Goal: Task Accomplishment & Management: Use online tool/utility

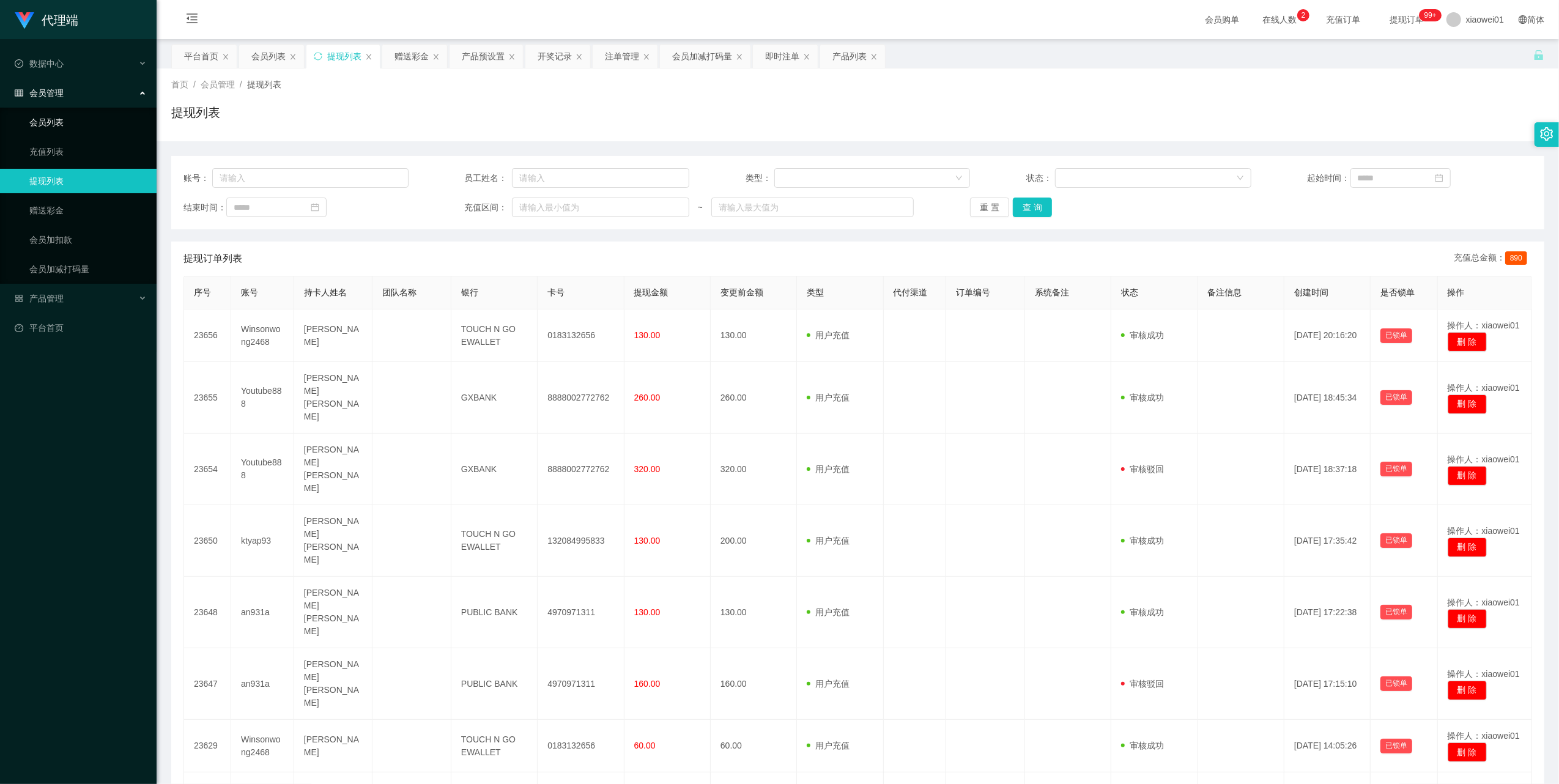
click at [52, 115] on link "会员列表" at bounding box center [88, 122] width 118 height 24
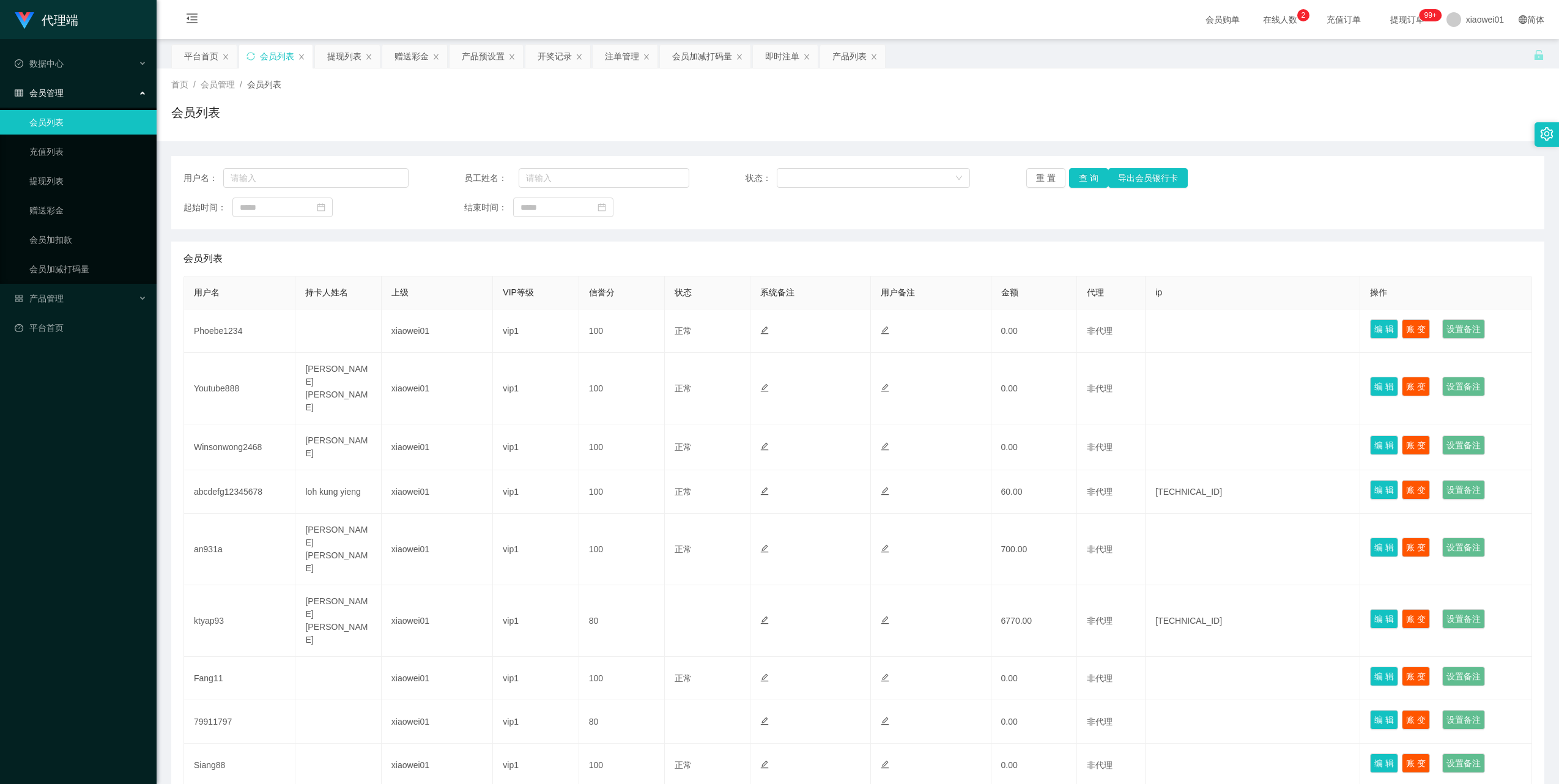
click at [224, 334] on td "Phoebe1234" at bounding box center [240, 331] width 111 height 43
copy td "Phoebe1234"
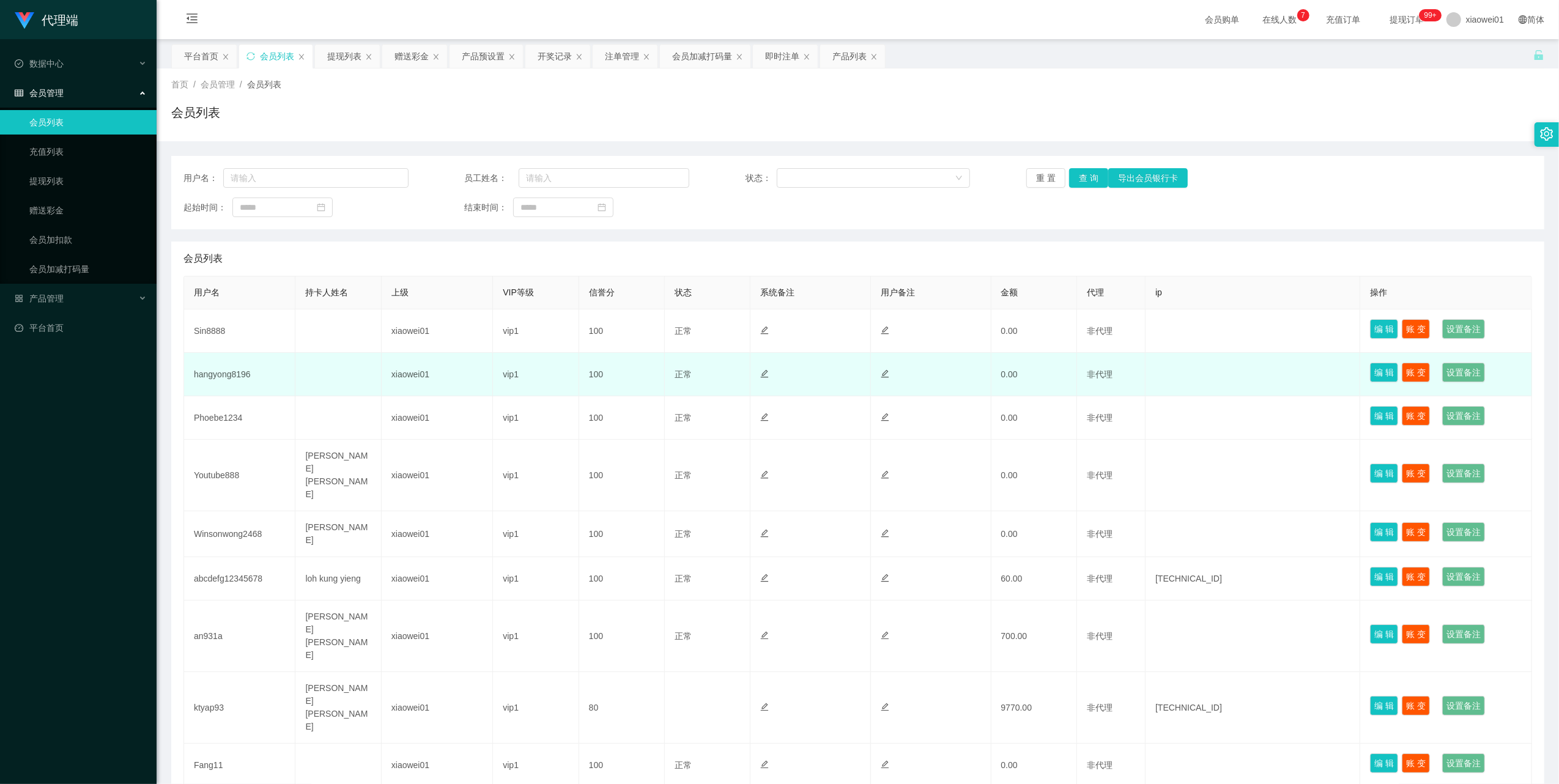
click at [237, 368] on td "hangyong8196" at bounding box center [240, 374] width 111 height 43
click at [236, 373] on td "hangyong8196" at bounding box center [240, 374] width 111 height 43
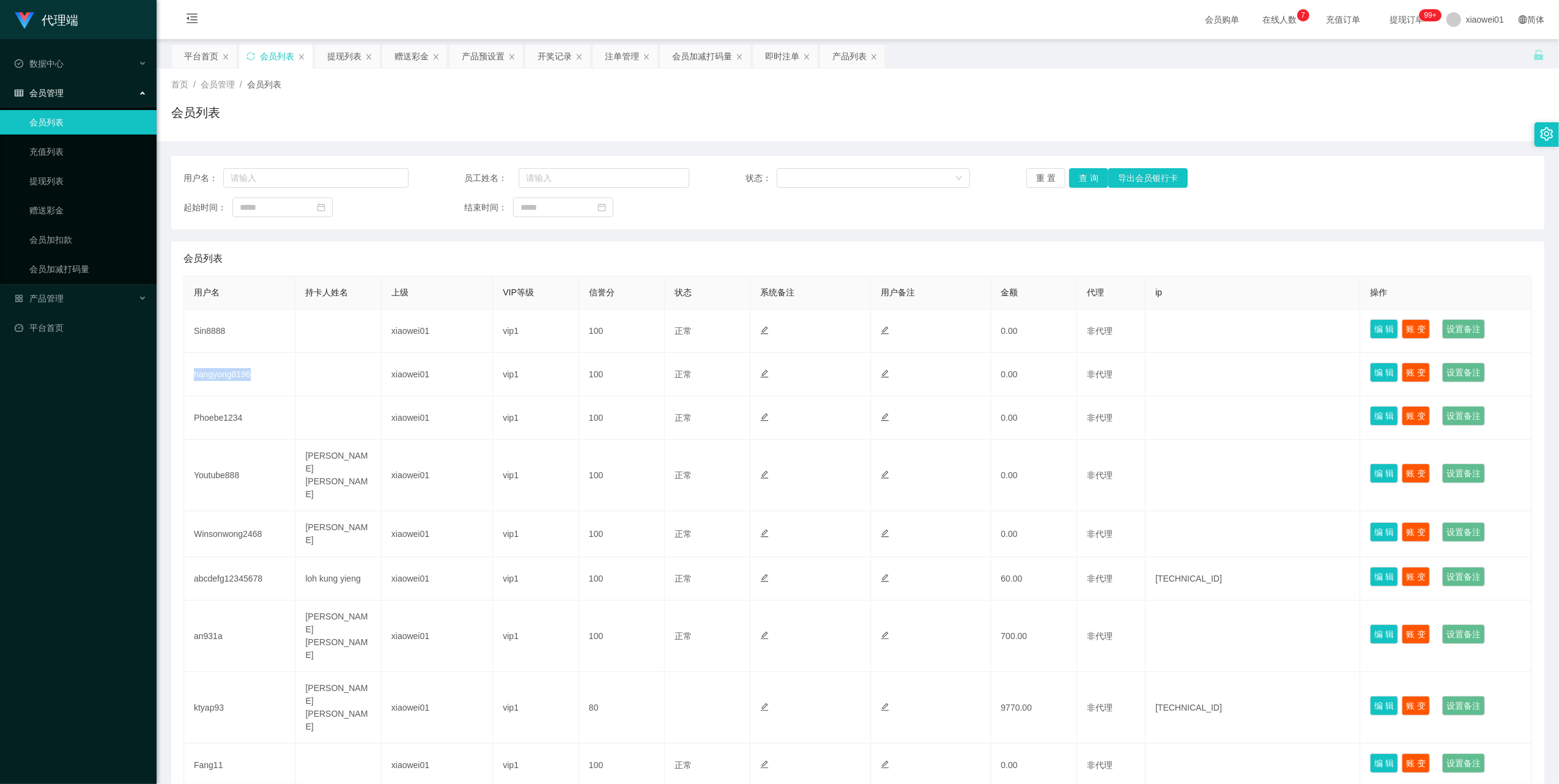
copy td "hangyong8196"
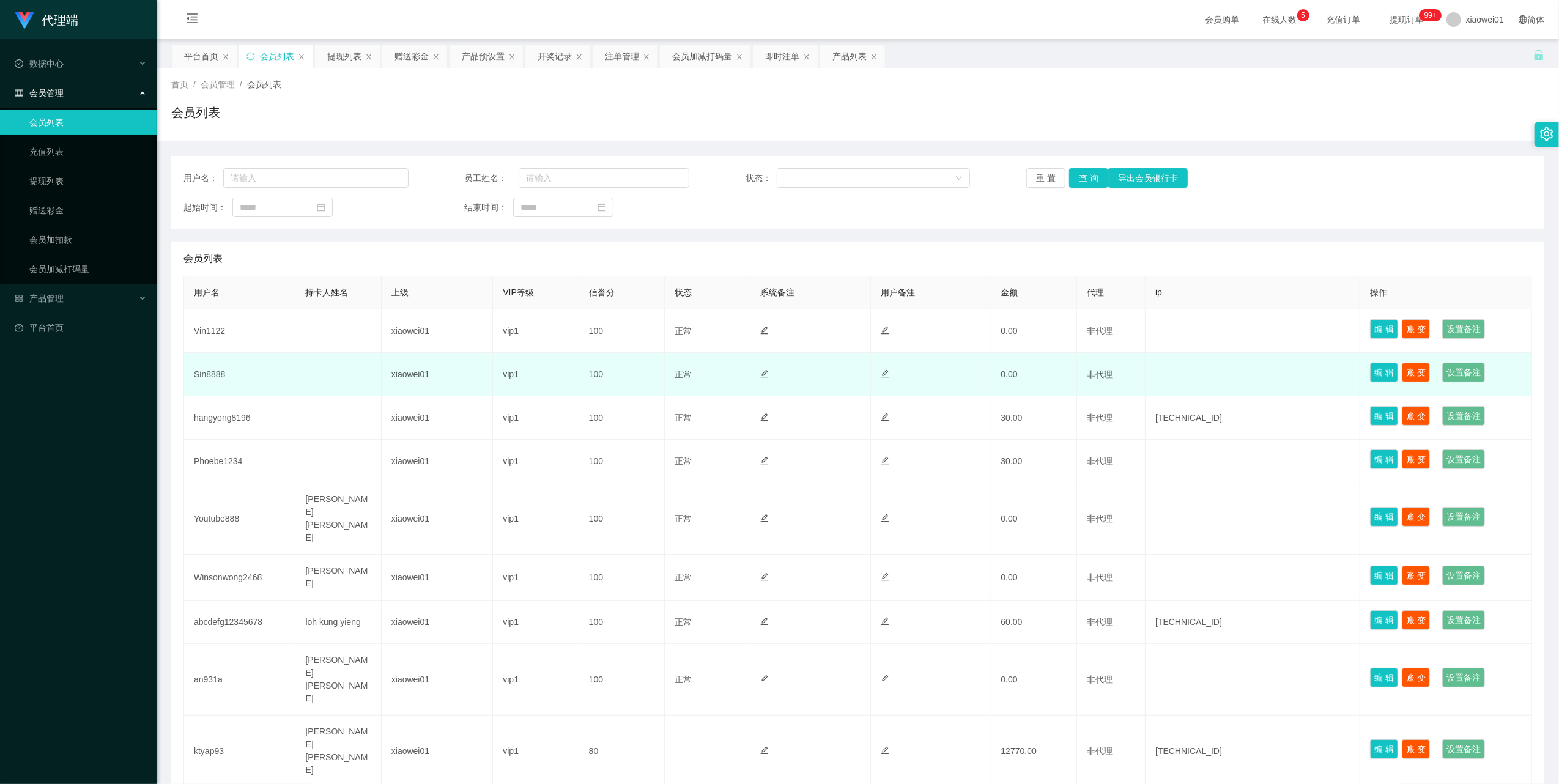
click at [219, 375] on td "Sin8888" at bounding box center [240, 374] width 111 height 43
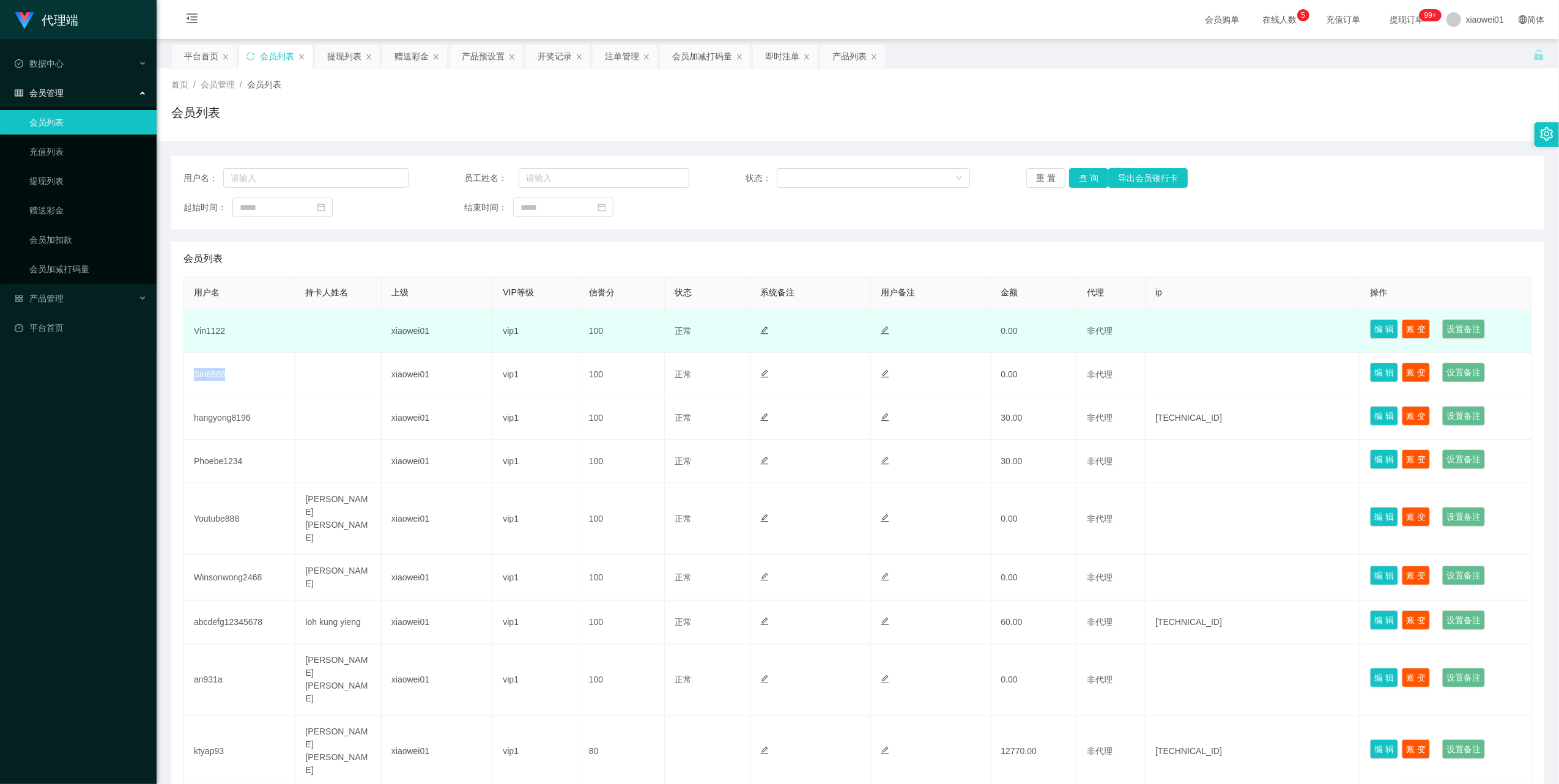
copy td "Sin8888"
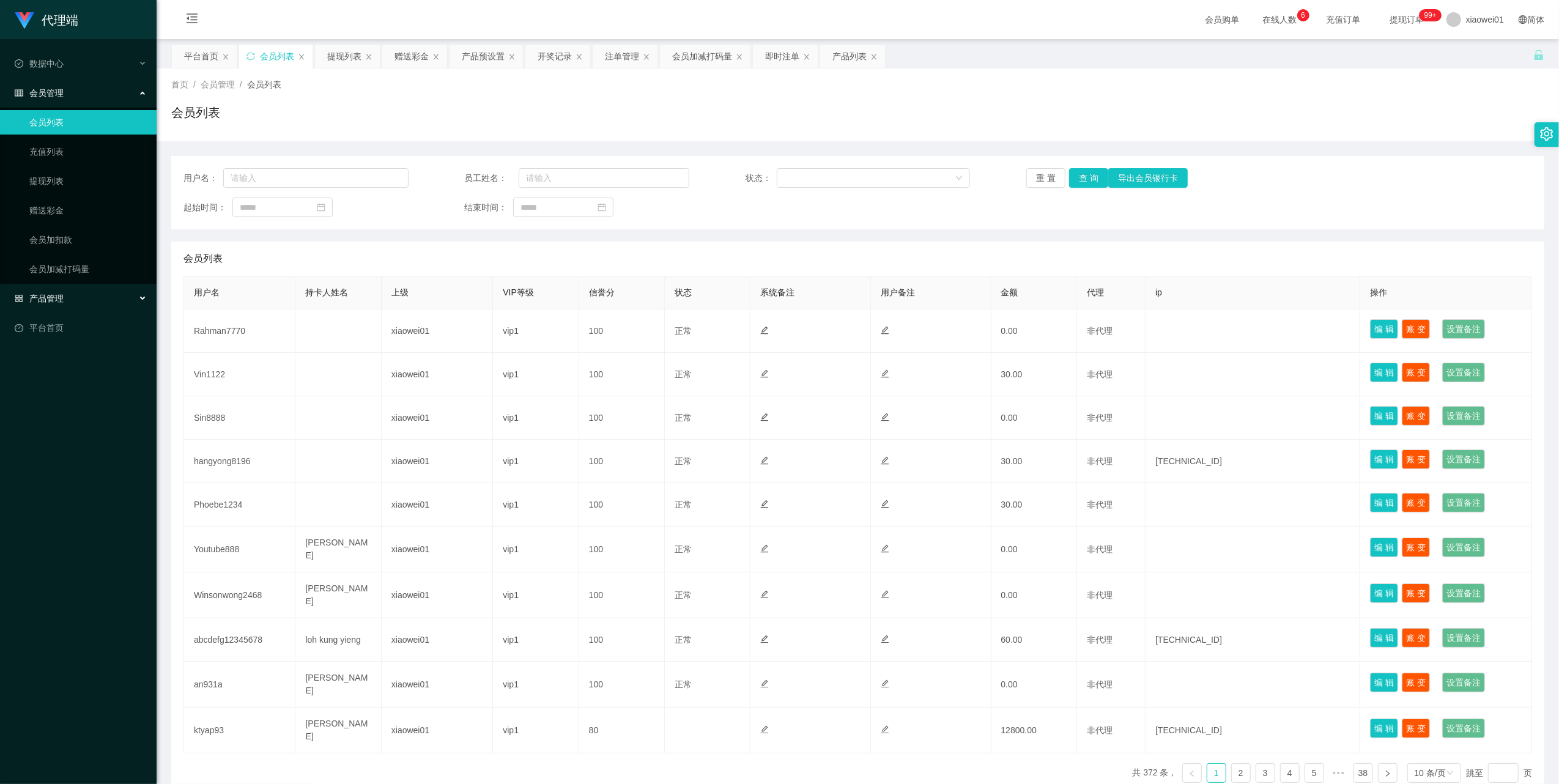
click at [54, 294] on span "产品管理" at bounding box center [39, 299] width 49 height 10
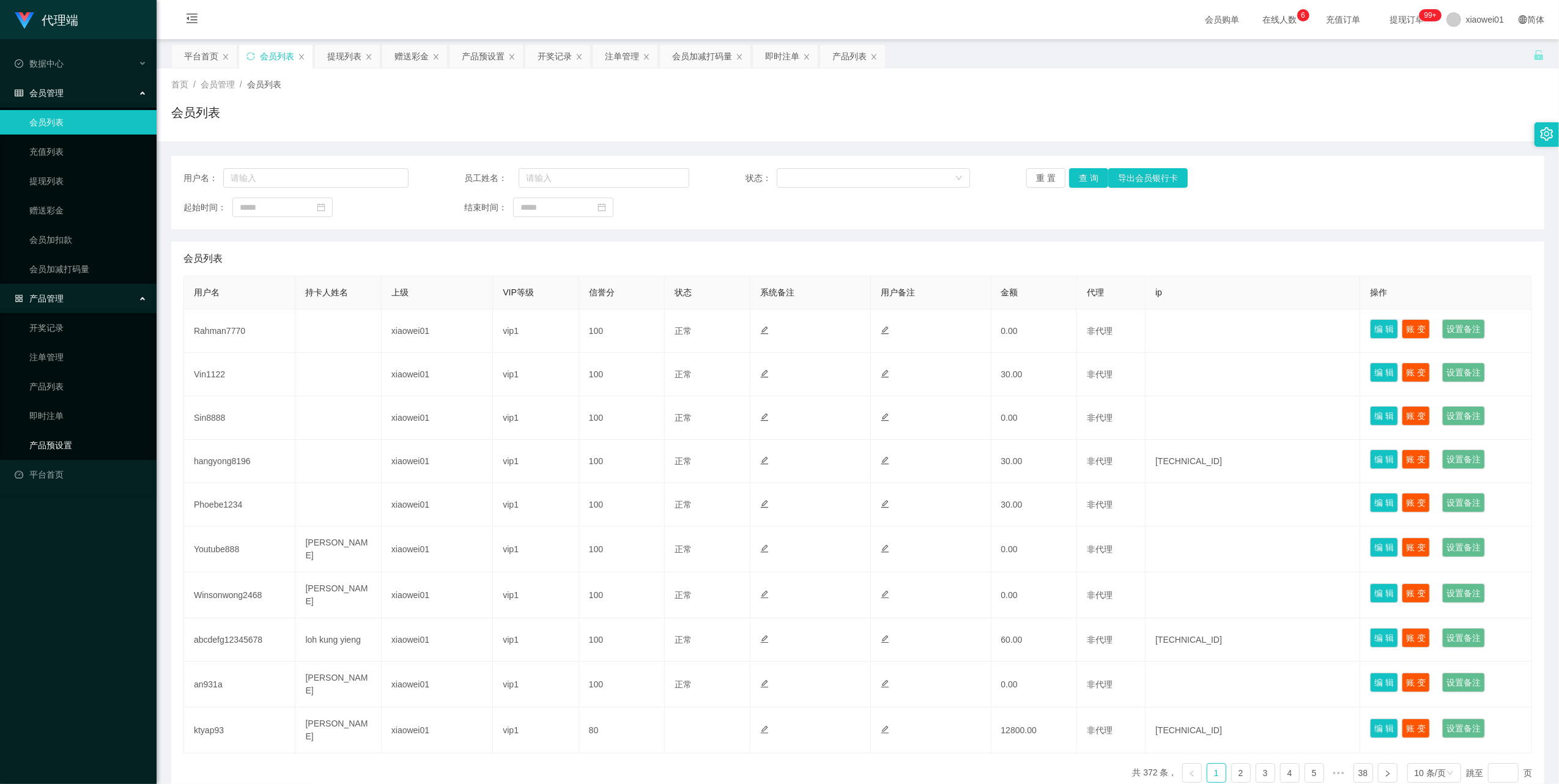
click at [51, 446] on link "产品预设置" at bounding box center [88, 445] width 118 height 24
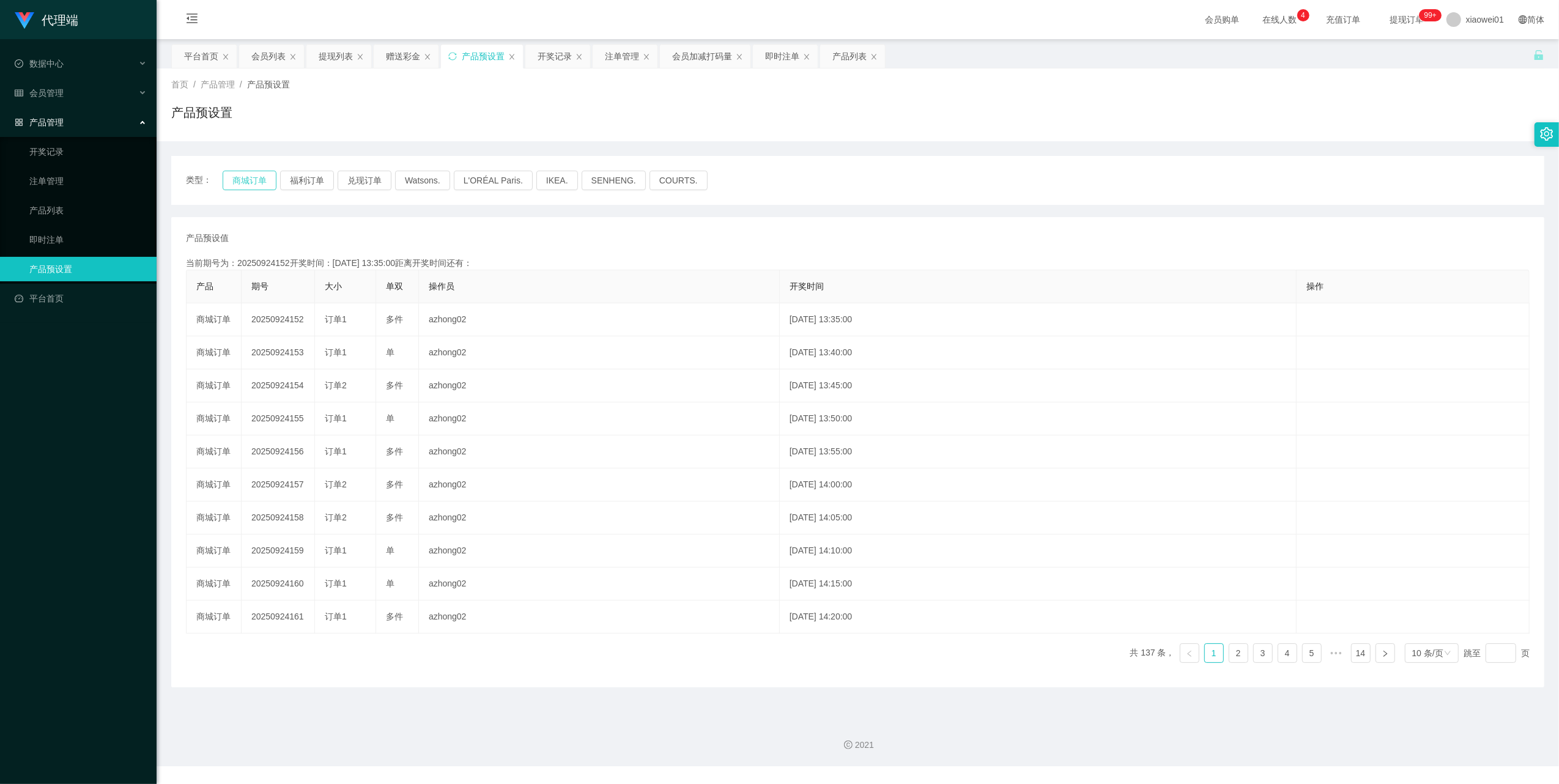
click at [240, 183] on button "商城订单" at bounding box center [249, 181] width 54 height 20
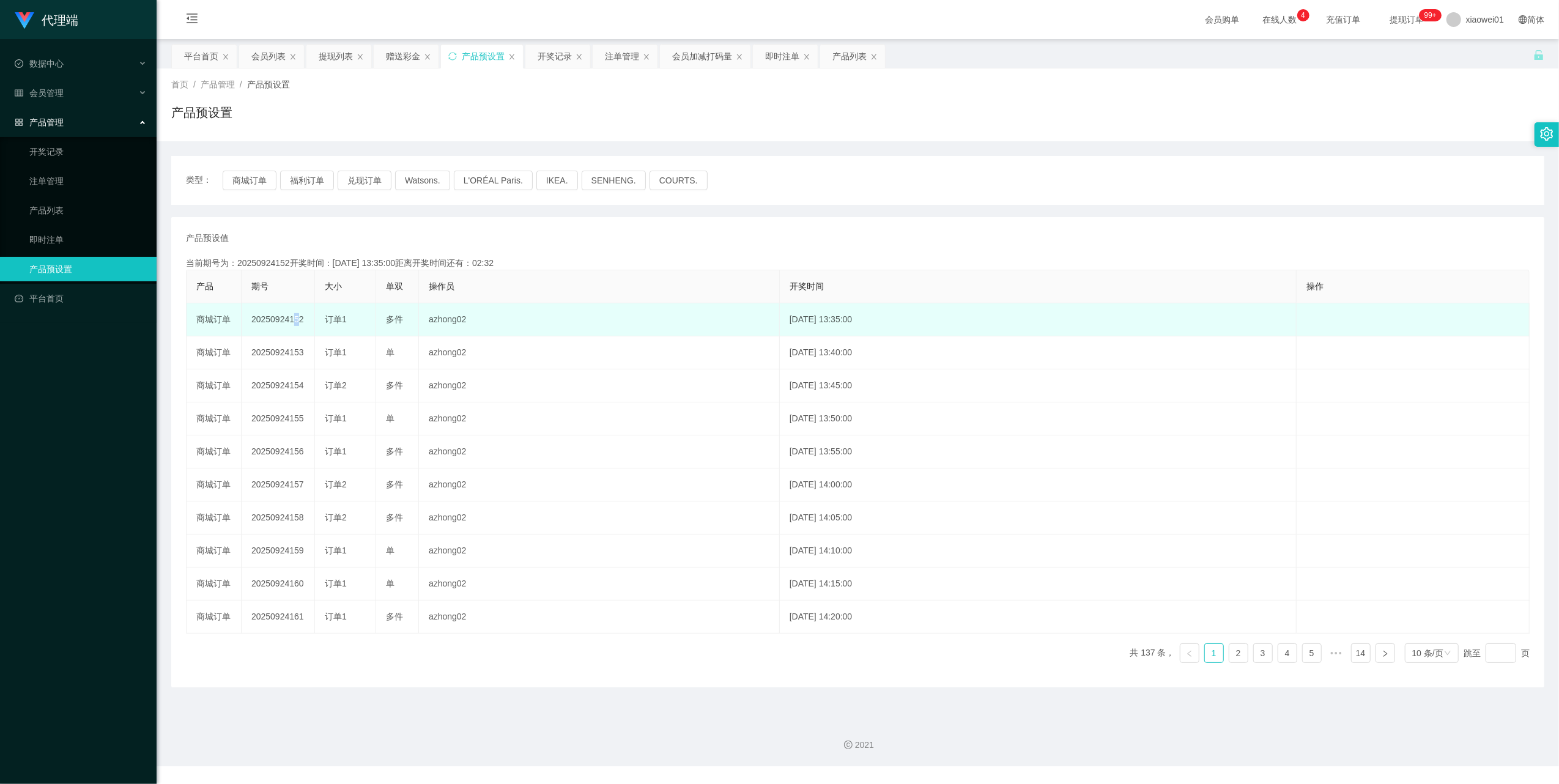
click at [290, 322] on td "20250924152" at bounding box center [278, 320] width 73 height 33
click at [285, 319] on td "20250924152" at bounding box center [278, 320] width 73 height 33
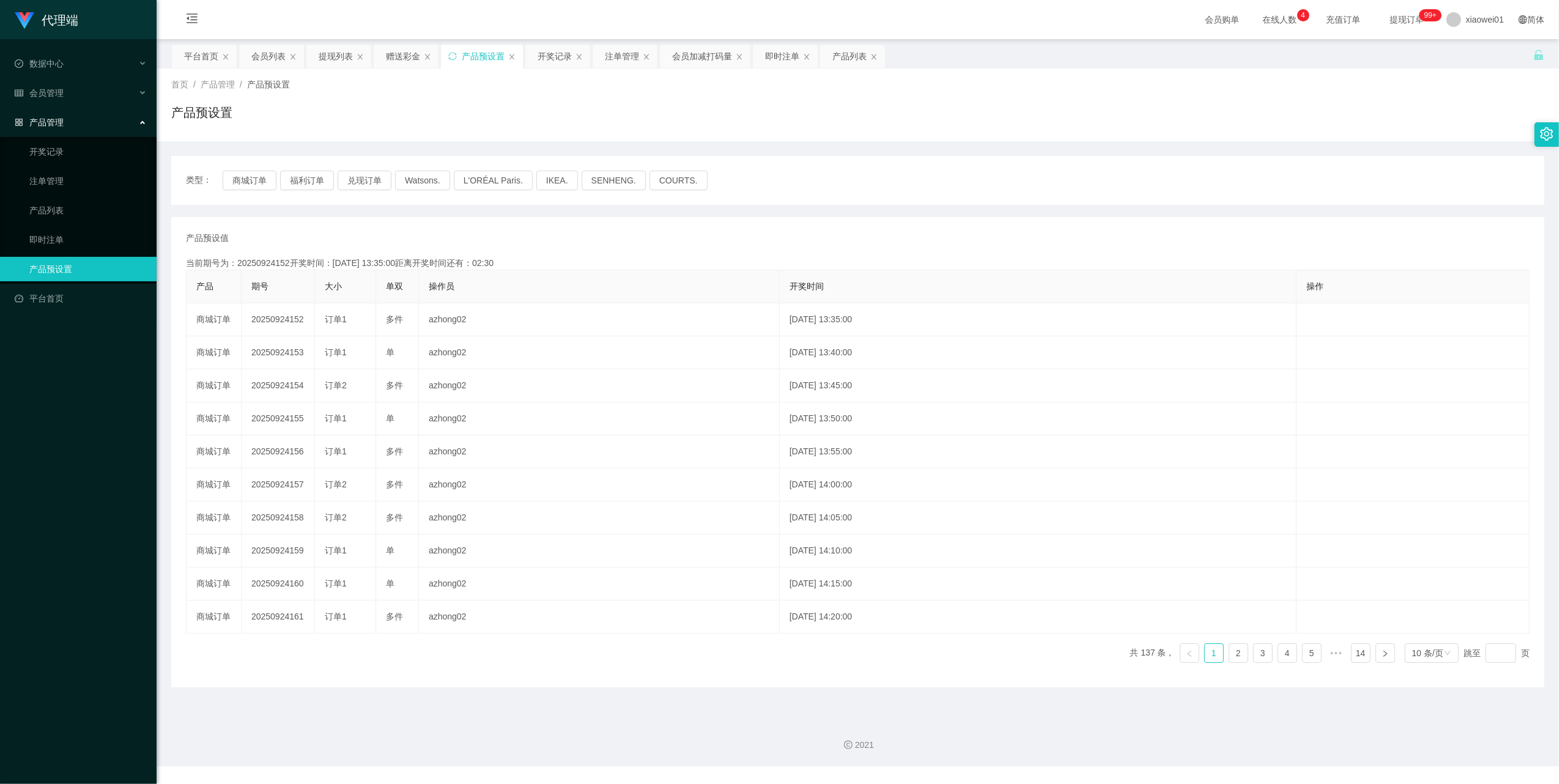
copy td "20250924152"
click at [56, 88] on span "会员管理" at bounding box center [39, 93] width 49 height 10
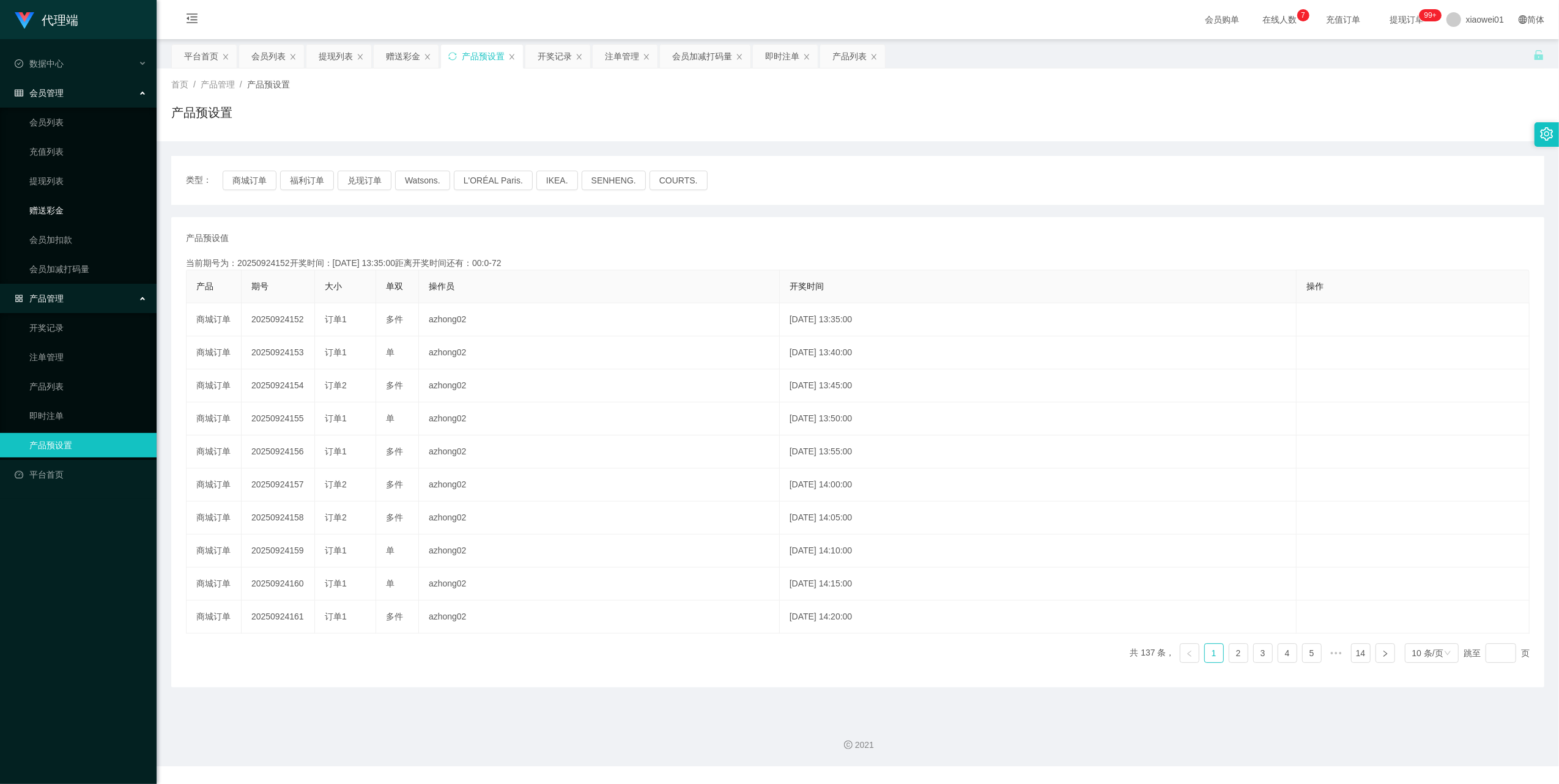
click at [52, 198] on link "赠送彩金" at bounding box center [88, 210] width 118 height 24
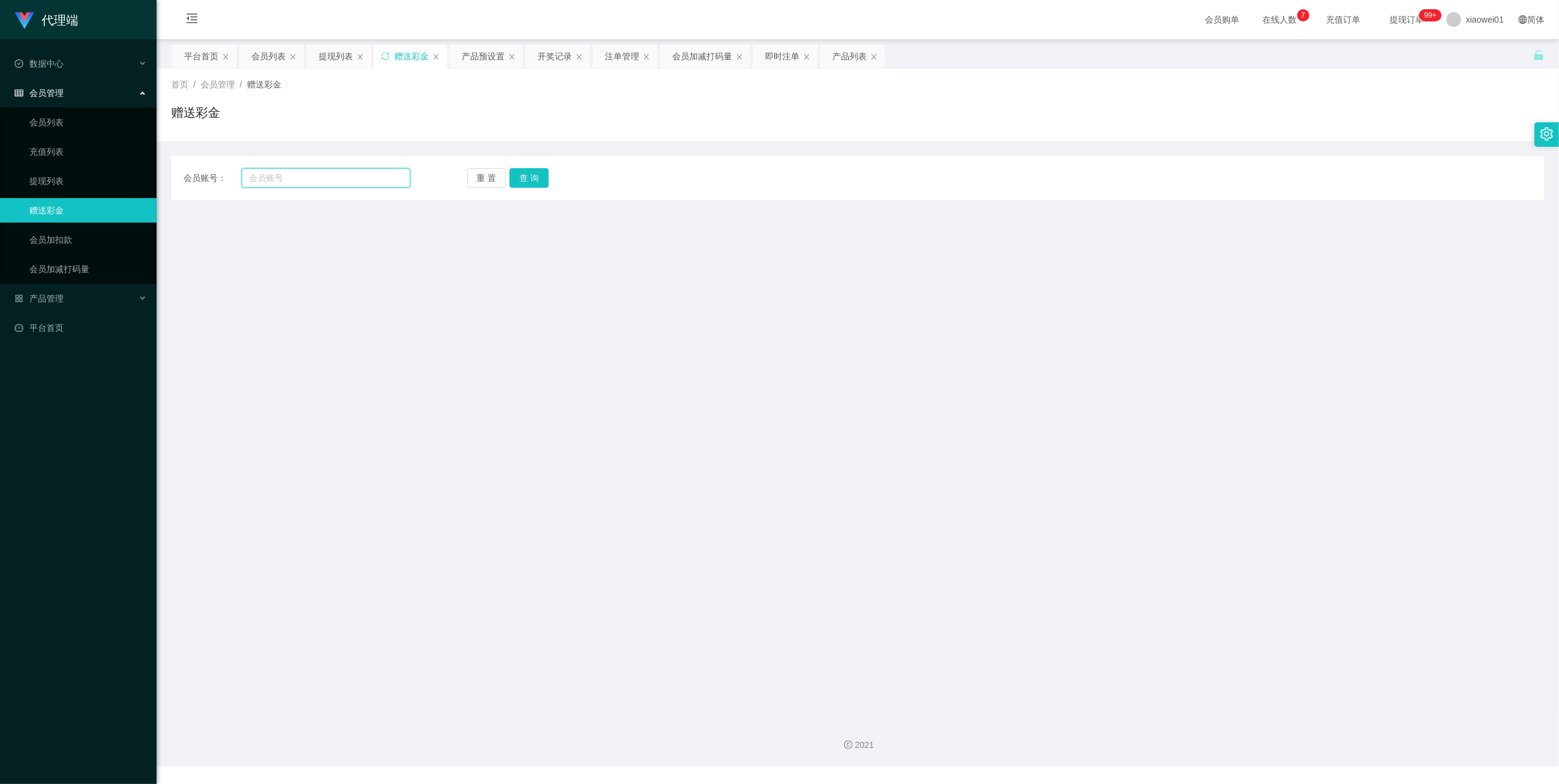
drag, startPoint x: 320, startPoint y: 183, endPoint x: 376, endPoint y: 180, distance: 56.1
click at [320, 183] on input "text" at bounding box center [325, 178] width 168 height 20
paste input "hangyong8196"
type input "hangyong8196"
click at [533, 179] on button "查 询" at bounding box center [529, 178] width 39 height 20
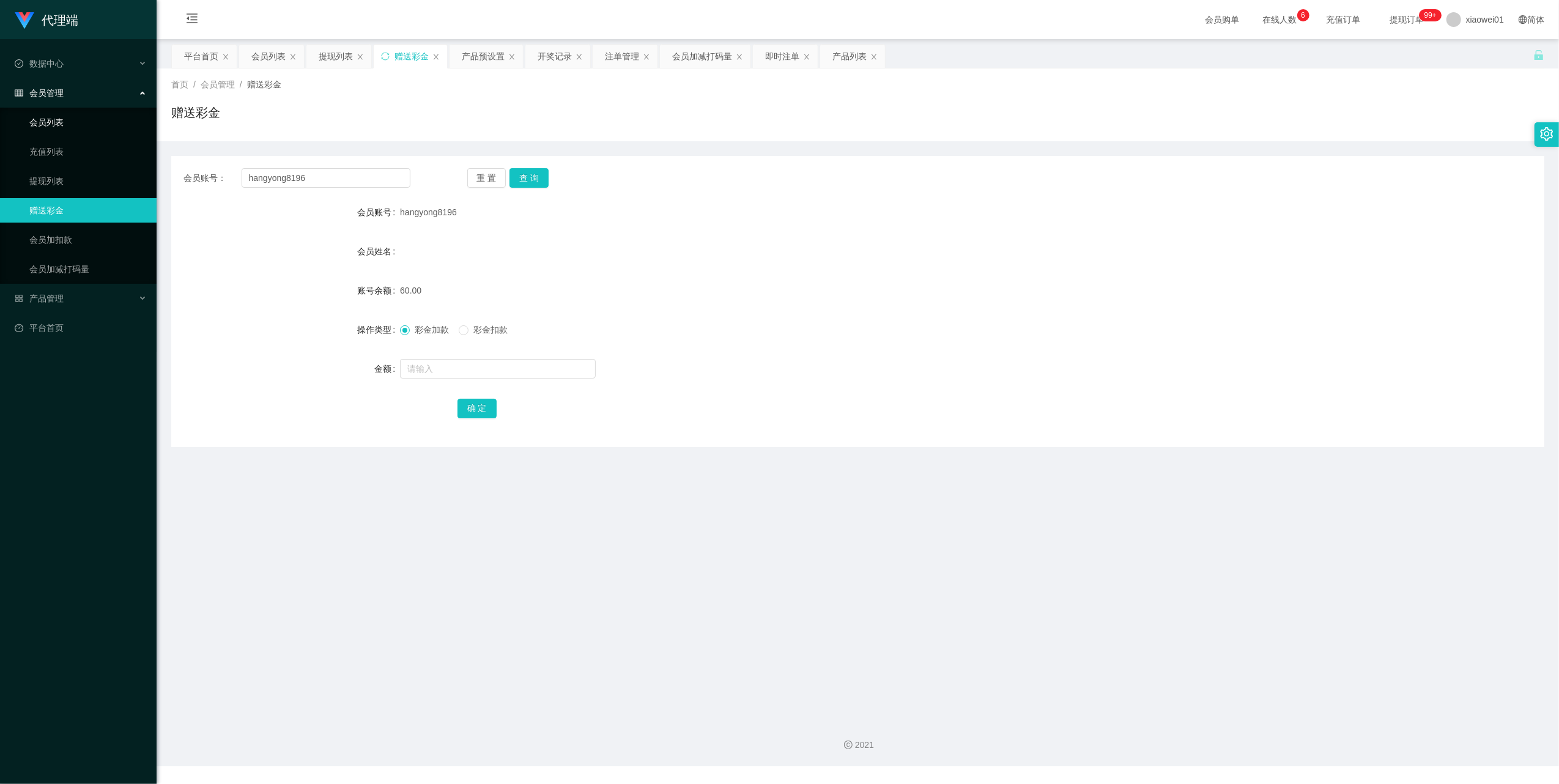
click at [46, 118] on link "会员列表" at bounding box center [88, 122] width 118 height 24
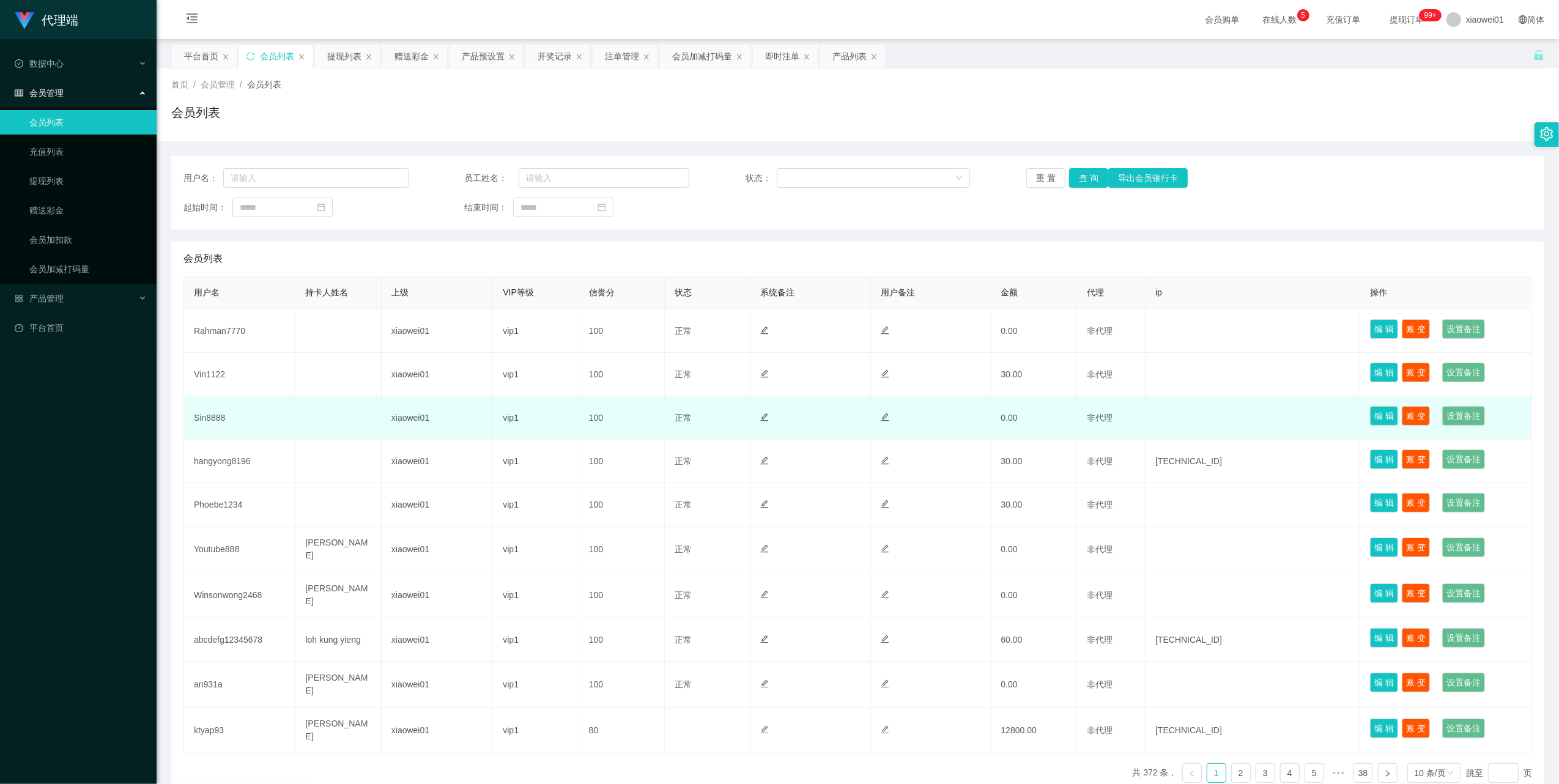
click at [217, 421] on td "Sin8888" at bounding box center [240, 418] width 111 height 43
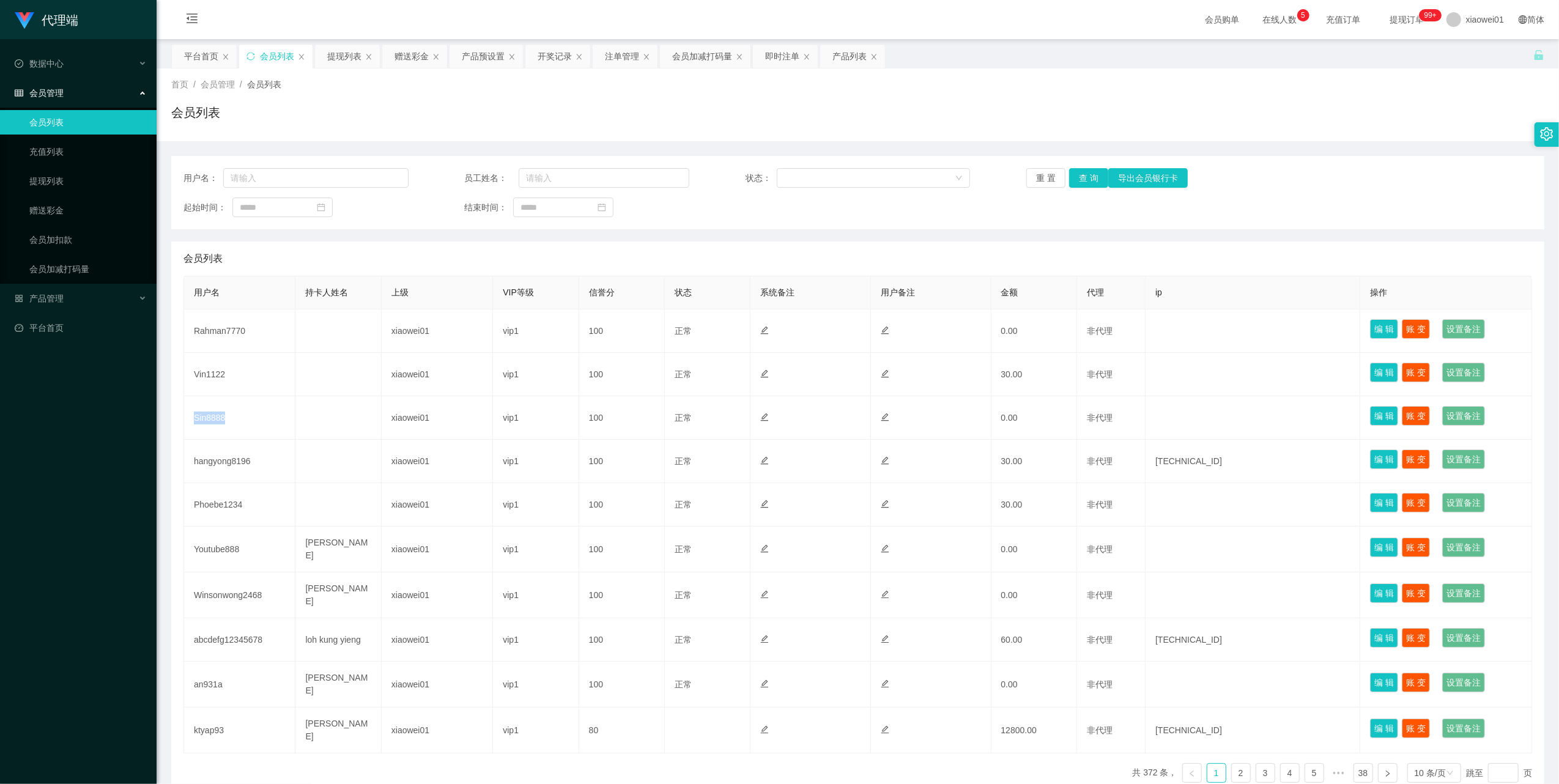
copy td "Sin8888"
drag, startPoint x: 46, startPoint y: 177, endPoint x: 60, endPoint y: 174, distance: 14.3
click at [46, 177] on link "提现列表" at bounding box center [88, 180] width 118 height 24
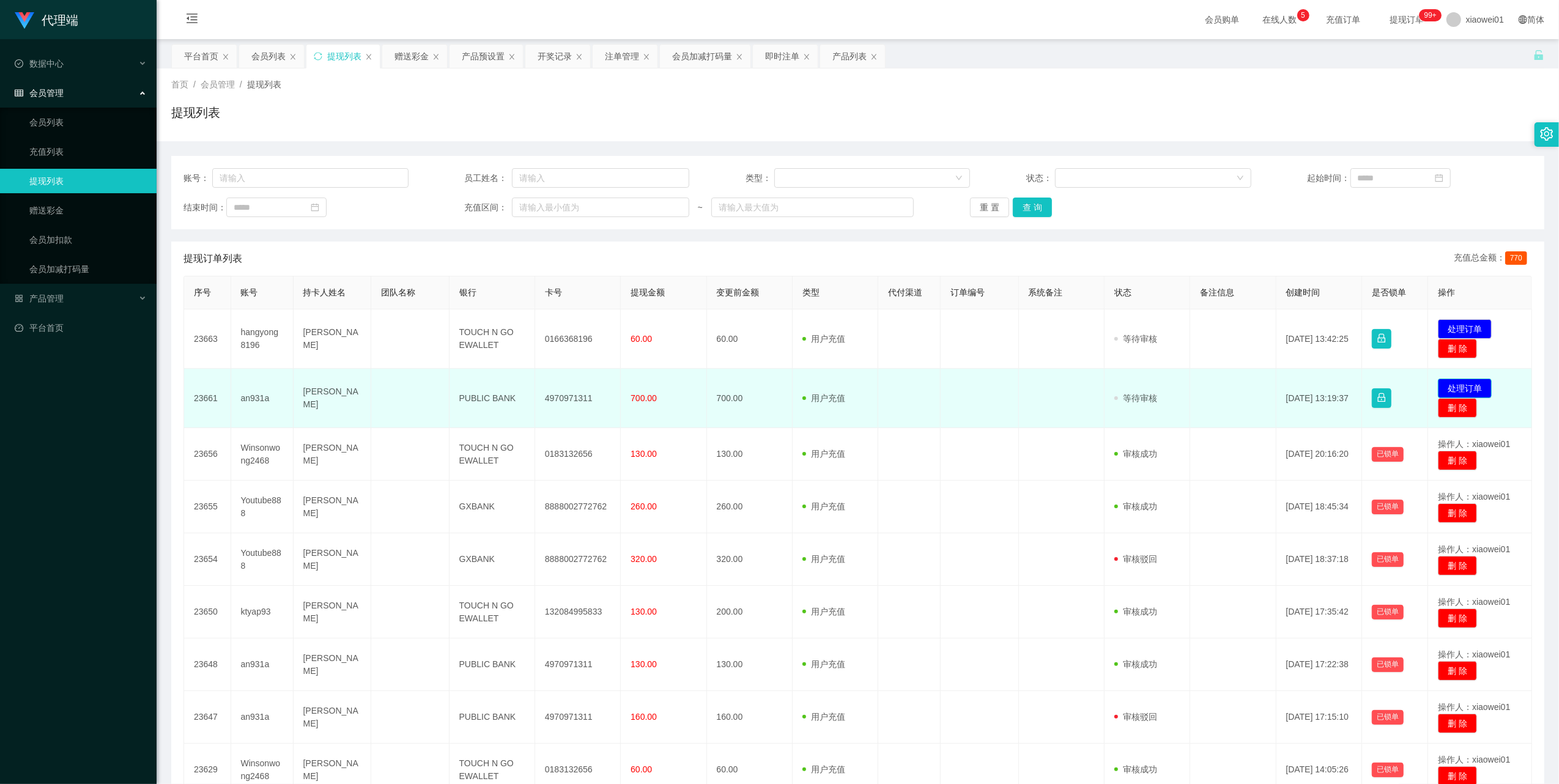
click at [1450, 394] on button "处理订单" at bounding box center [1464, 388] width 54 height 20
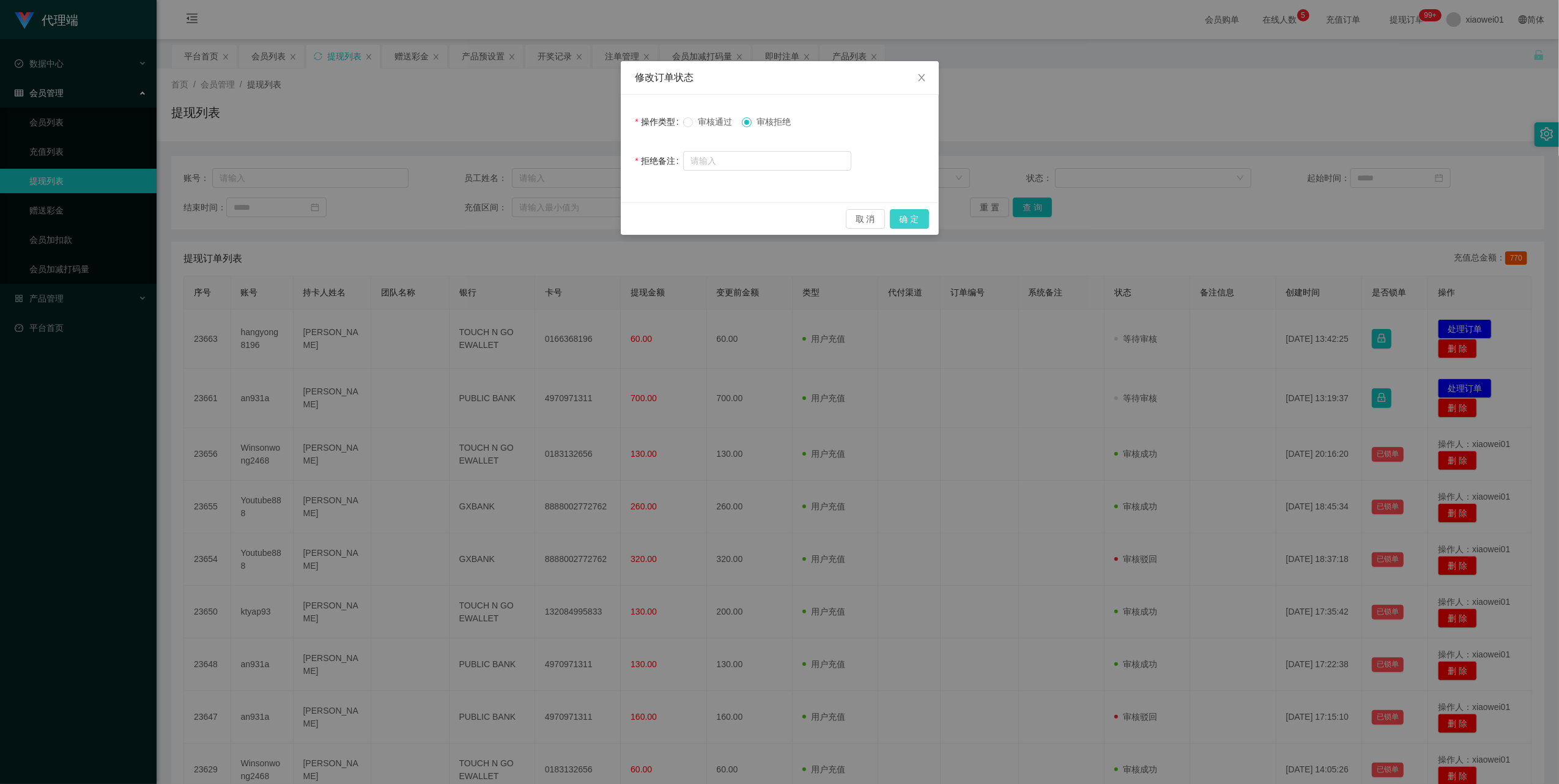
click at [906, 212] on button "确 定" at bounding box center [909, 219] width 39 height 20
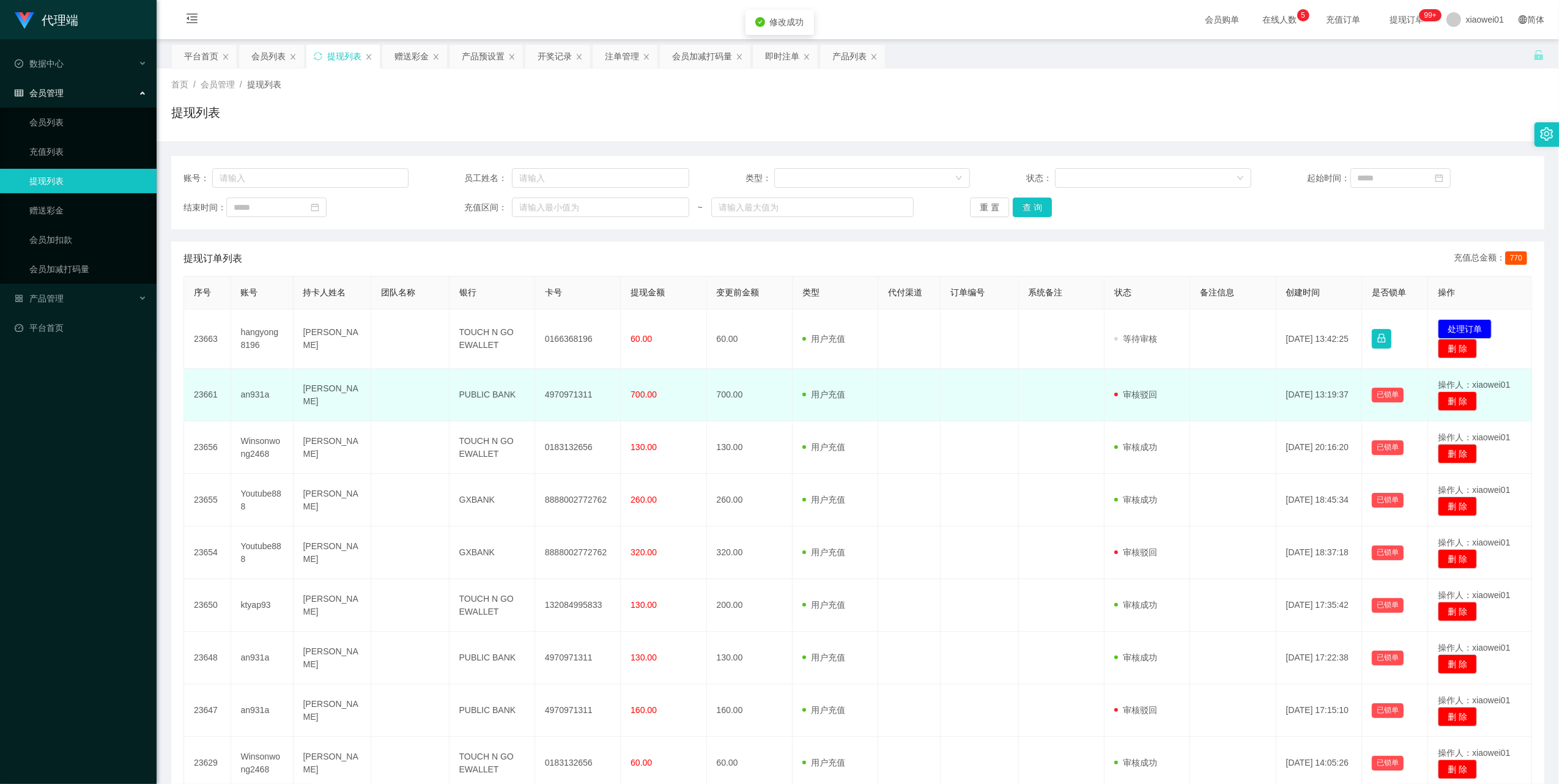
click at [261, 394] on td "an931a" at bounding box center [262, 394] width 62 height 52
copy td "an931a"
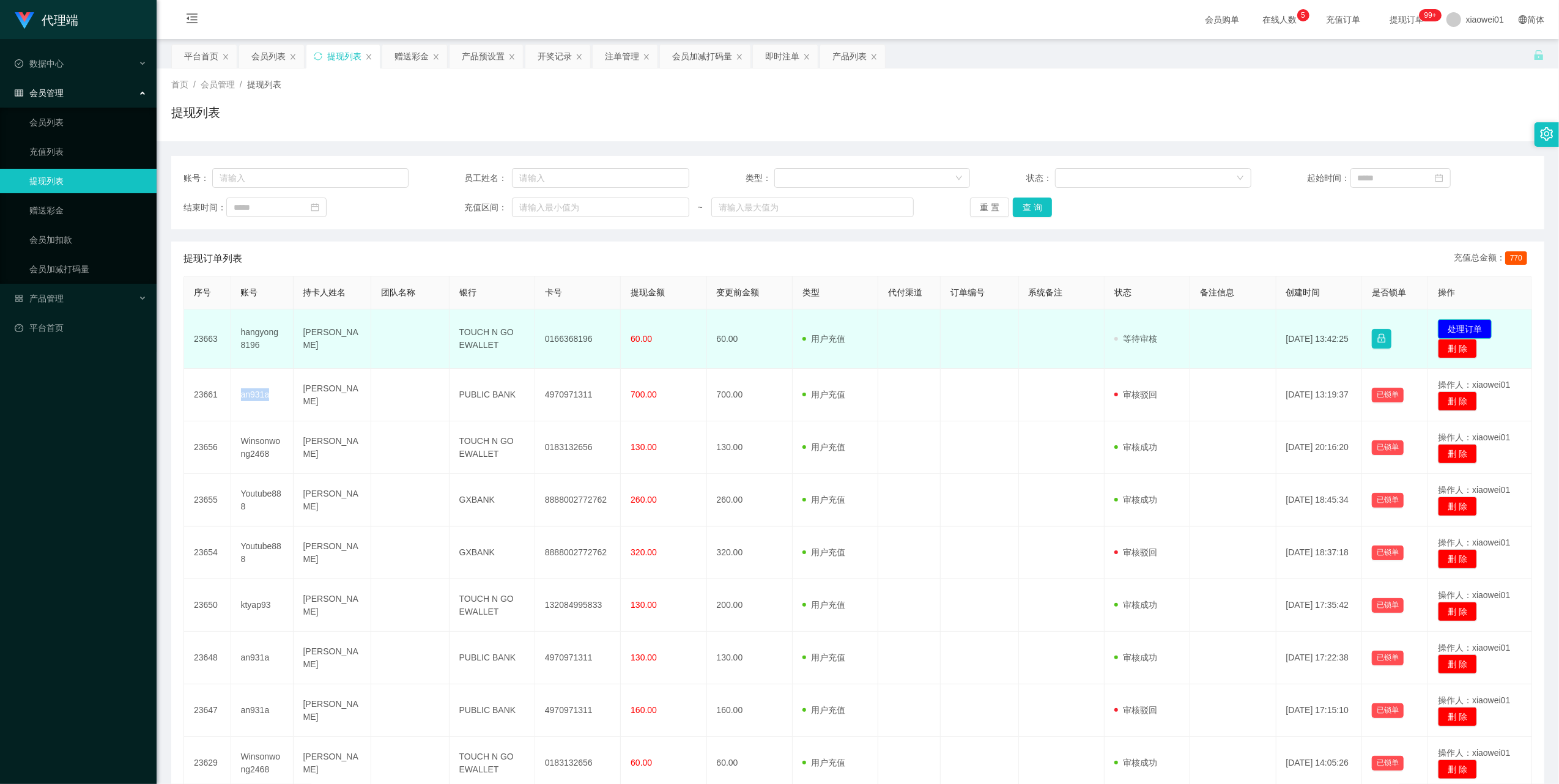
click at [1449, 320] on button "处理订单" at bounding box center [1464, 329] width 54 height 20
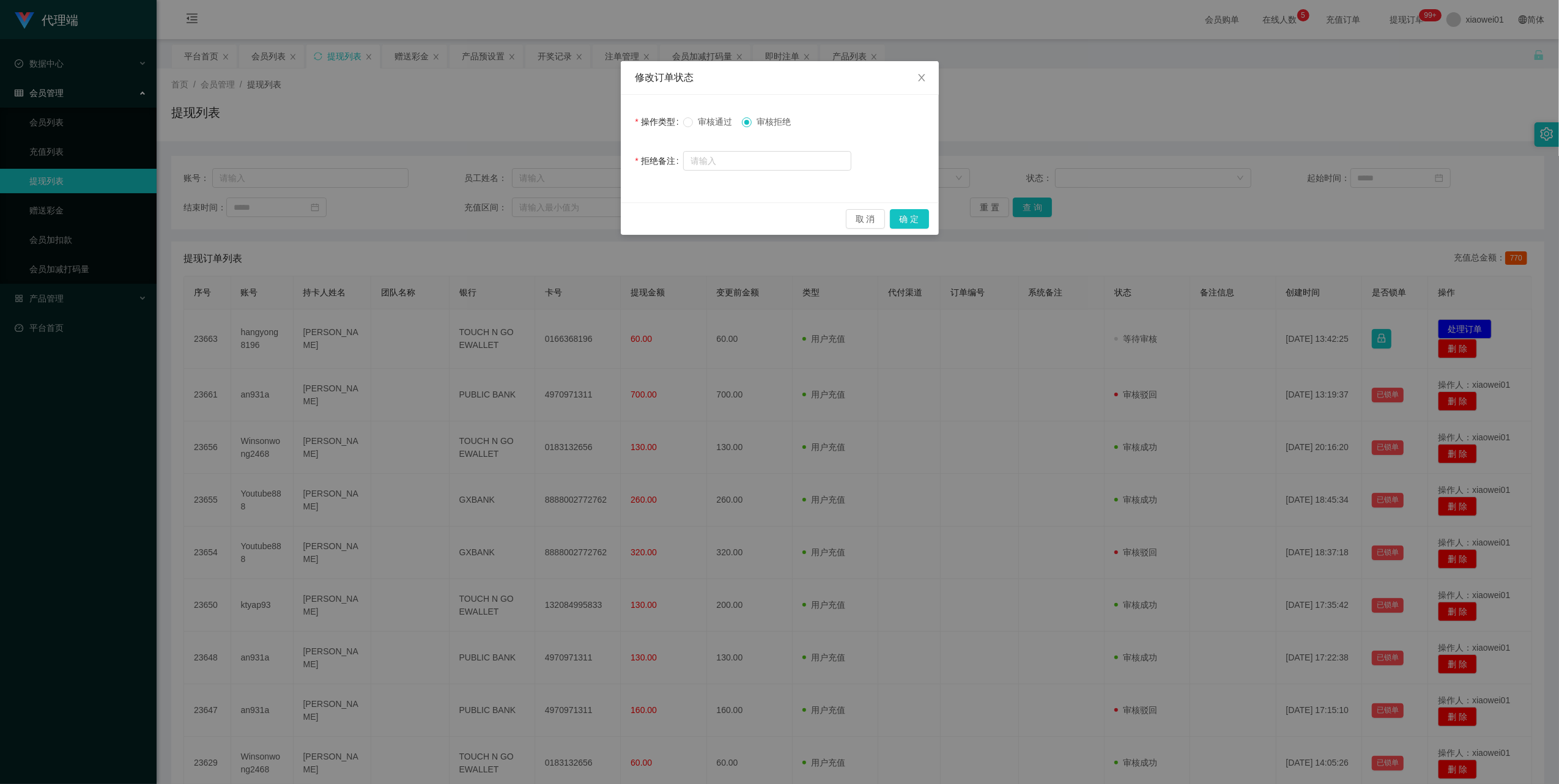
click at [693, 119] on span "审核通过" at bounding box center [714, 122] width 44 height 10
click at [906, 213] on button "确 定" at bounding box center [909, 219] width 39 height 20
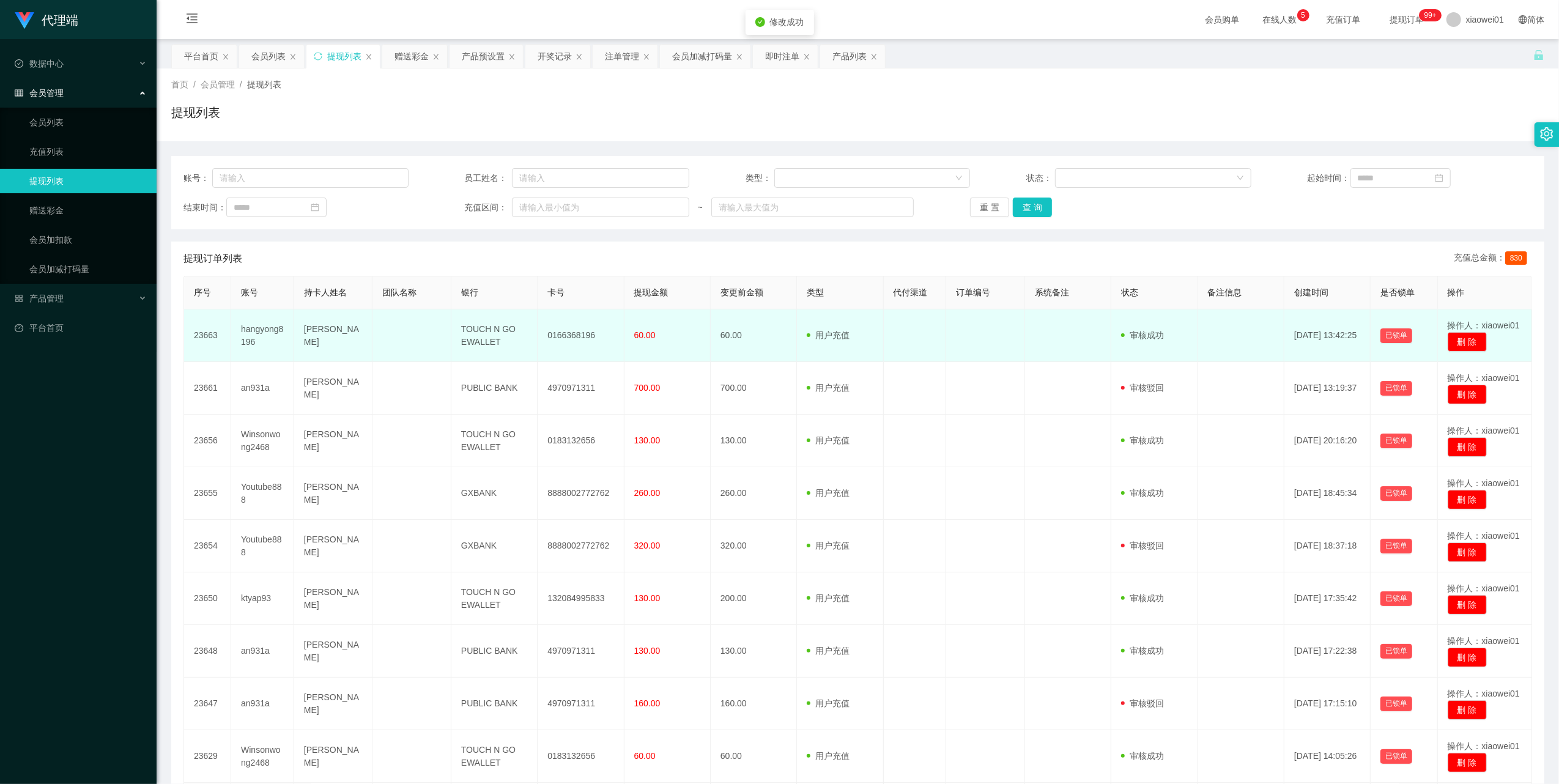
click at [563, 333] on td "0166368196" at bounding box center [581, 335] width 86 height 52
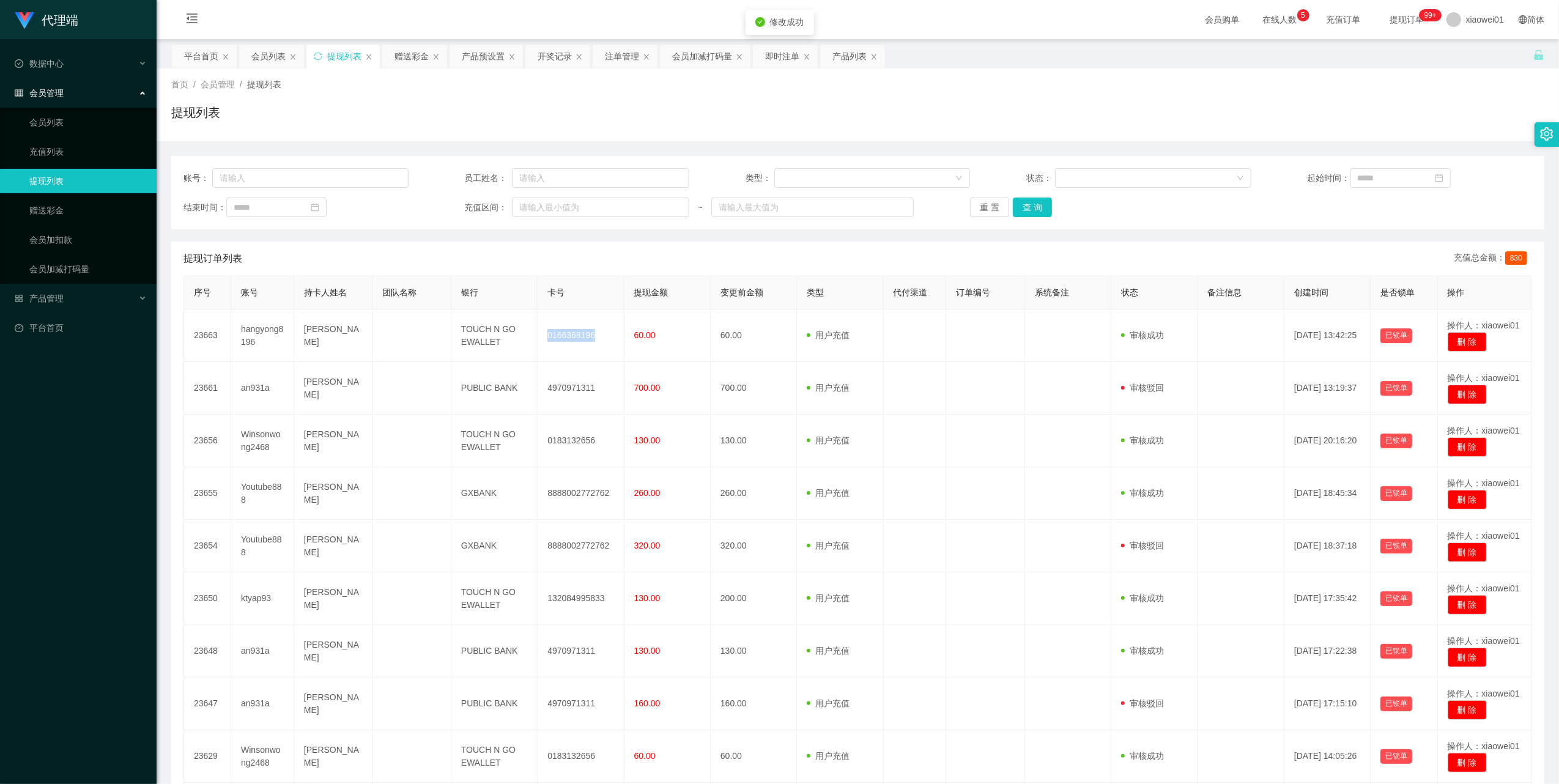
copy td "0166368196"
click at [55, 295] on span "产品管理" at bounding box center [39, 299] width 49 height 10
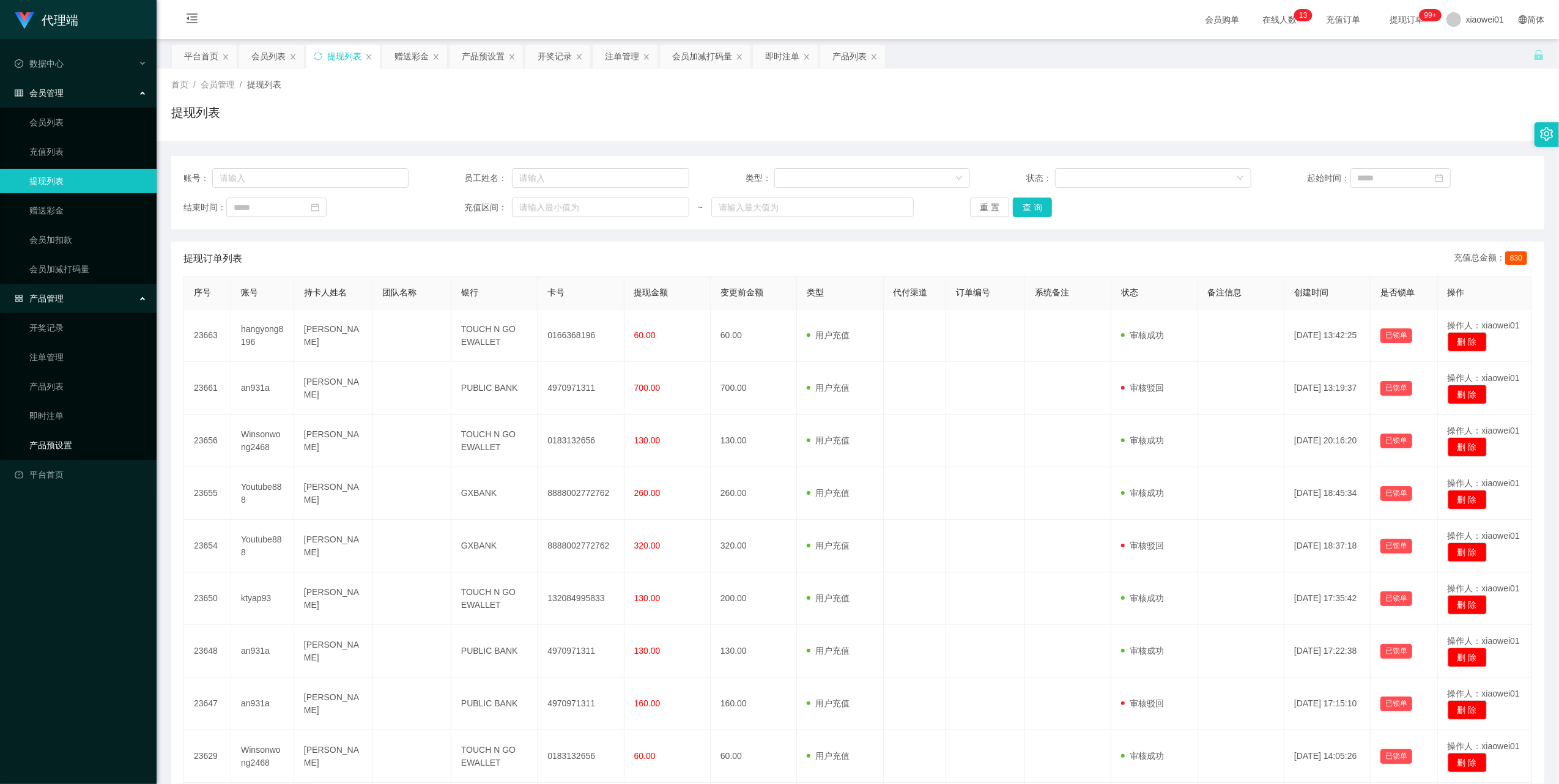
click at [44, 439] on link "产品预设置" at bounding box center [88, 445] width 118 height 24
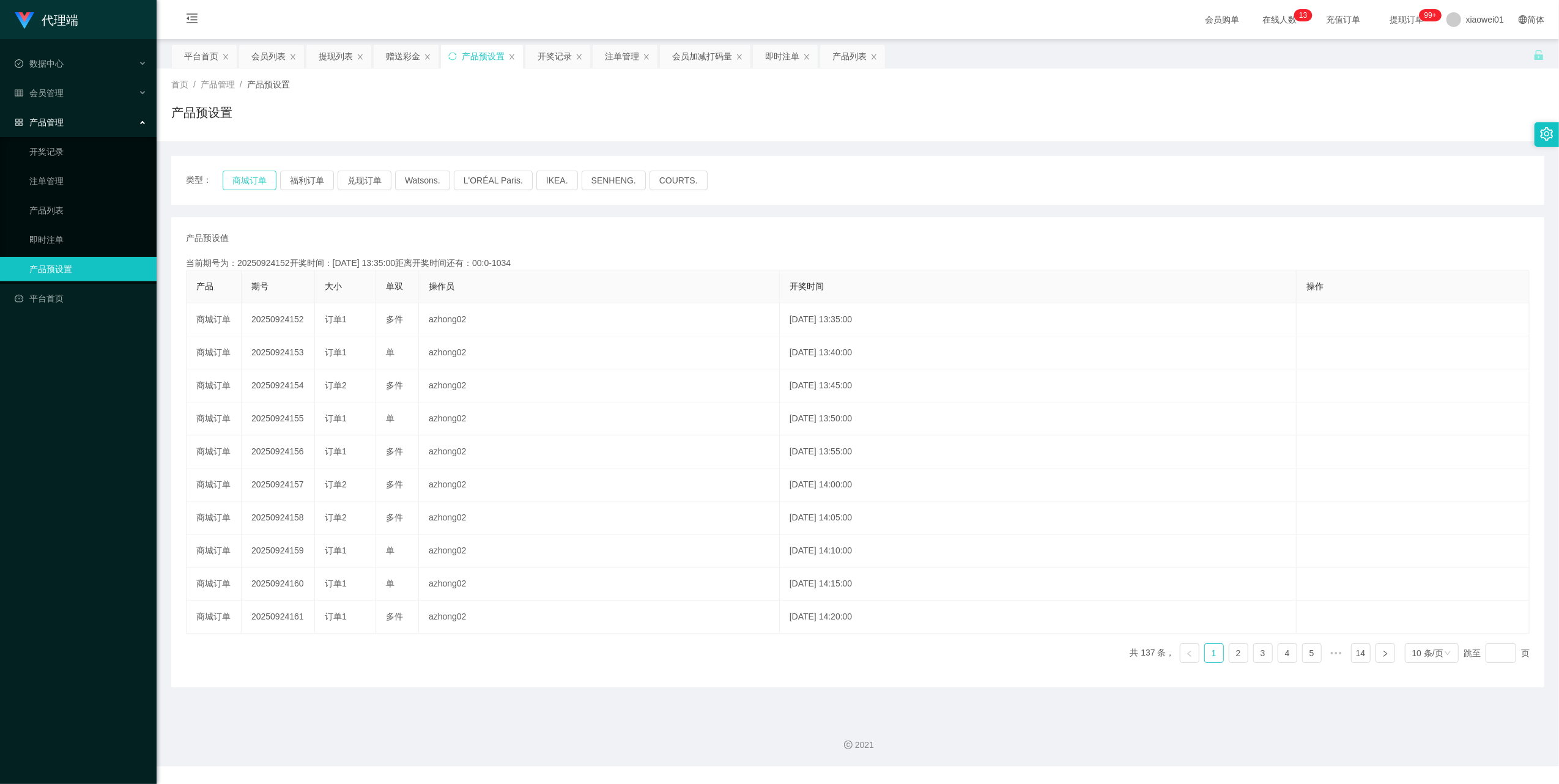
click at [246, 183] on button "商城订单" at bounding box center [249, 181] width 54 height 20
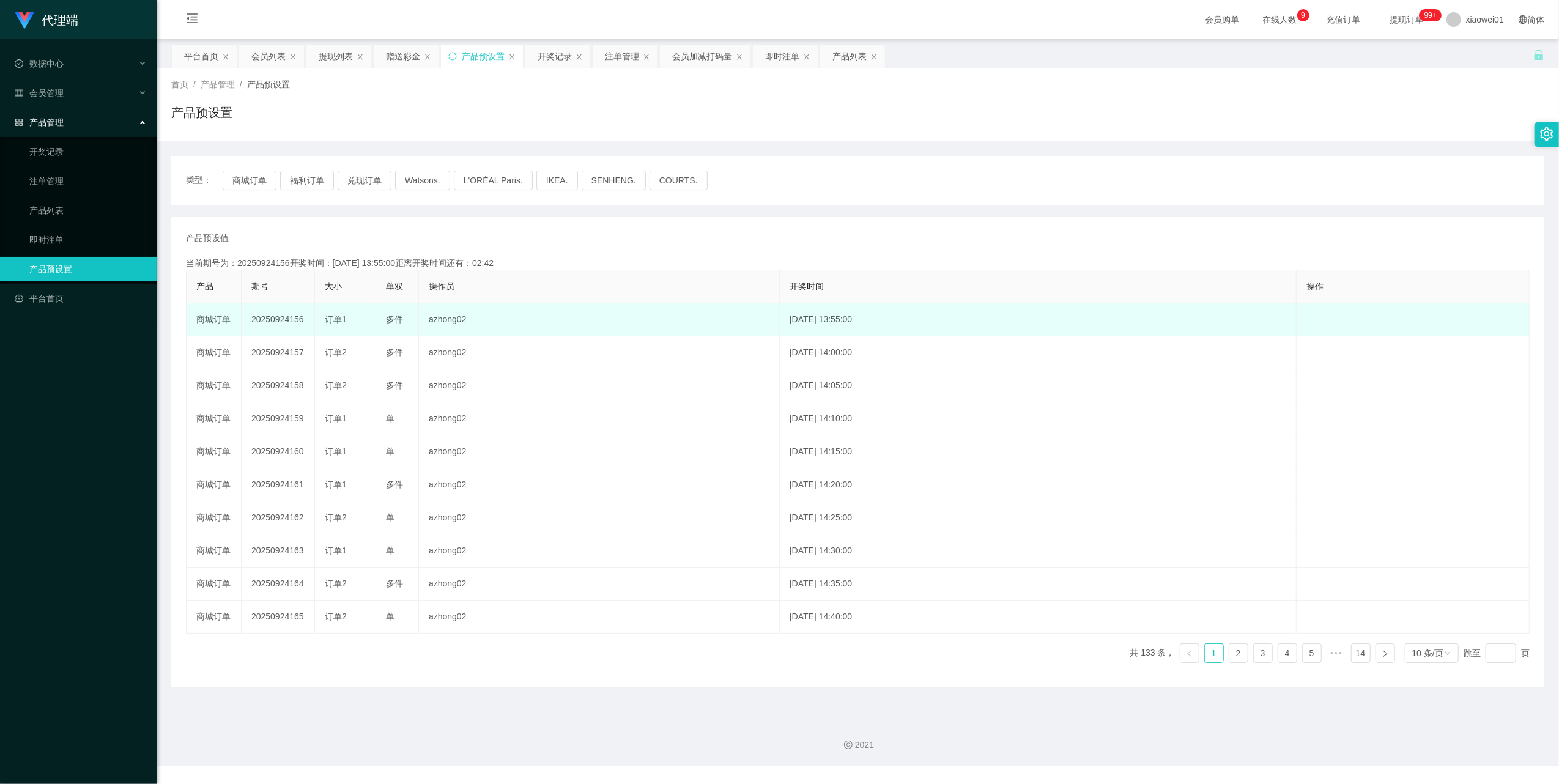
click at [280, 317] on td "20250924156" at bounding box center [278, 320] width 73 height 33
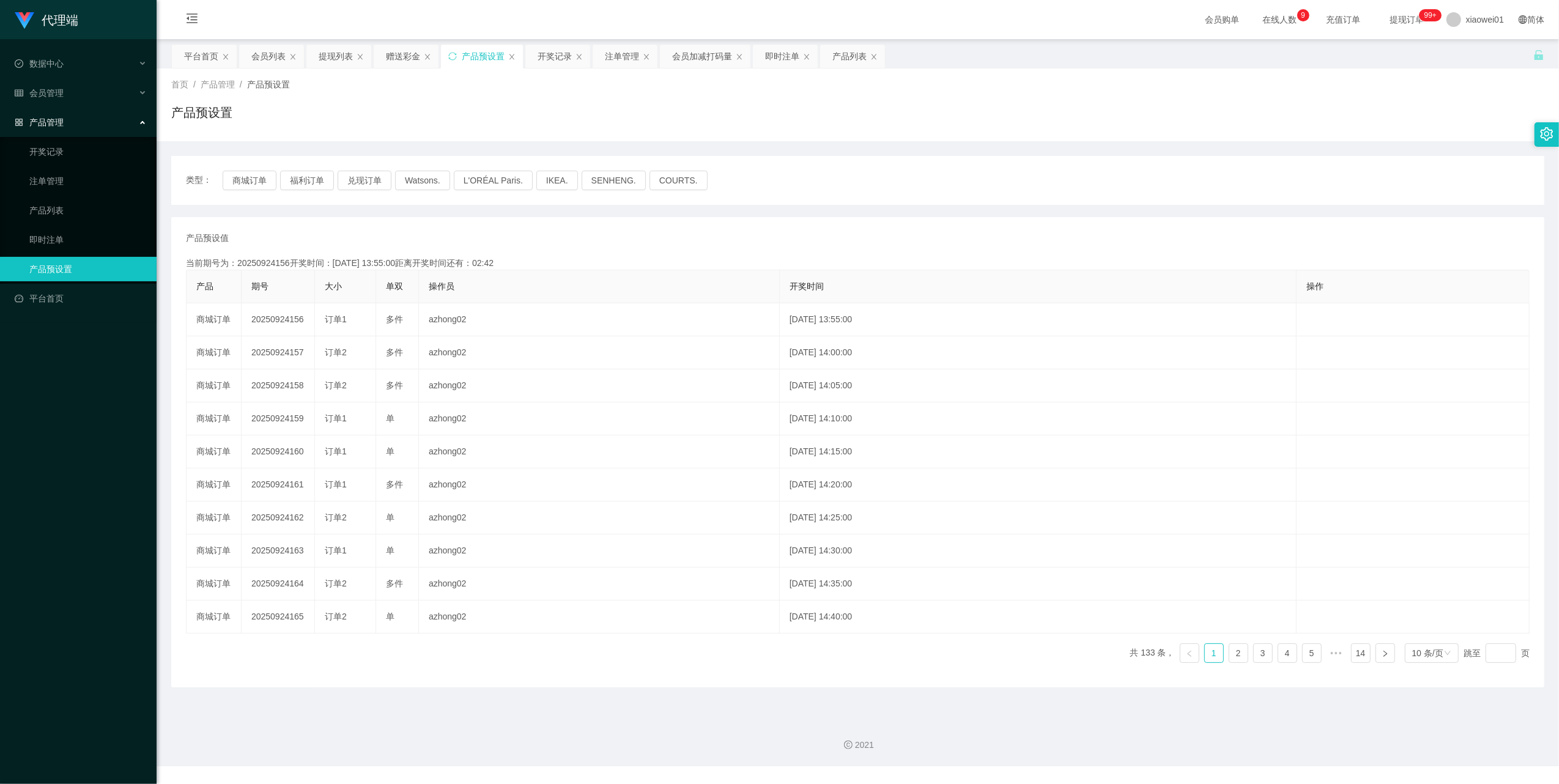
copy td "20250924156"
click at [51, 88] on span "会员管理" at bounding box center [39, 93] width 49 height 10
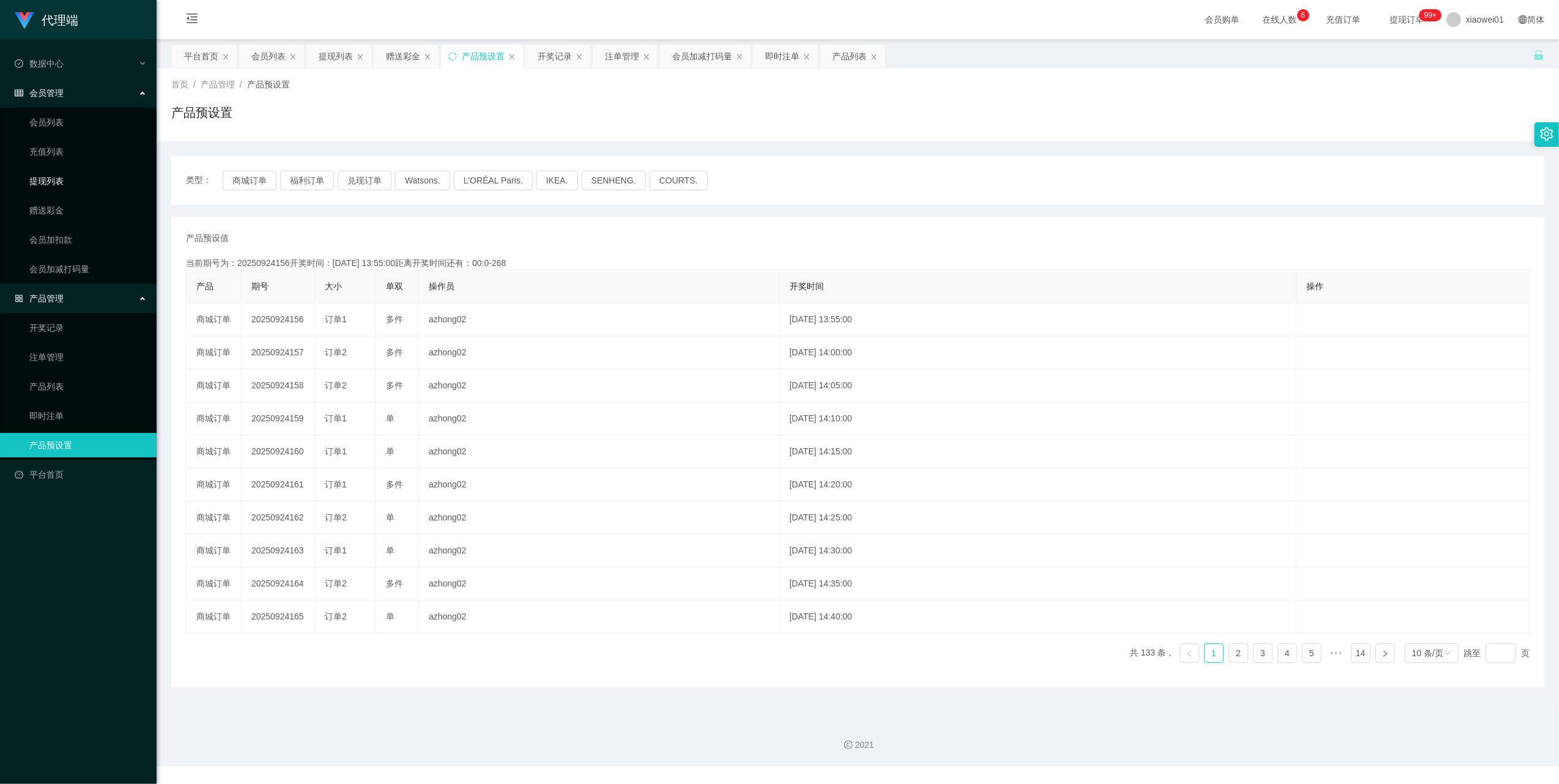
click at [57, 178] on link "提现列表" at bounding box center [88, 180] width 118 height 24
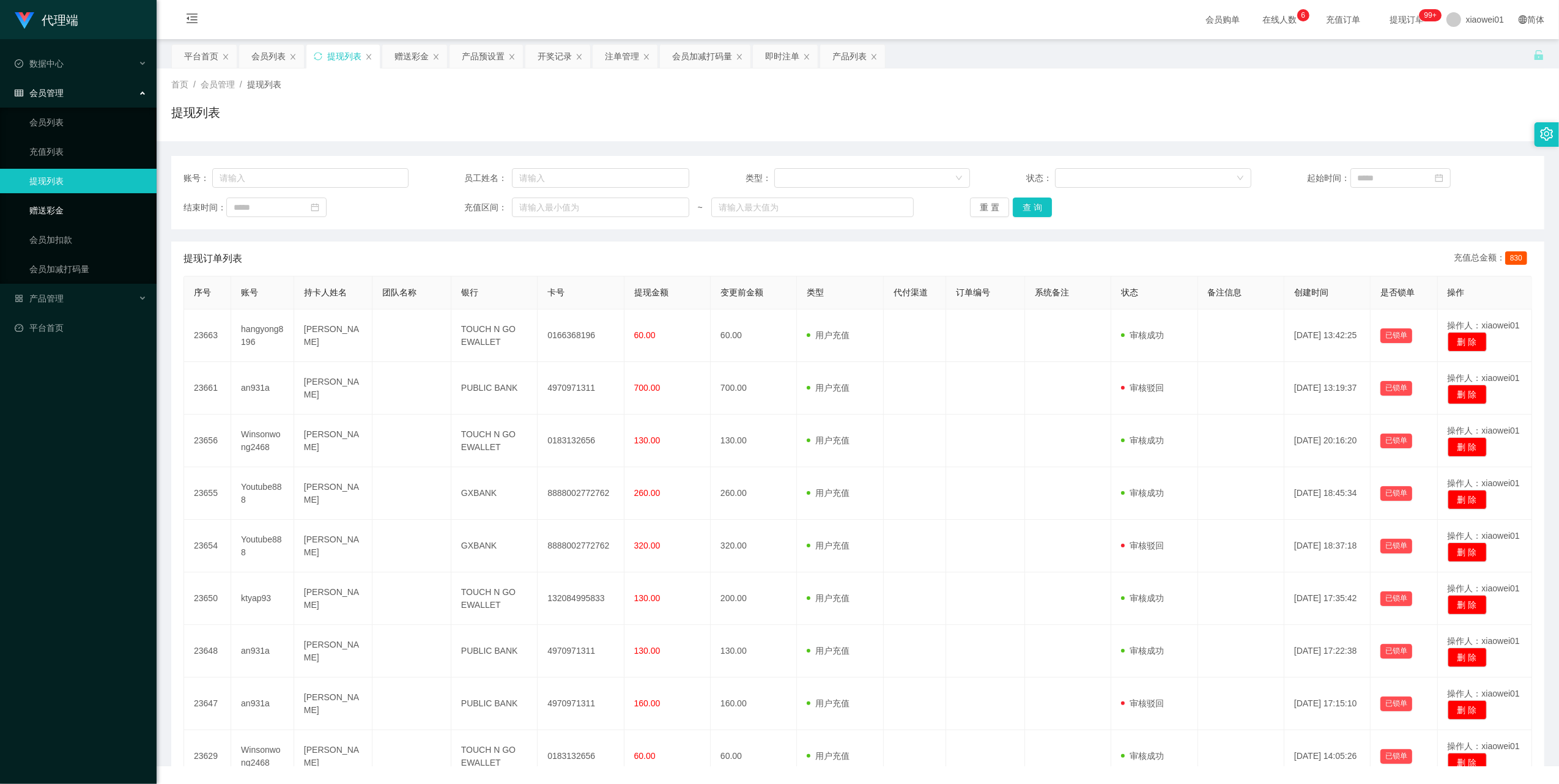
click at [64, 212] on link "赠送彩金" at bounding box center [88, 210] width 118 height 24
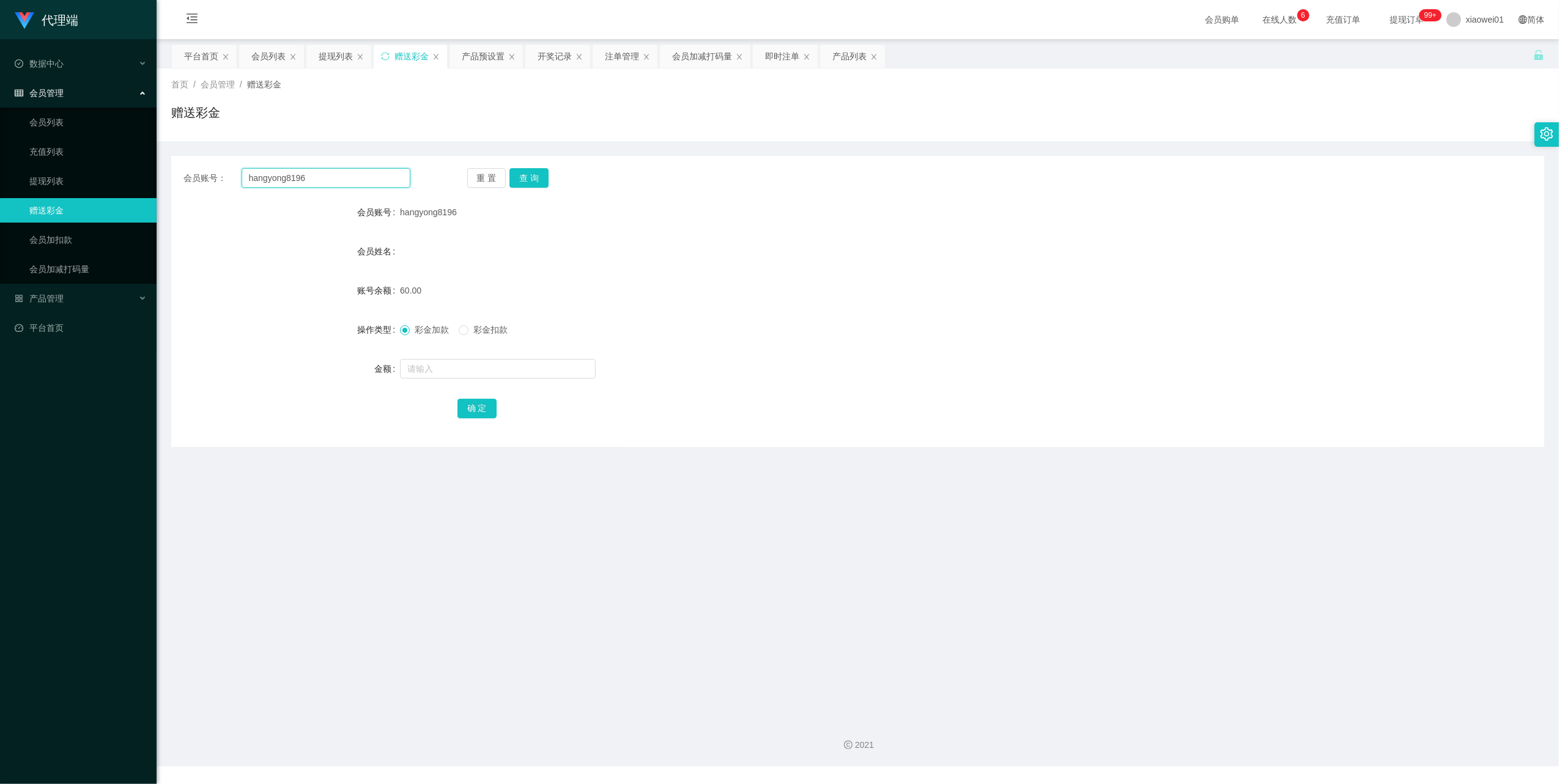
click at [363, 182] on input "hangyong8196" at bounding box center [325, 178] width 168 height 20
drag, startPoint x: 361, startPoint y: 182, endPoint x: 387, endPoint y: 178, distance: 26.3
click at [360, 183] on input "hangyong8196" at bounding box center [325, 178] width 168 height 20
paste input "Rahman7770"
click at [400, 175] on input "hangyong8196Rahman7770" at bounding box center [325, 178] width 168 height 20
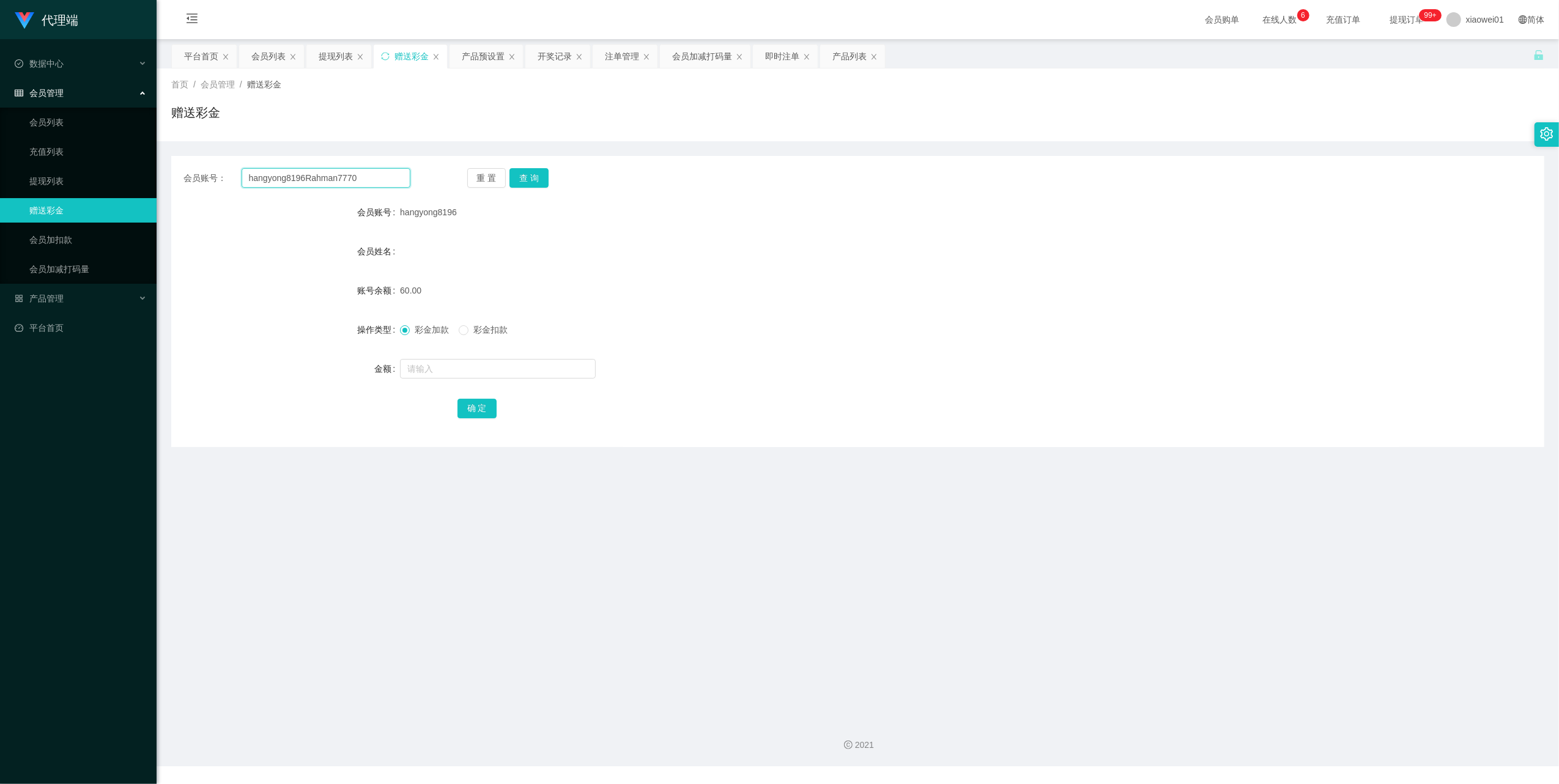
click at [385, 178] on input "hangyong8196Rahman7770" at bounding box center [325, 178] width 168 height 20
paste input "text"
type input "Rahman7770"
drag, startPoint x: 524, startPoint y: 177, endPoint x: 514, endPoint y: 191, distance: 17.2
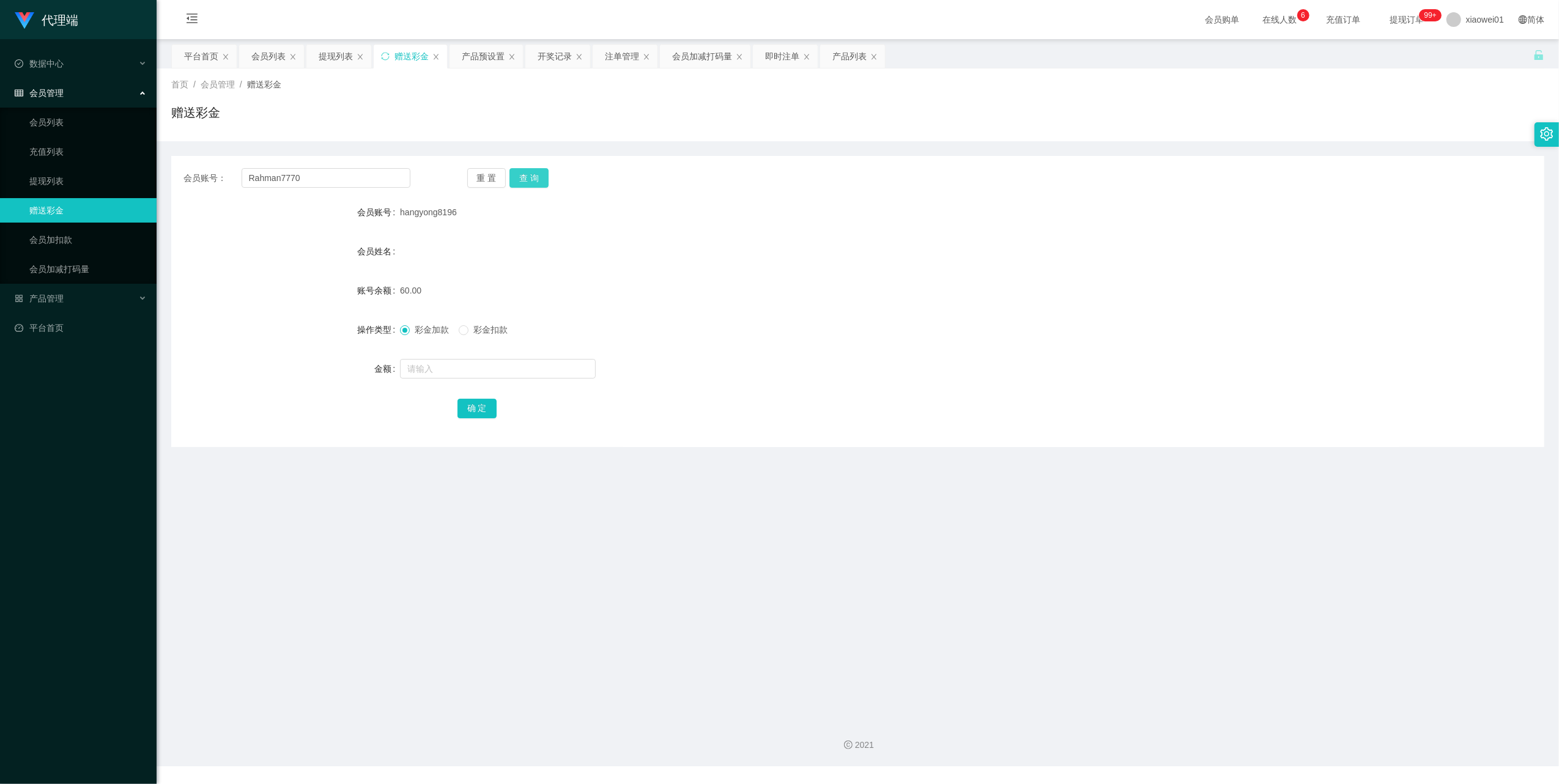
click at [524, 177] on button "查 询" at bounding box center [529, 178] width 39 height 20
click at [433, 370] on input "text" at bounding box center [498, 369] width 196 height 20
type input "30"
click at [470, 410] on button "确 定" at bounding box center [476, 409] width 39 height 20
click at [316, 178] on input "Rahman7770" at bounding box center [325, 178] width 168 height 20
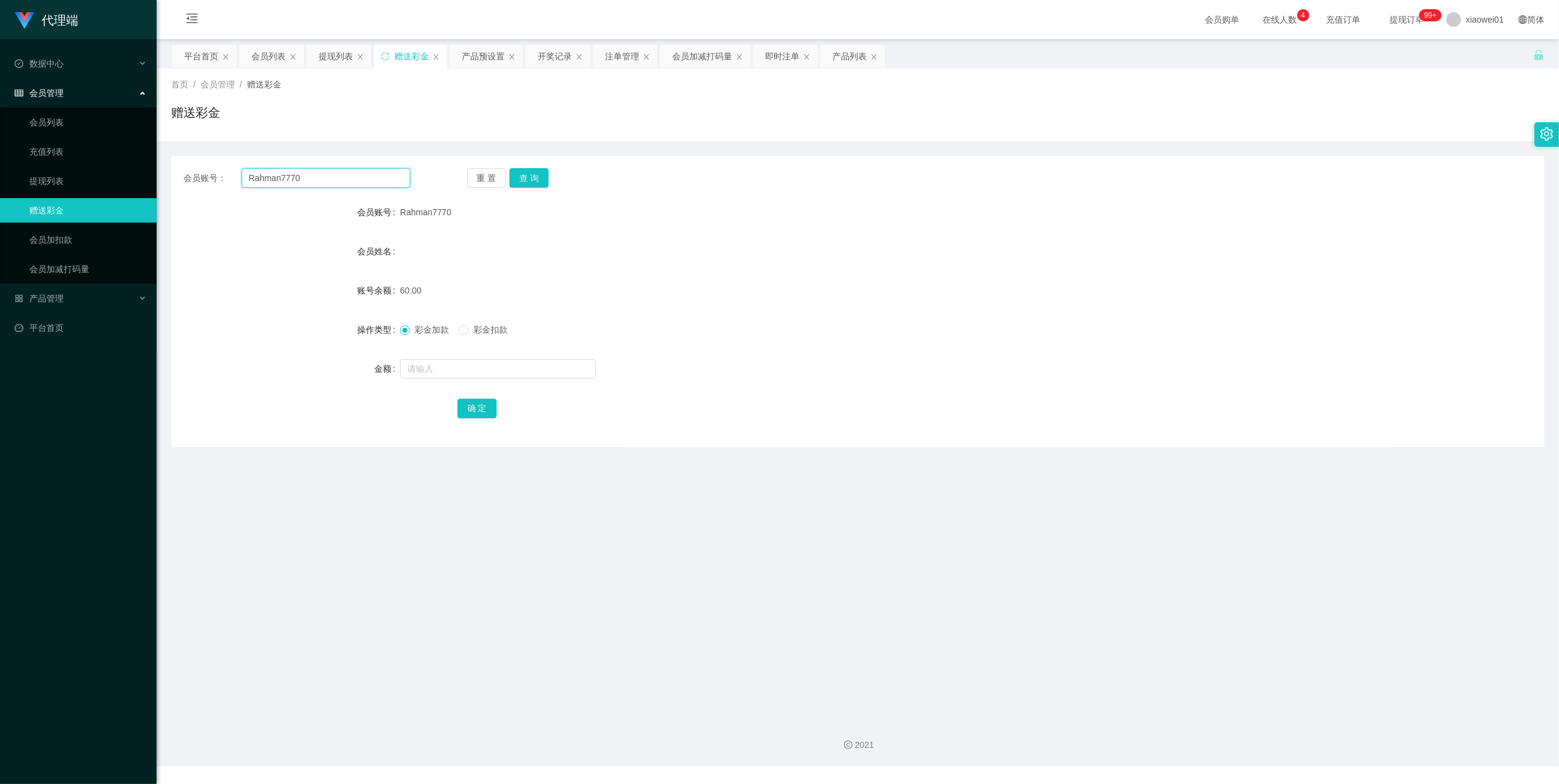
click at [316, 178] on input "Rahman7770" at bounding box center [325, 178] width 168 height 20
paste input "Phoebe1234"
click at [538, 176] on button "查 询" at bounding box center [529, 178] width 39 height 20
click at [319, 184] on input "Phoebe1234" at bounding box center [325, 178] width 168 height 20
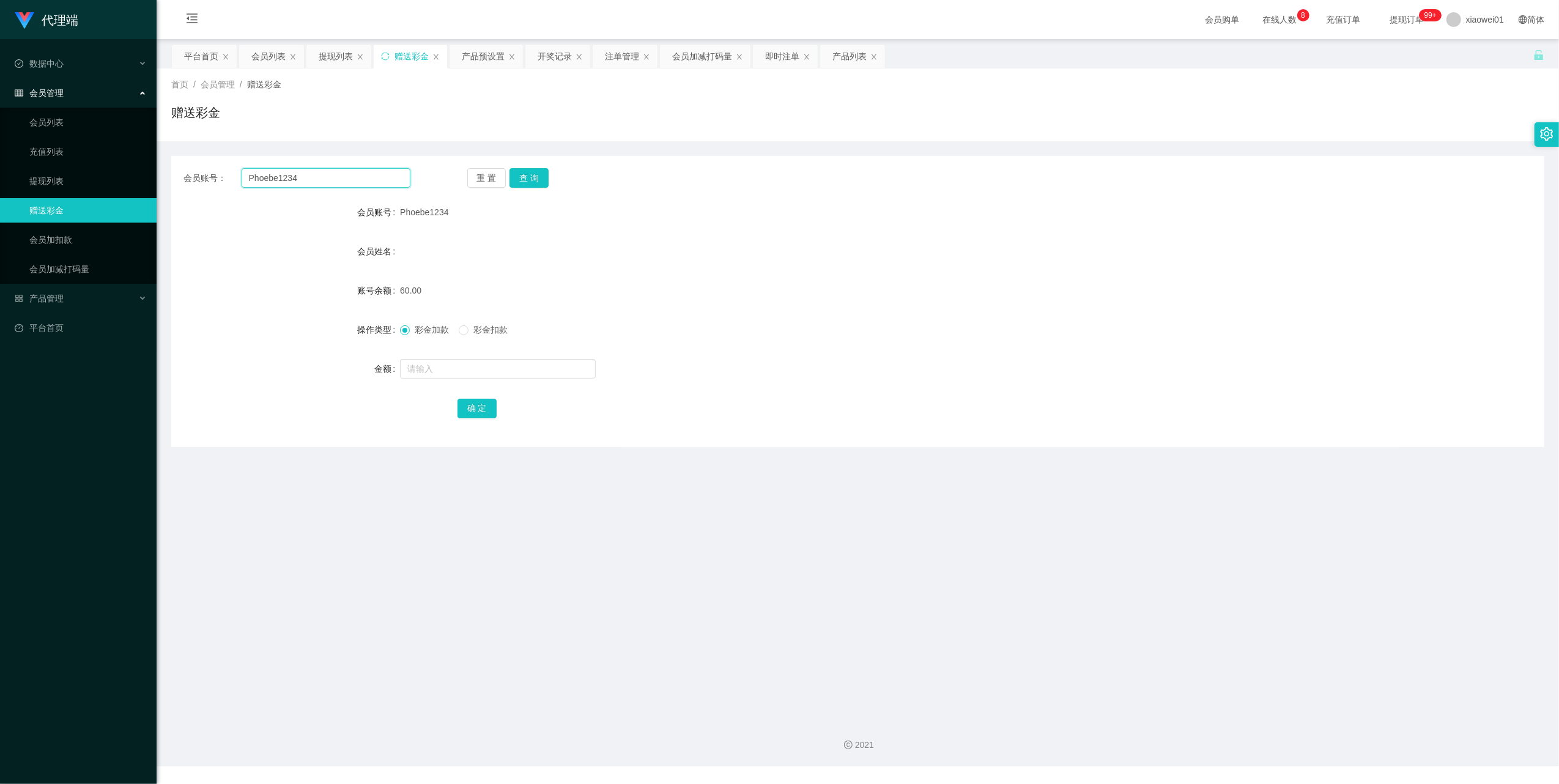
paste input "Vin1122"
type input "Vin1122"
click at [524, 178] on button "查 询" at bounding box center [529, 178] width 39 height 20
drag, startPoint x: 47, startPoint y: 176, endPoint x: 36, endPoint y: 154, distance: 24.6
click at [47, 176] on link "提现列表" at bounding box center [88, 180] width 118 height 24
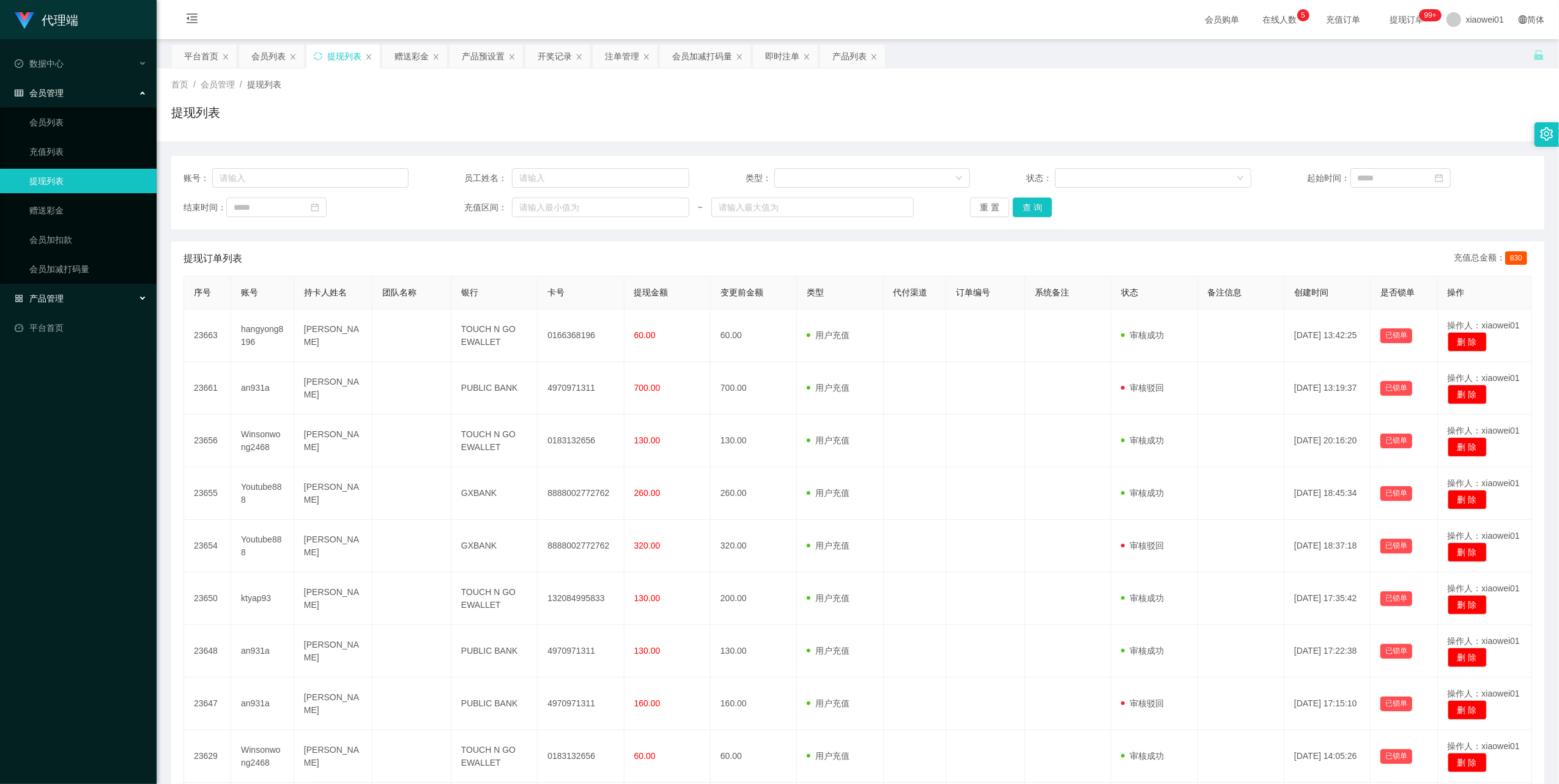
click at [38, 290] on div "产品管理" at bounding box center [78, 298] width 157 height 24
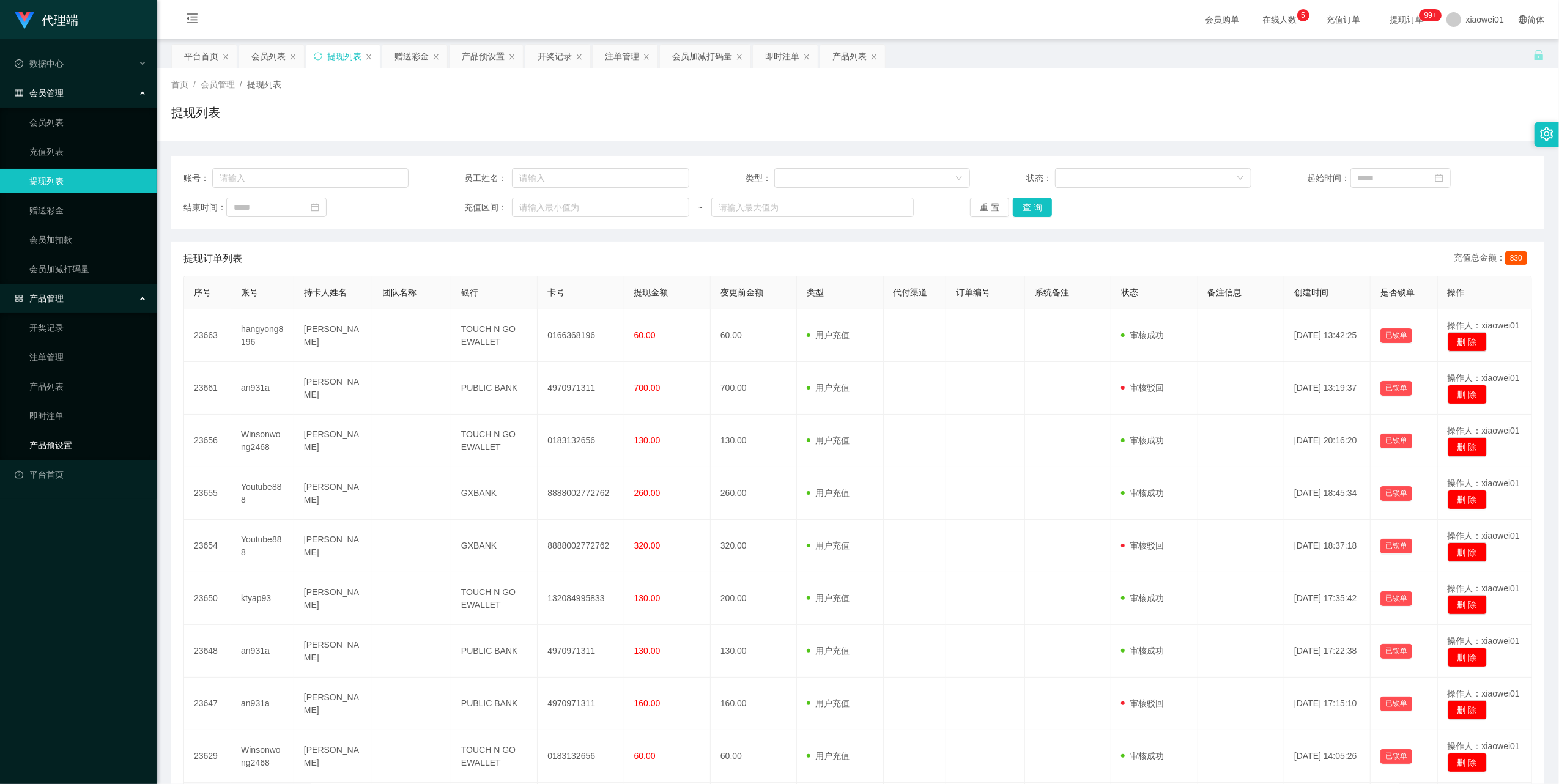
click at [50, 434] on link "产品预设置" at bounding box center [88, 445] width 118 height 24
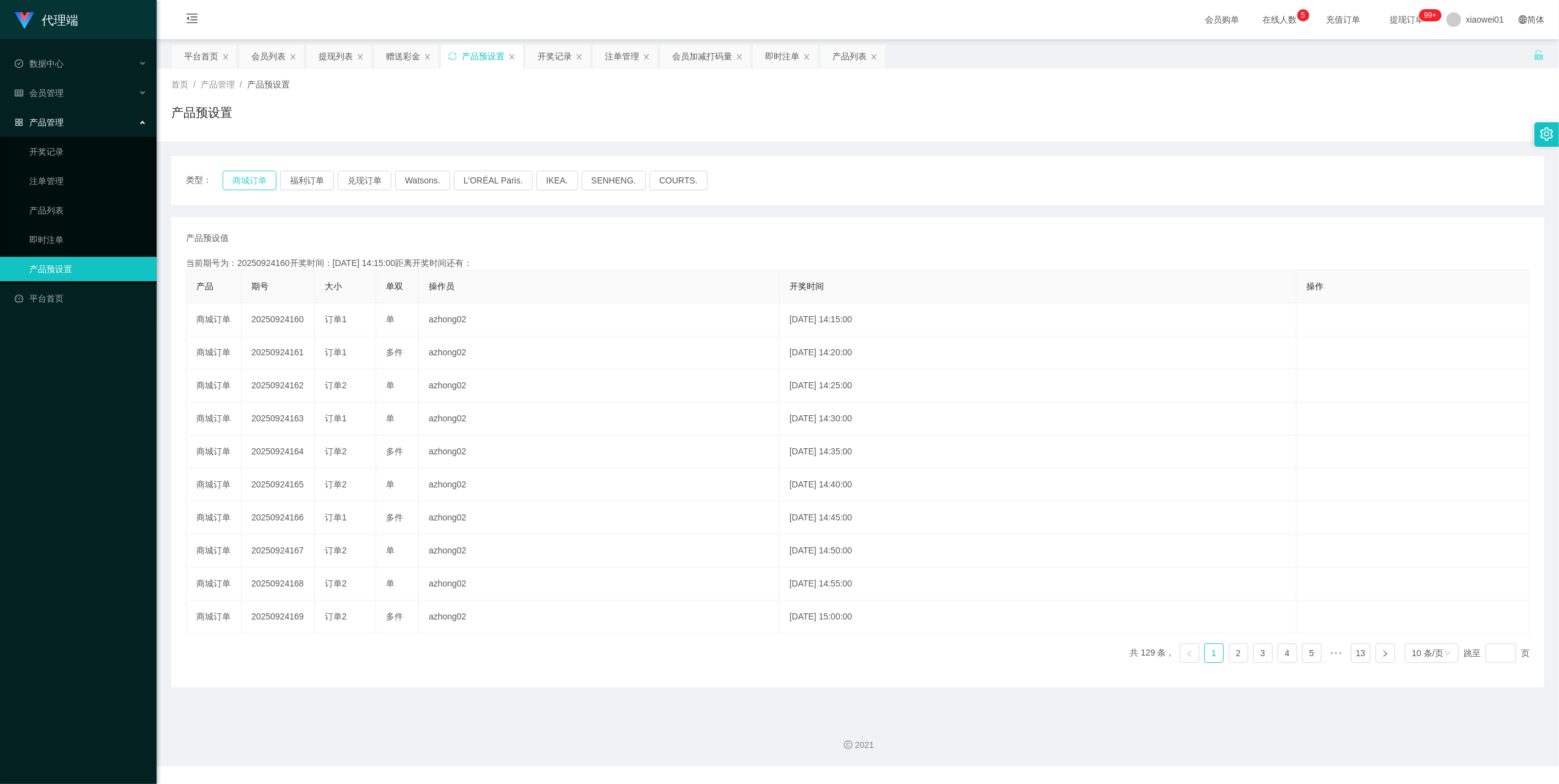
click at [243, 179] on button "商城订单" at bounding box center [249, 181] width 54 height 20
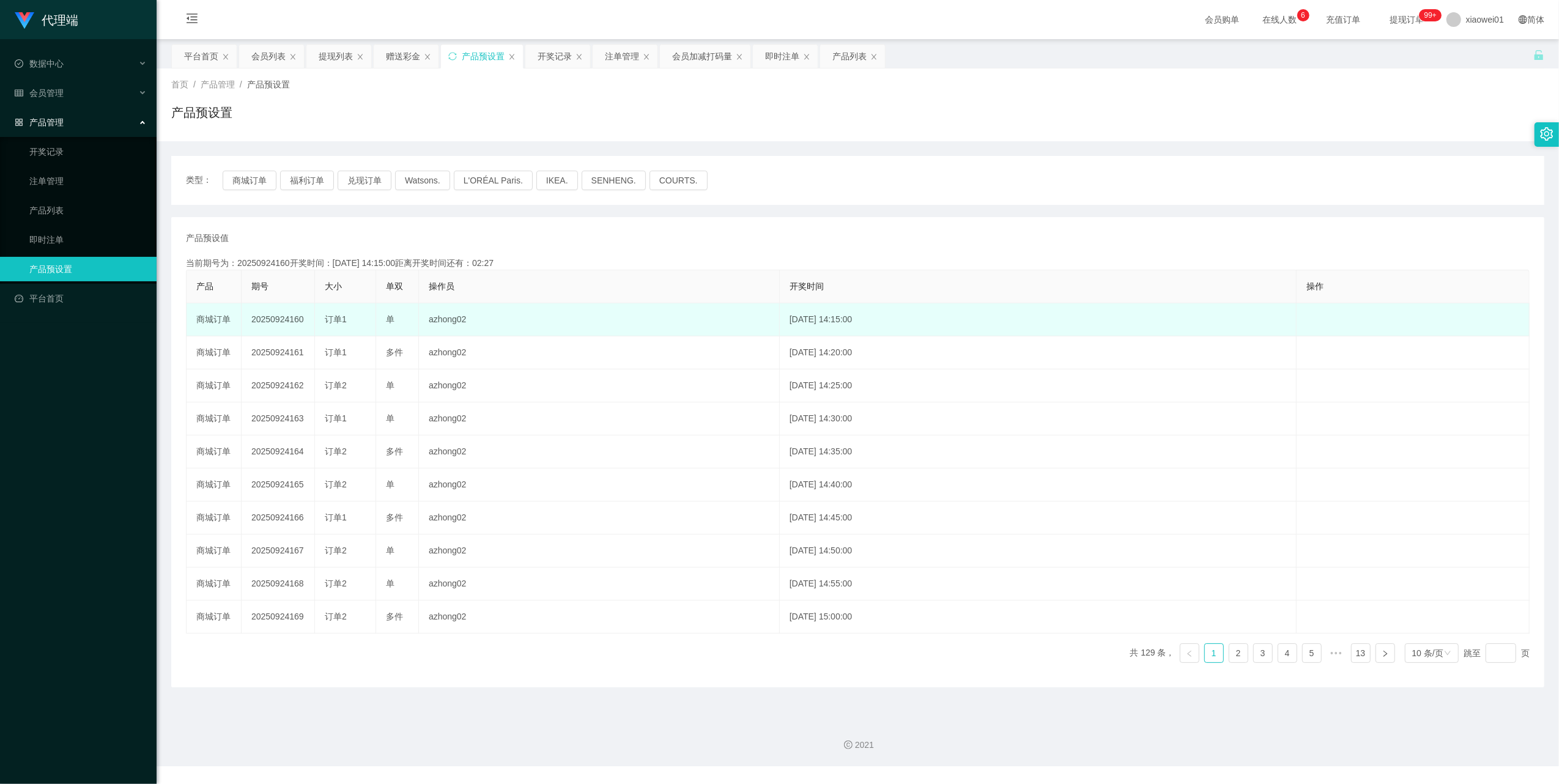
click at [290, 321] on td "20250924160" at bounding box center [278, 320] width 73 height 33
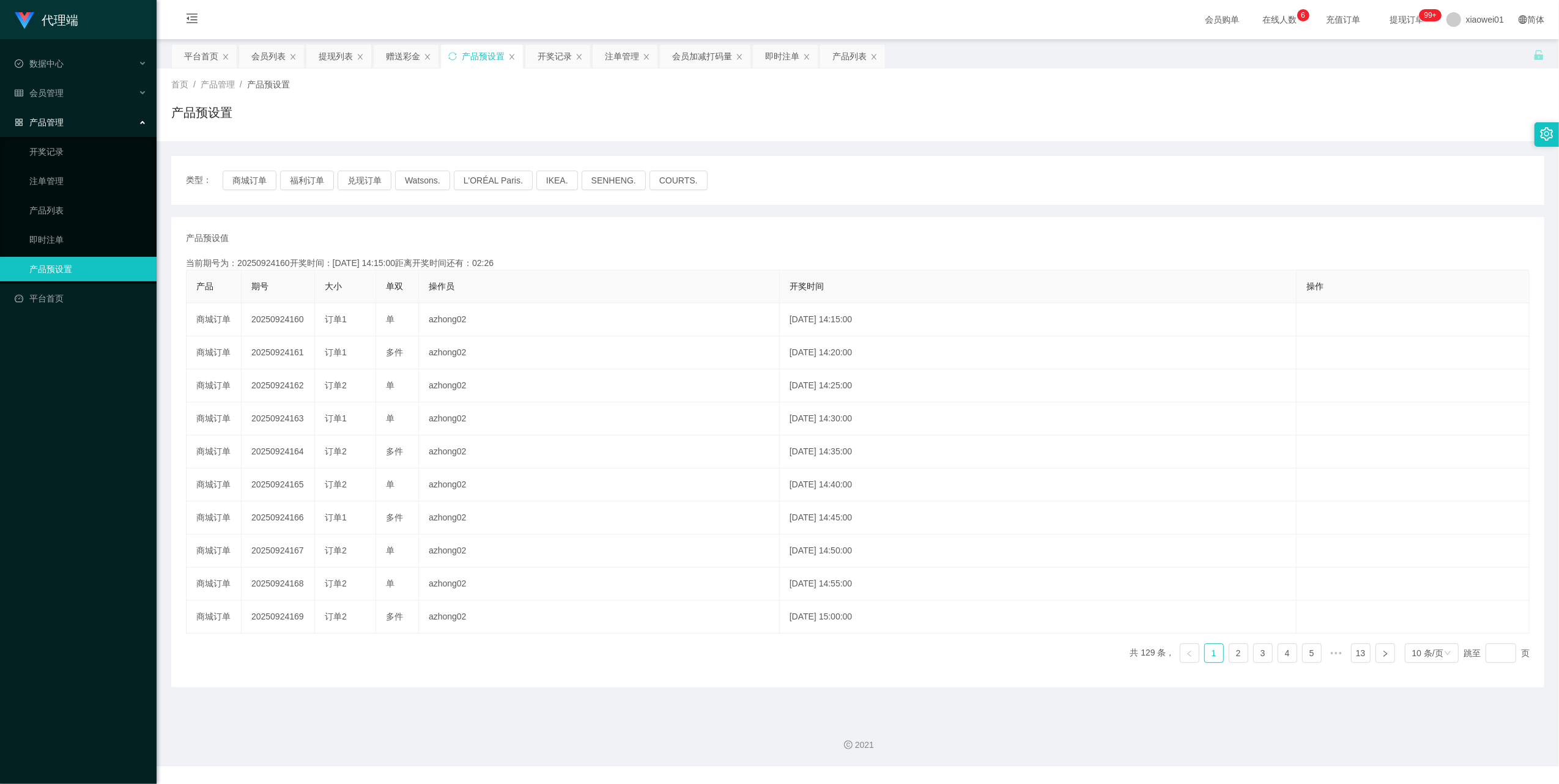
copy td "20250924160"
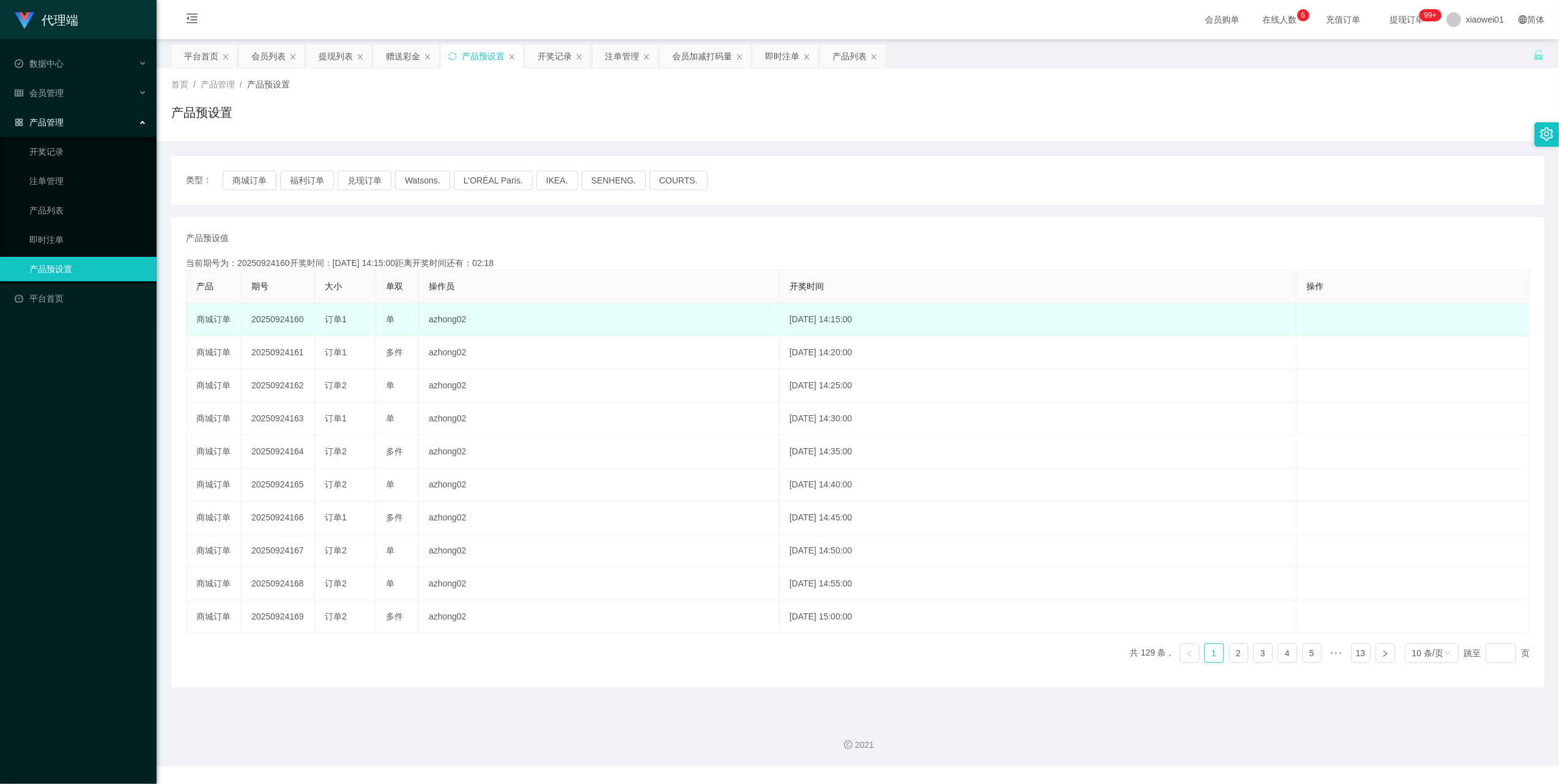
click at [275, 320] on td "20250924160" at bounding box center [278, 320] width 73 height 33
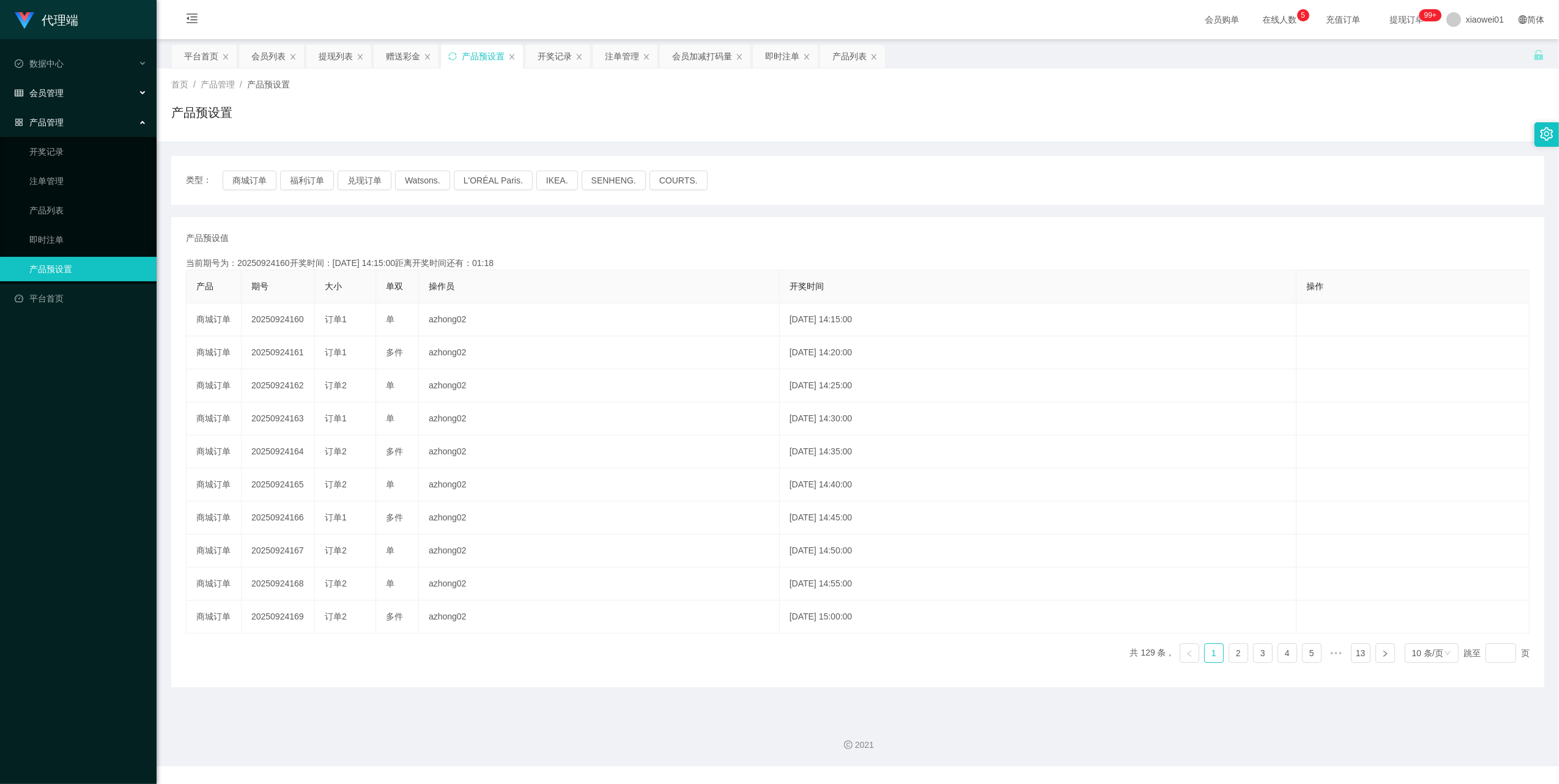
click at [41, 80] on div "会员管理" at bounding box center [78, 92] width 157 height 24
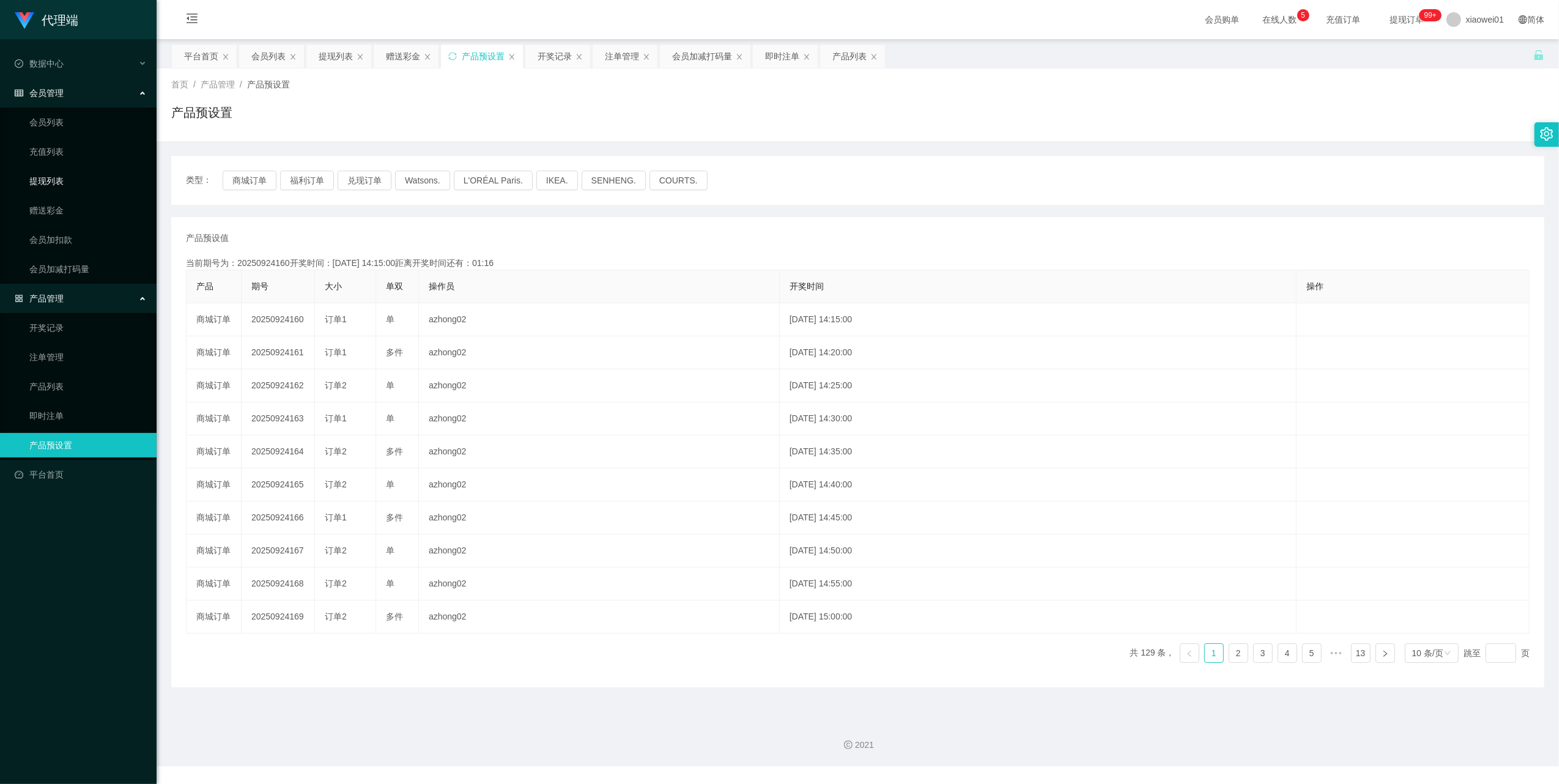
click at [57, 183] on link "提现列表" at bounding box center [88, 180] width 118 height 24
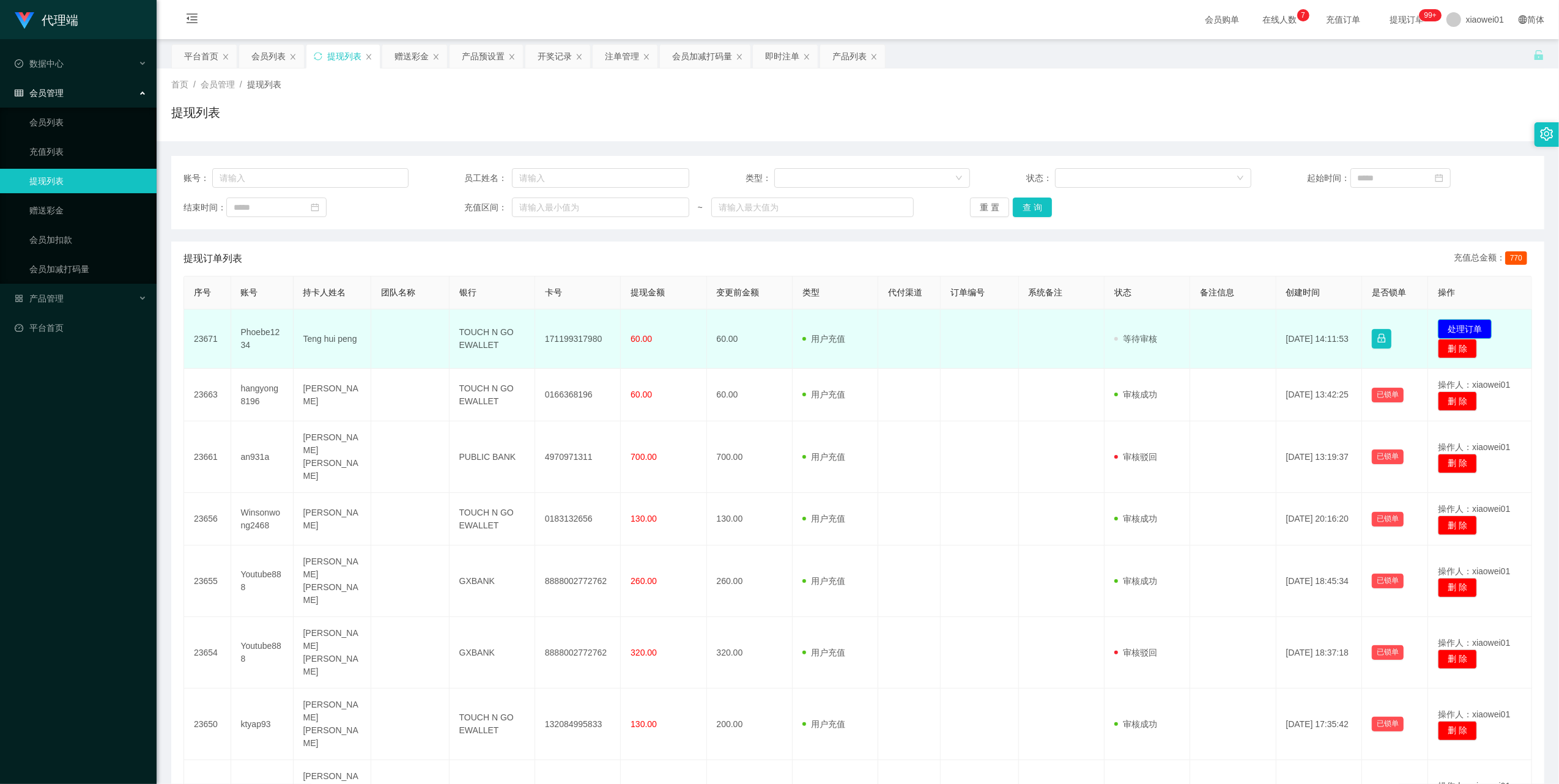
drag, startPoint x: 0, startPoint y: 0, endPoint x: 1442, endPoint y: 329, distance: 1479.1
click at [1442, 329] on button "处理订单" at bounding box center [1464, 329] width 54 height 20
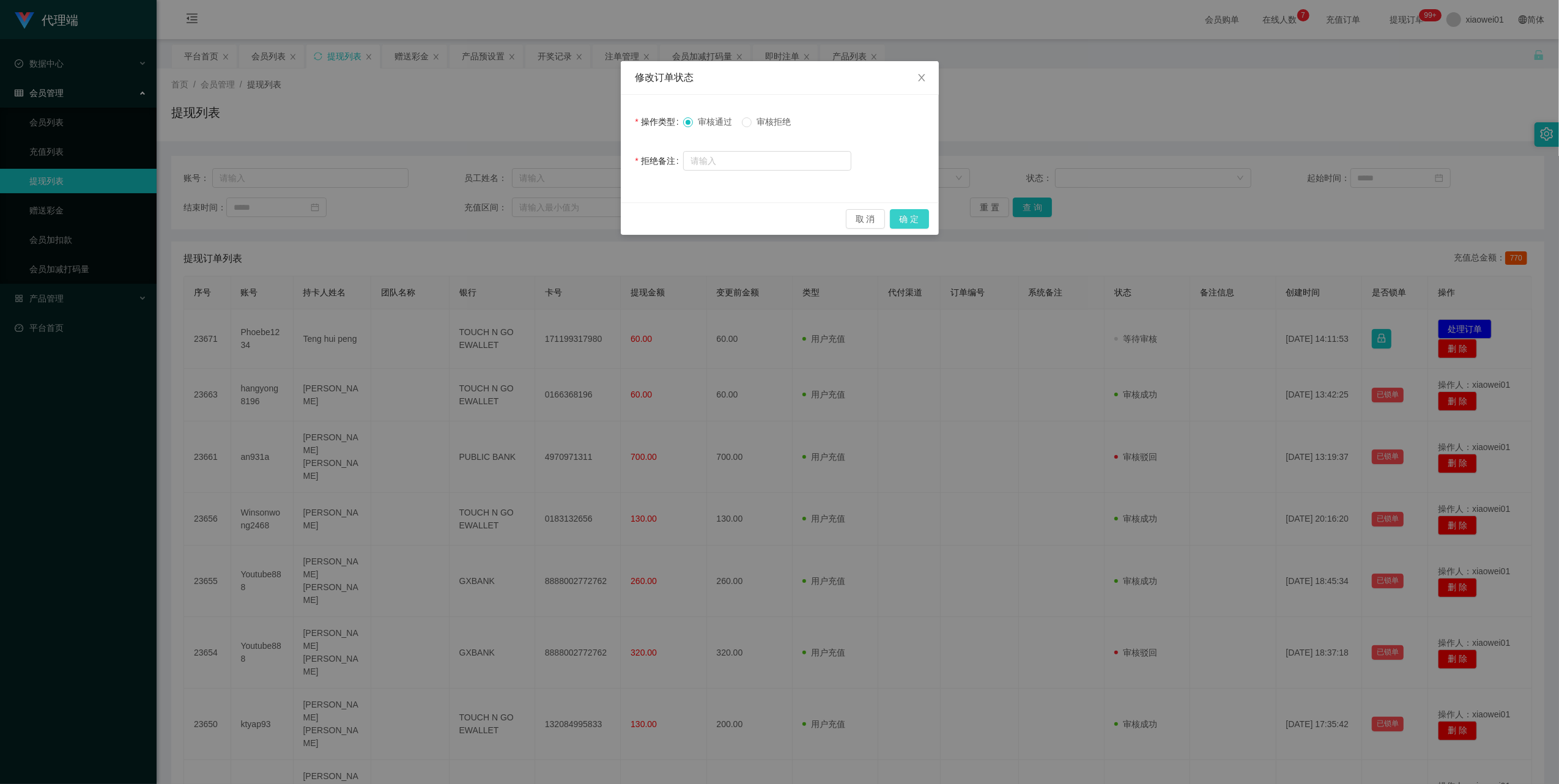
click at [920, 215] on button "确 定" at bounding box center [909, 219] width 39 height 20
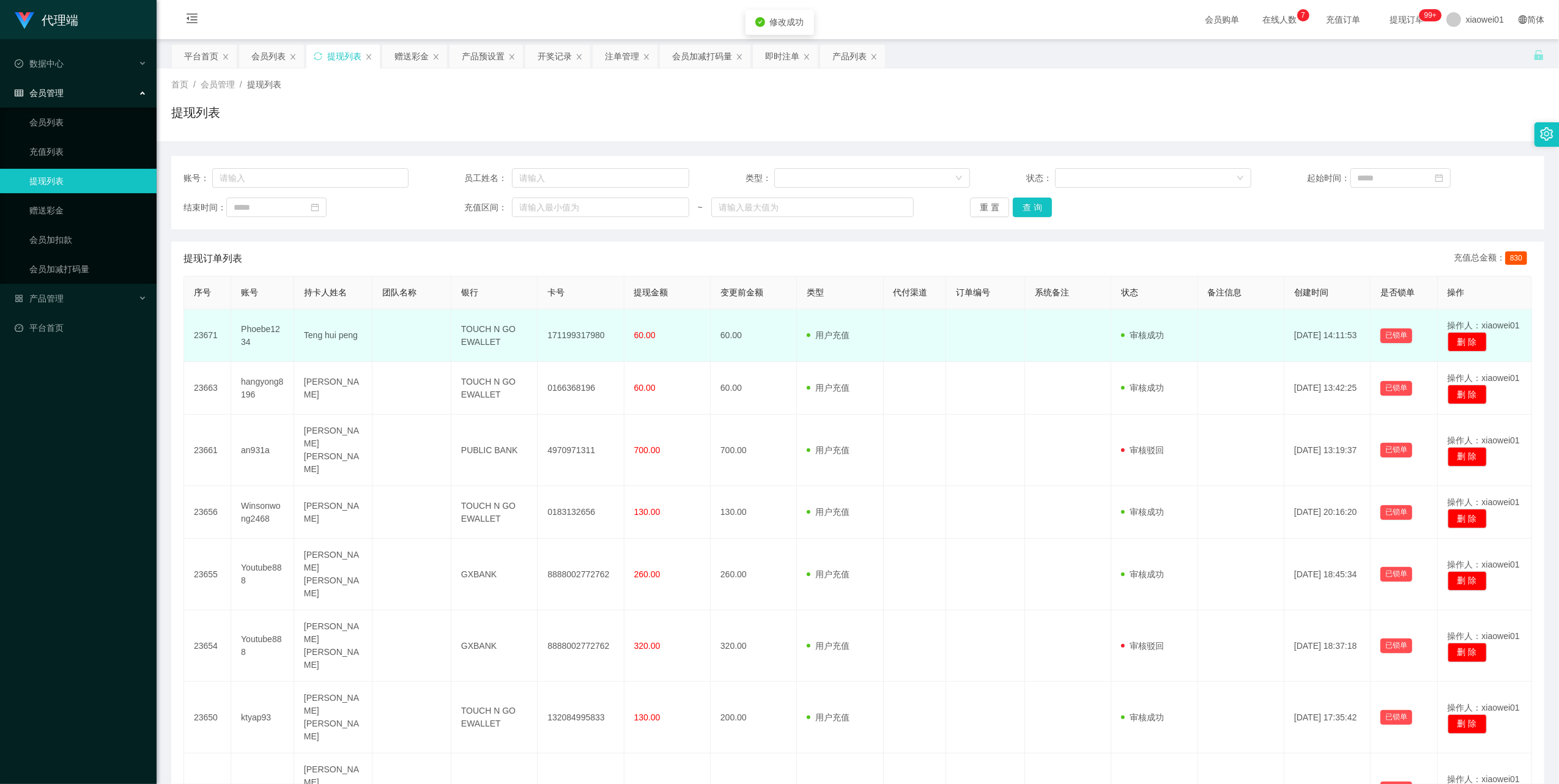
click at [562, 332] on td "171199317980" at bounding box center [581, 335] width 86 height 52
copy td "171199317980"
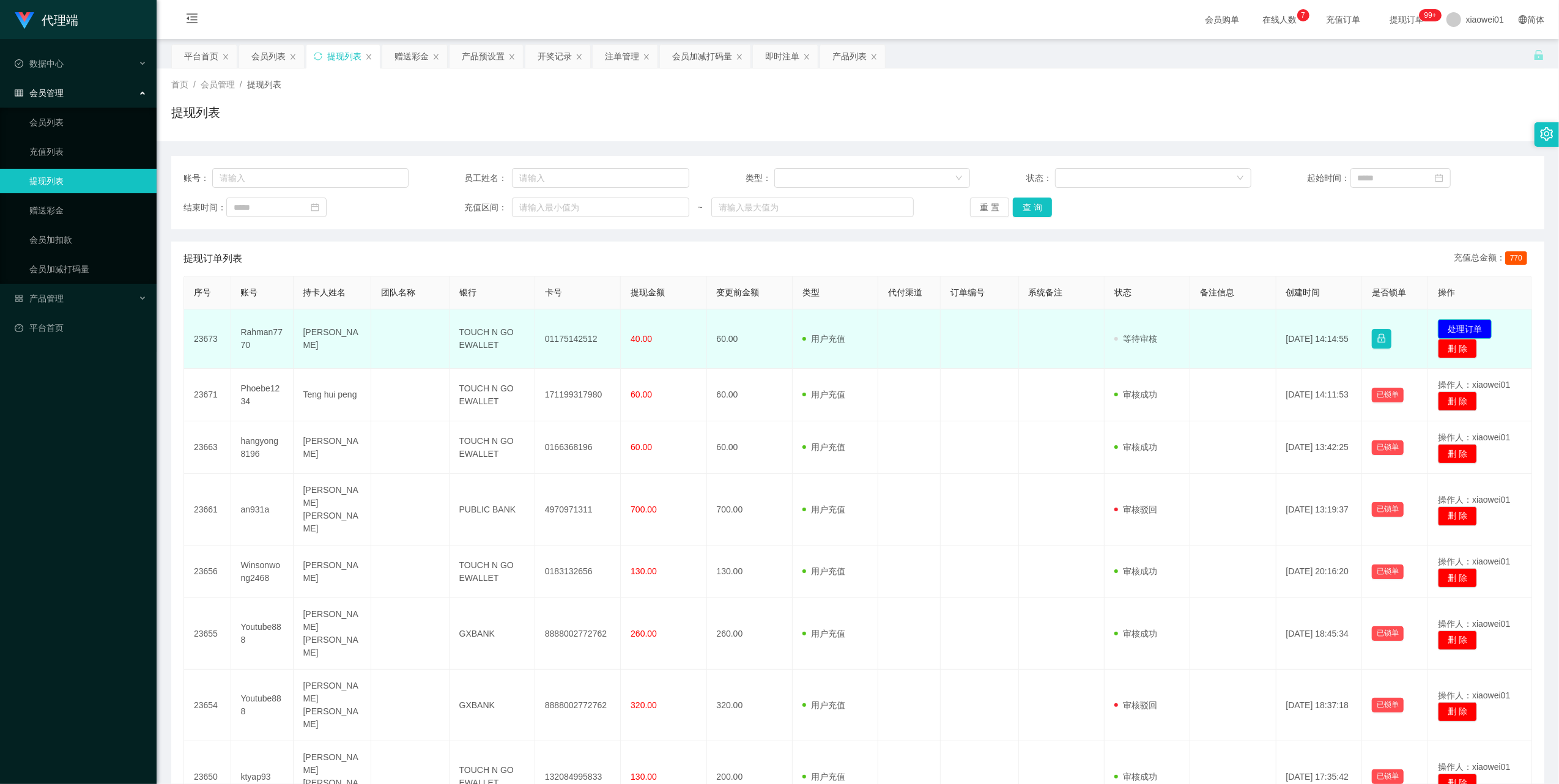
drag, startPoint x: 0, startPoint y: 0, endPoint x: 1474, endPoint y: 325, distance: 1509.4
click at [1474, 325] on button "处理订单" at bounding box center [1464, 329] width 54 height 20
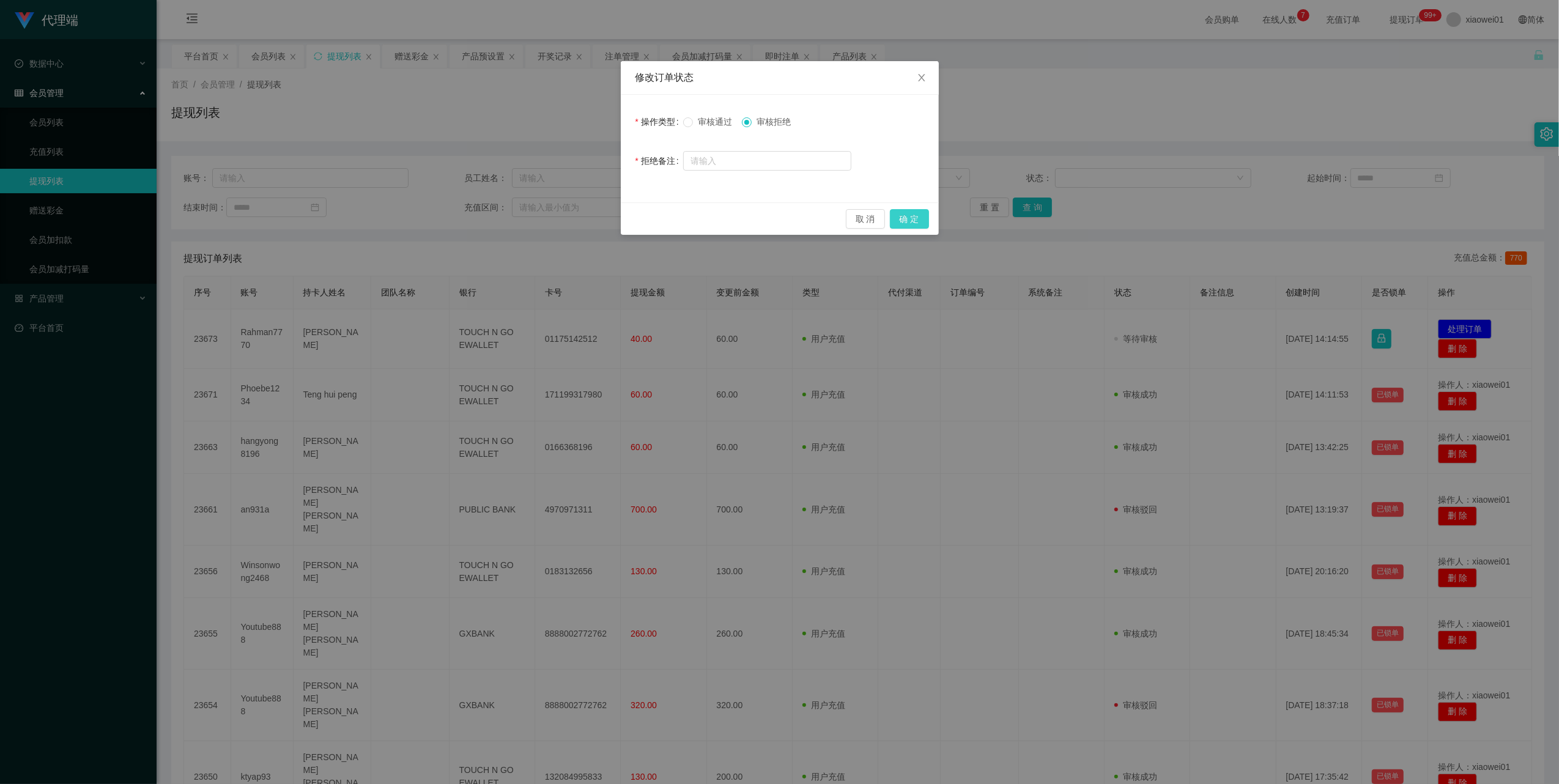
click at [903, 211] on button "确 定" at bounding box center [909, 219] width 39 height 20
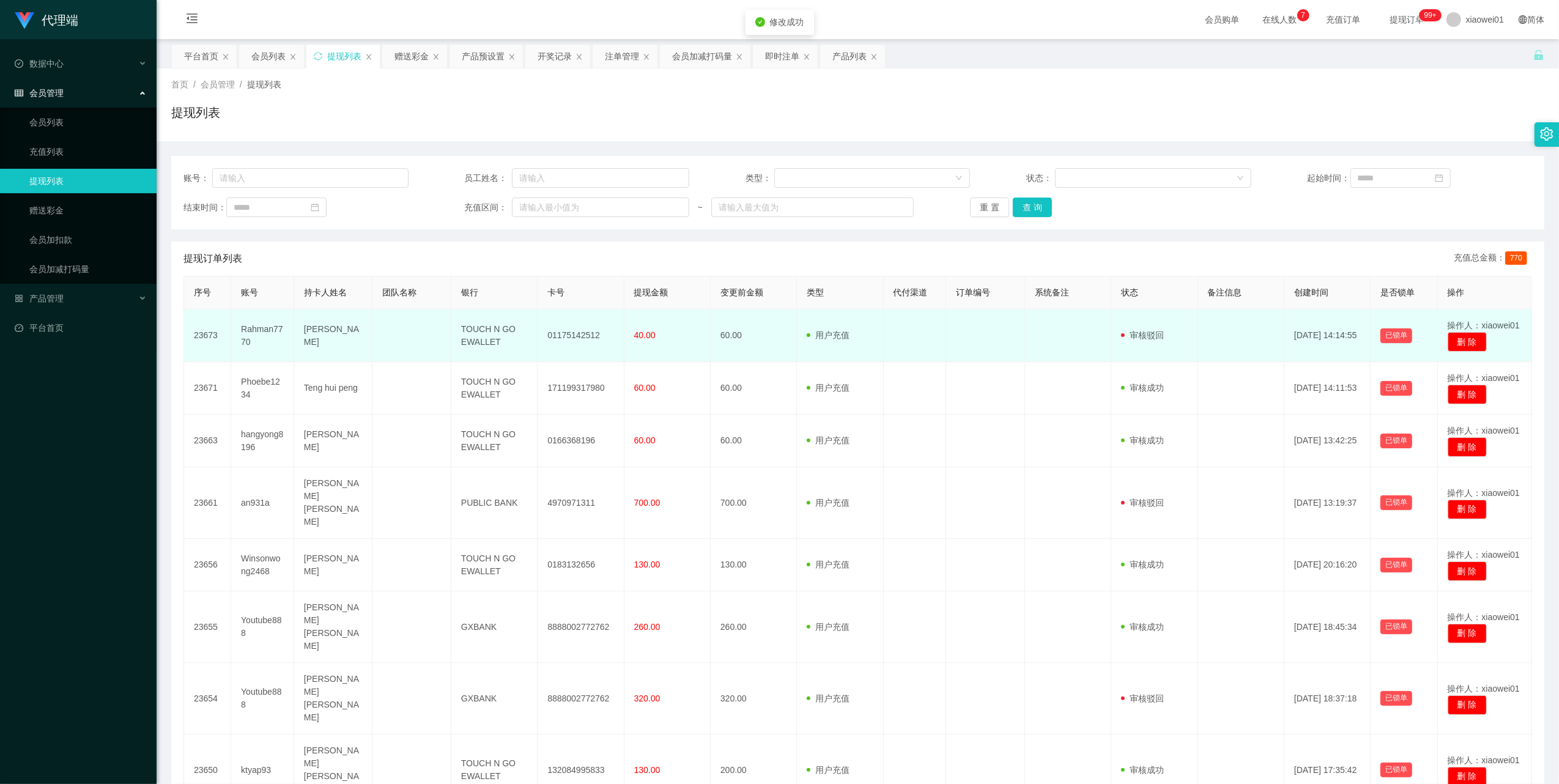
click at [268, 325] on td "Rahman7770" at bounding box center [263, 335] width 63 height 52
copy td "Rahman7770"
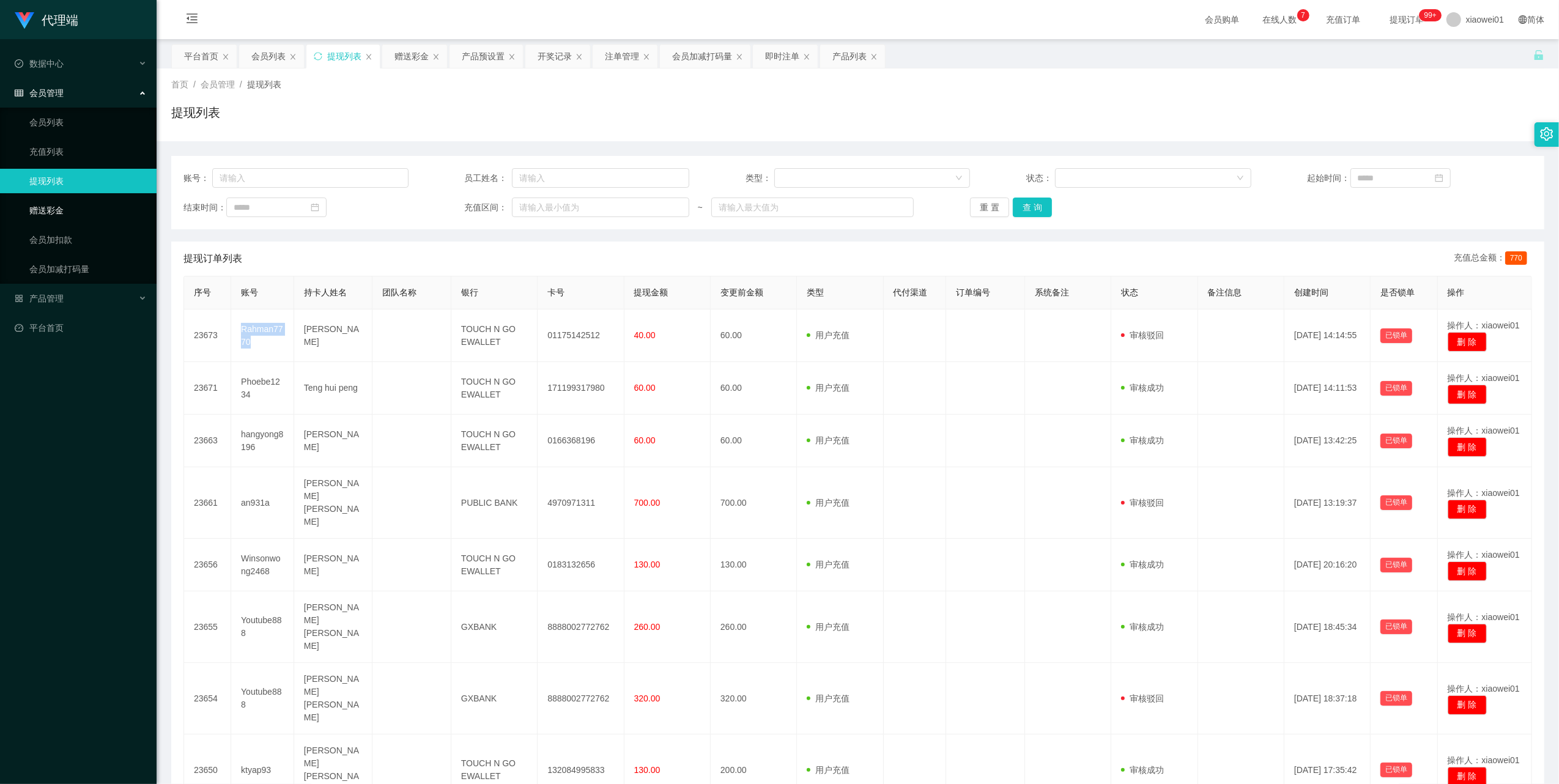
click at [46, 202] on link "赠送彩金" at bounding box center [88, 210] width 118 height 24
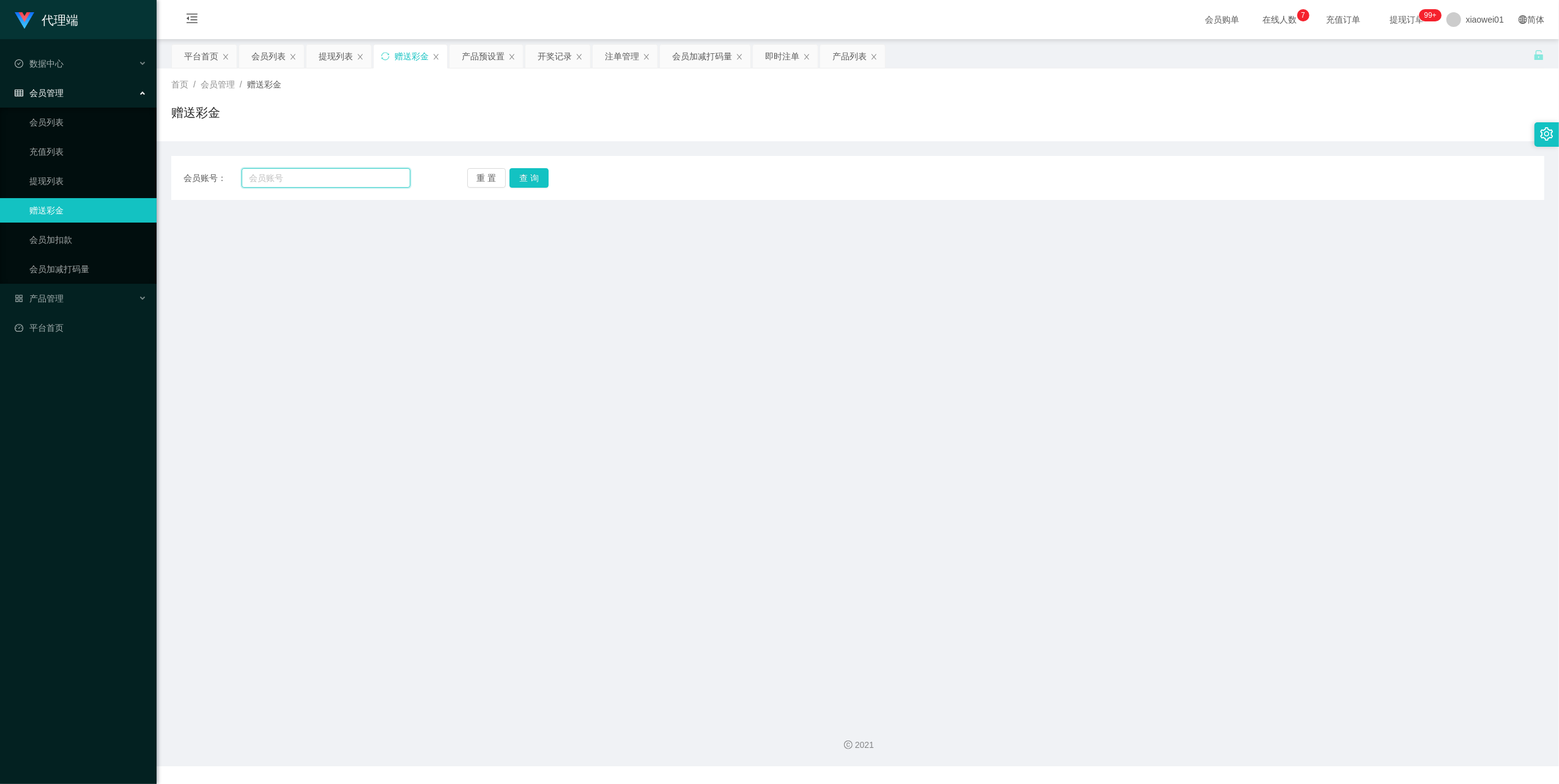
click at [355, 183] on input "text" at bounding box center [325, 178] width 168 height 20
paste input "Rahman7770"
type input "Rahman7770"
click at [541, 174] on button "查 询" at bounding box center [529, 178] width 39 height 20
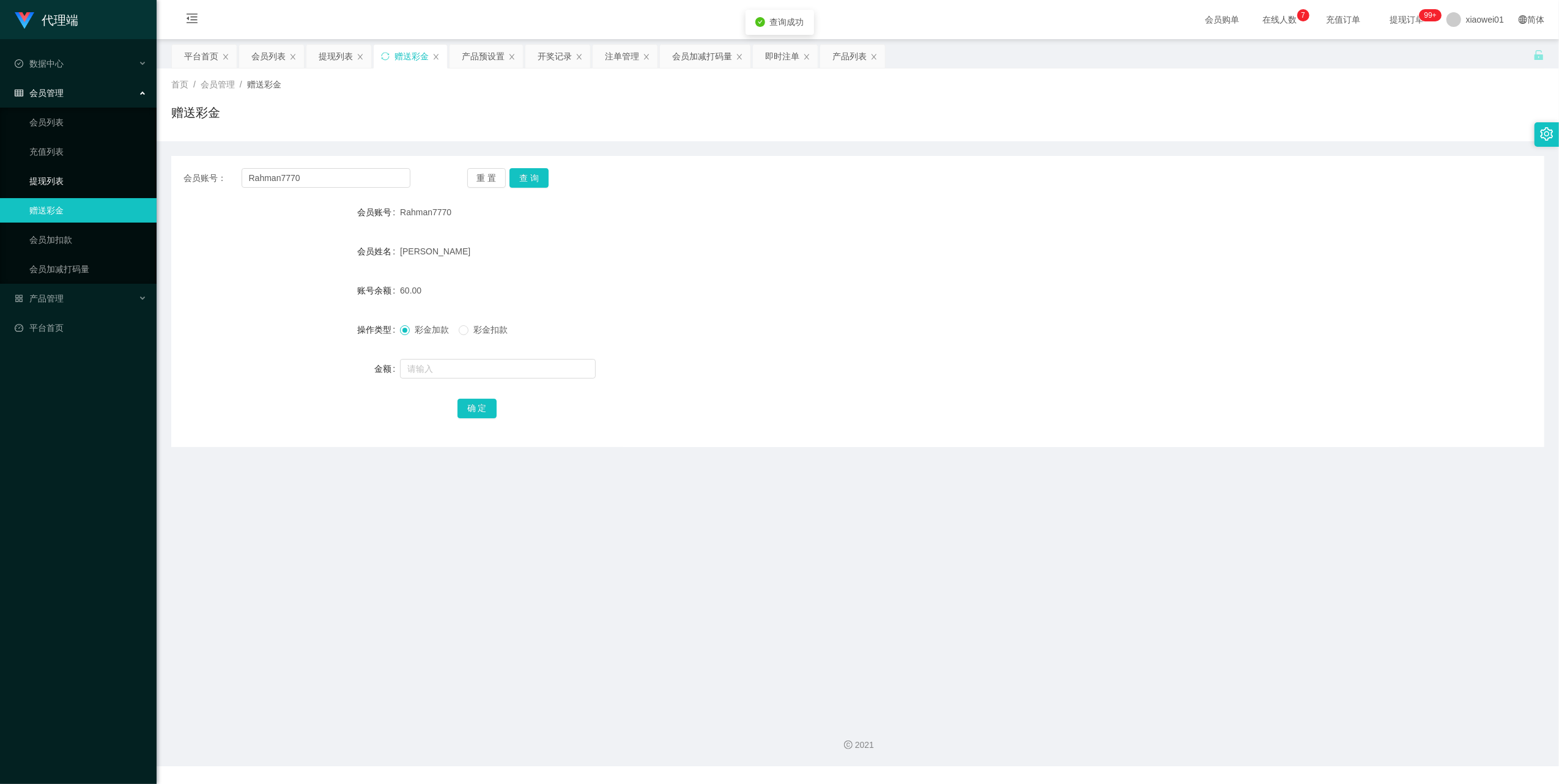
drag, startPoint x: 54, startPoint y: 180, endPoint x: 66, endPoint y: 153, distance: 29.5
click at [54, 179] on link "提现列表" at bounding box center [88, 180] width 118 height 24
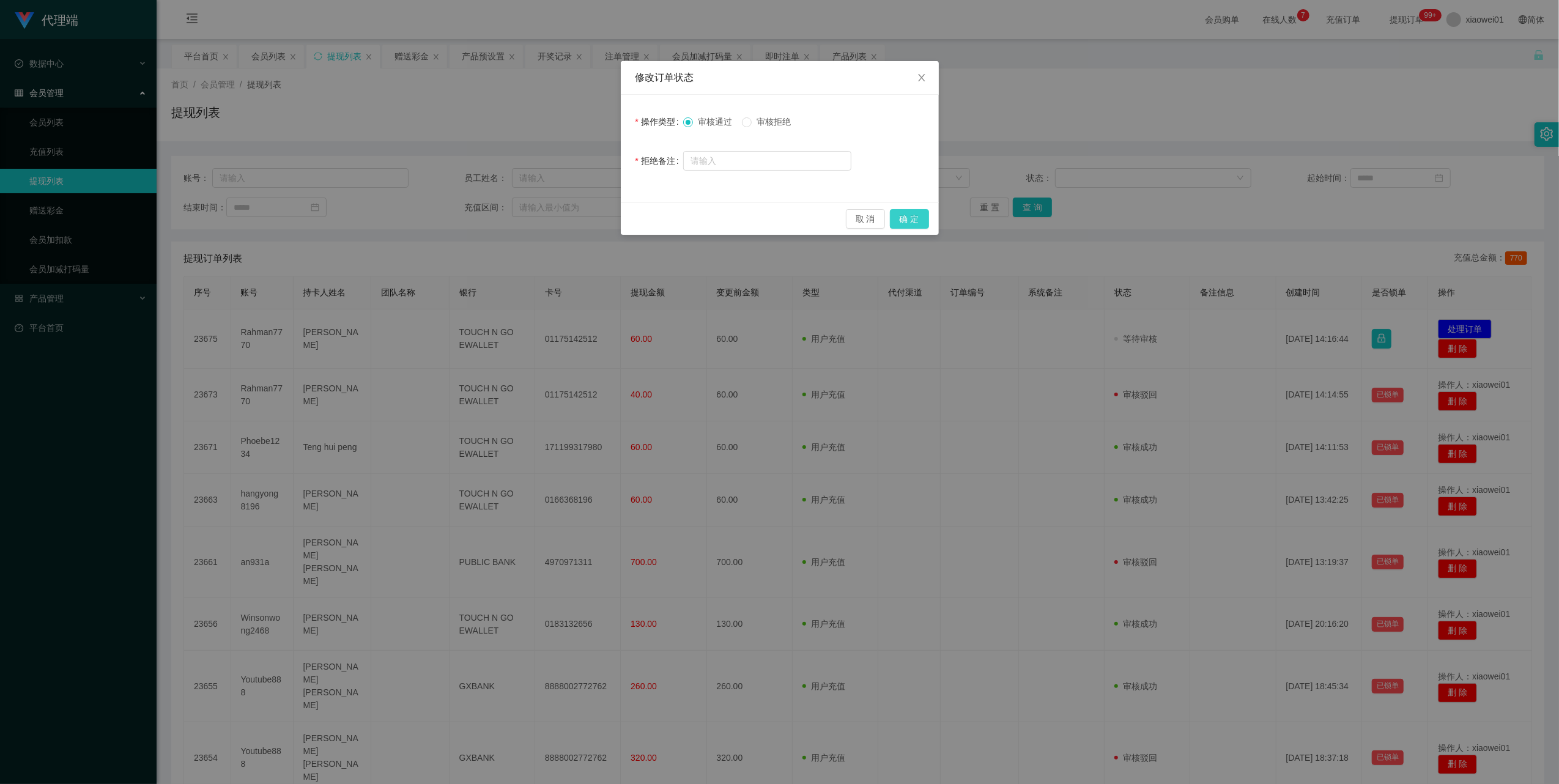
click at [901, 217] on button "确 定" at bounding box center [909, 219] width 39 height 20
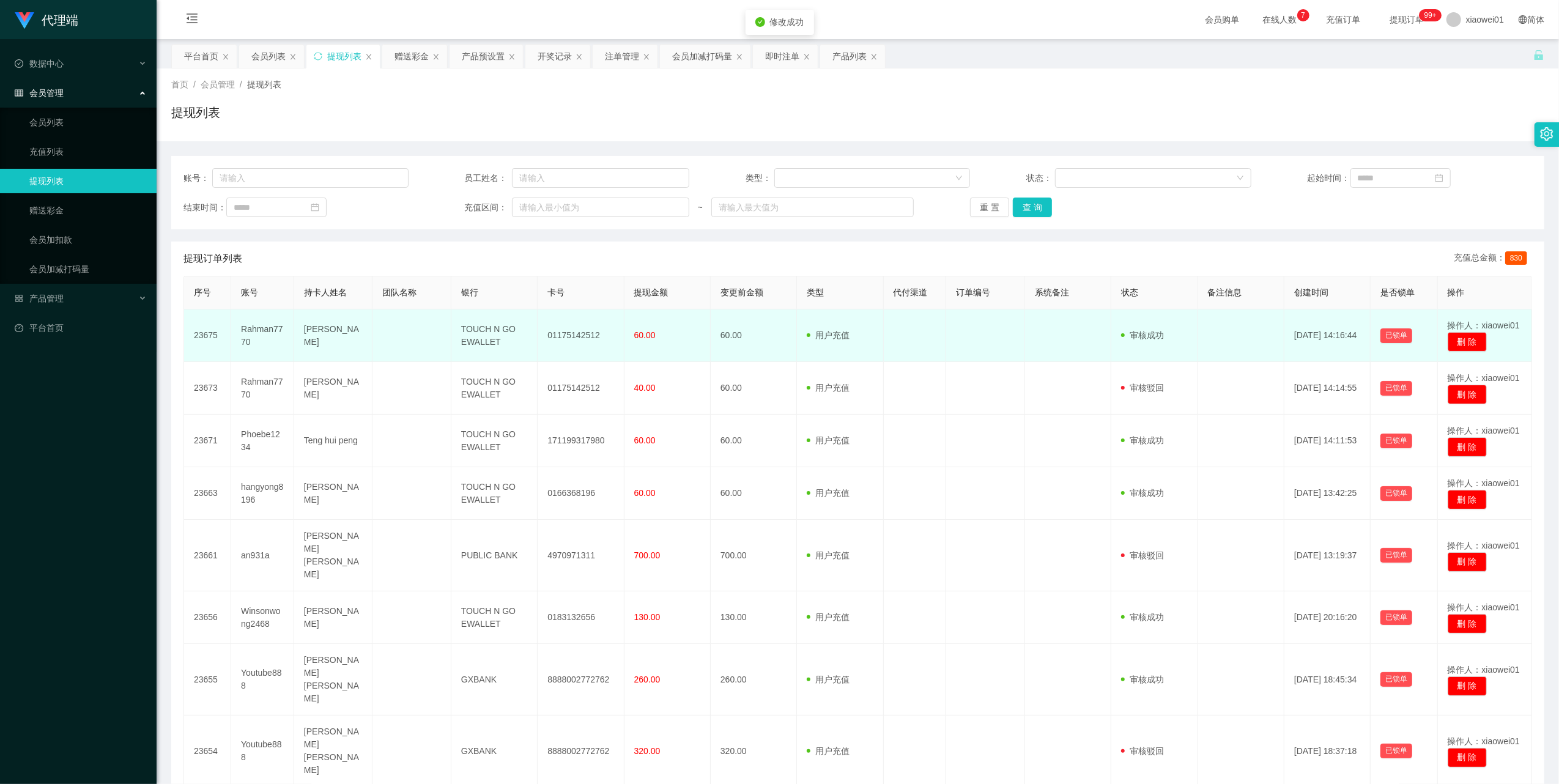
click at [572, 336] on td "01175142512" at bounding box center [581, 335] width 86 height 52
copy td "01175142512"
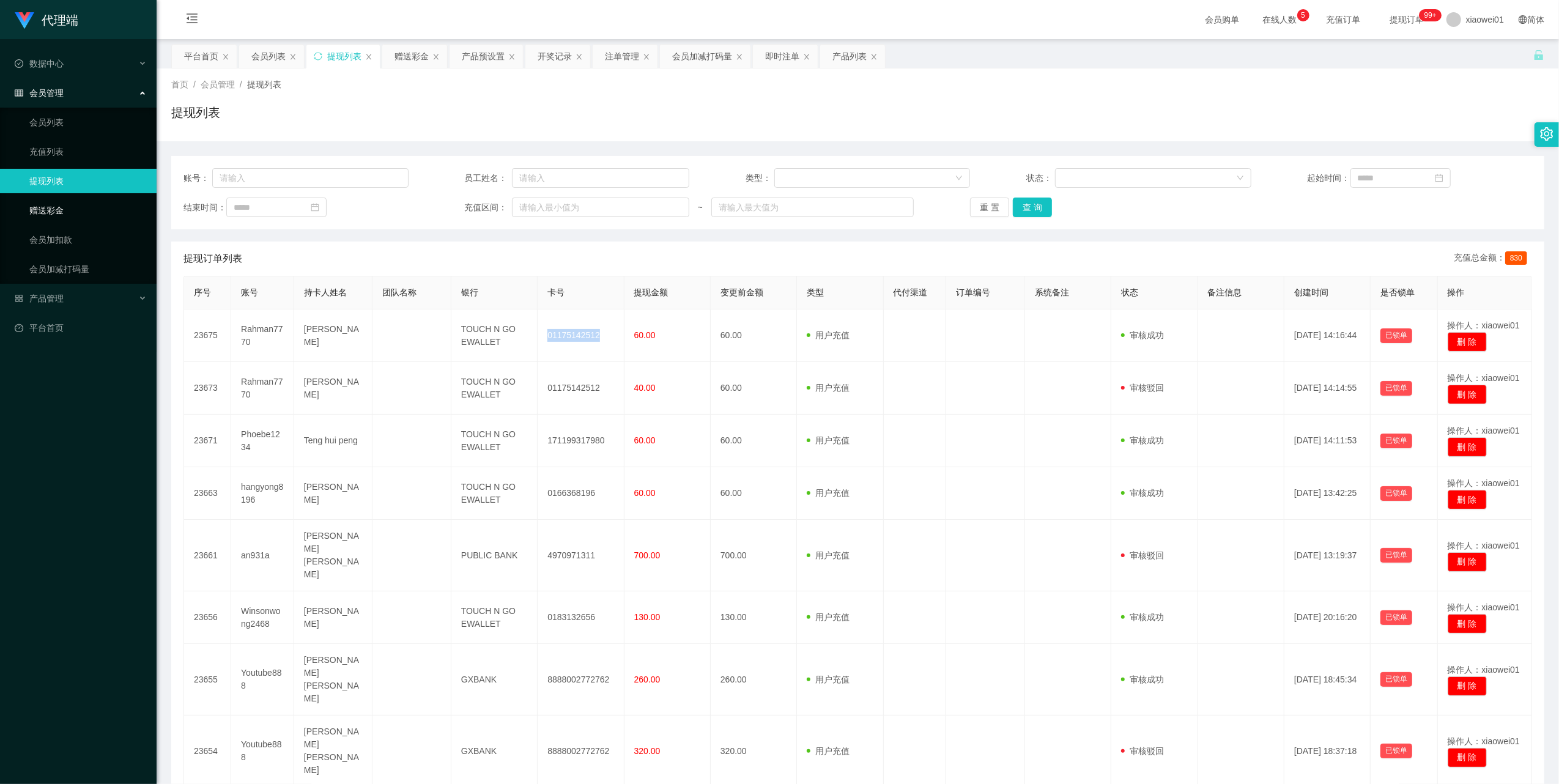
click at [49, 209] on link "赠送彩金" at bounding box center [88, 210] width 118 height 24
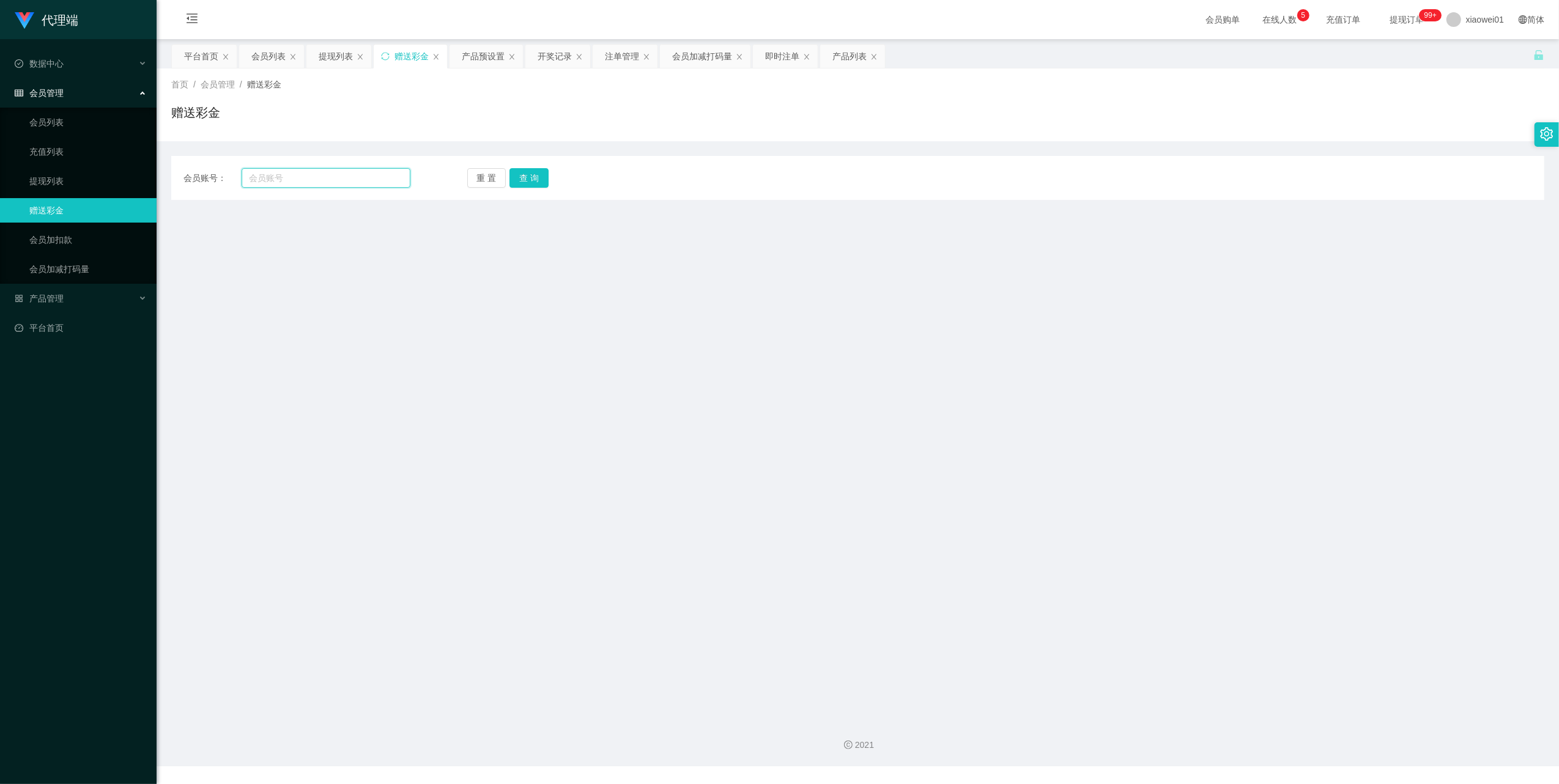
drag, startPoint x: 335, startPoint y: 178, endPoint x: 394, endPoint y: 170, distance: 59.5
click at [335, 178] on input "text" at bounding box center [325, 178] width 168 height 20
paste input "Sin8888"
type input "Sin8888"
click at [518, 173] on button "查 询" at bounding box center [529, 178] width 39 height 20
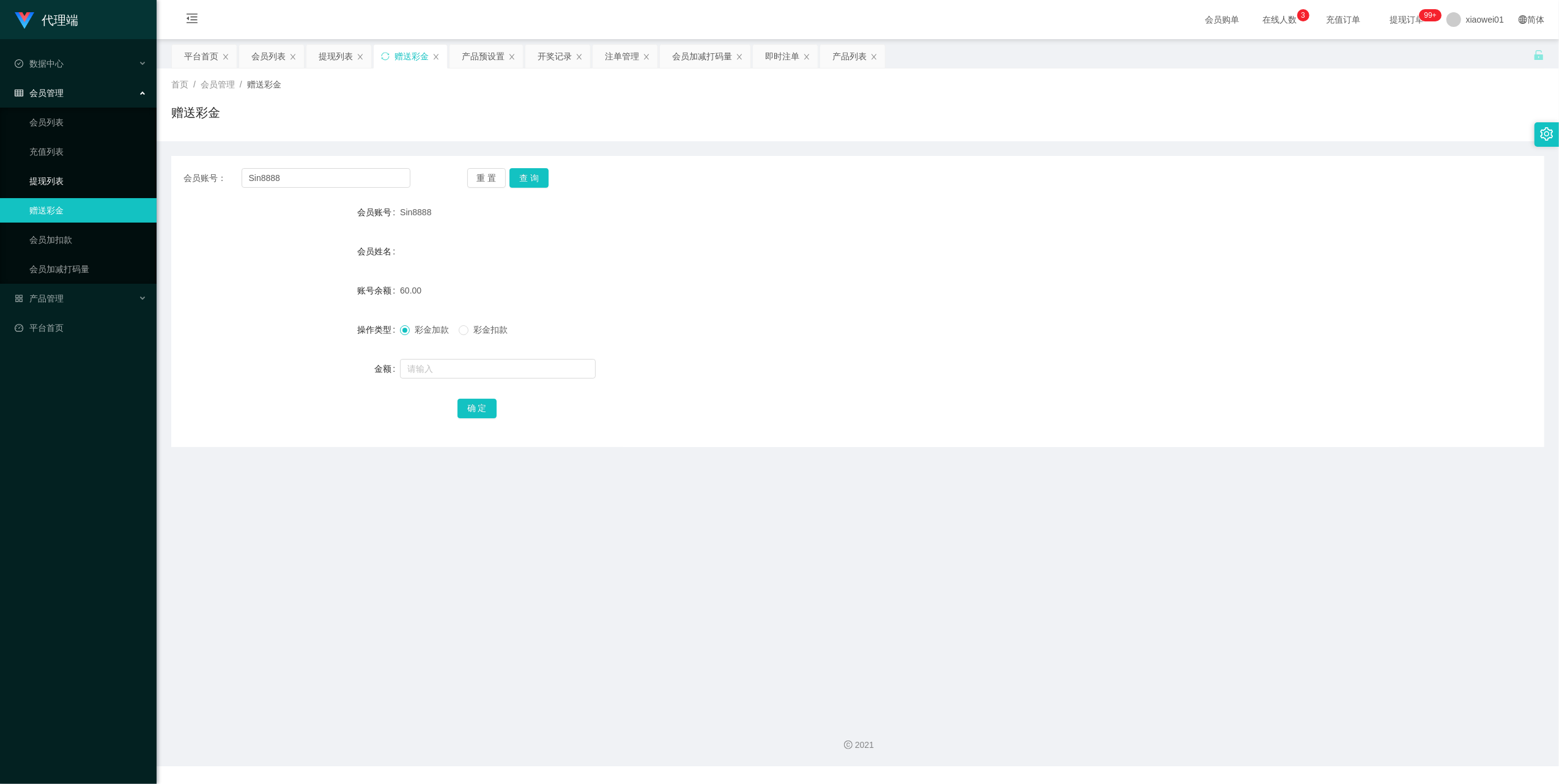
drag, startPoint x: 46, startPoint y: 181, endPoint x: 50, endPoint y: 174, distance: 8.1
click at [46, 181] on link "提现列表" at bounding box center [88, 180] width 118 height 24
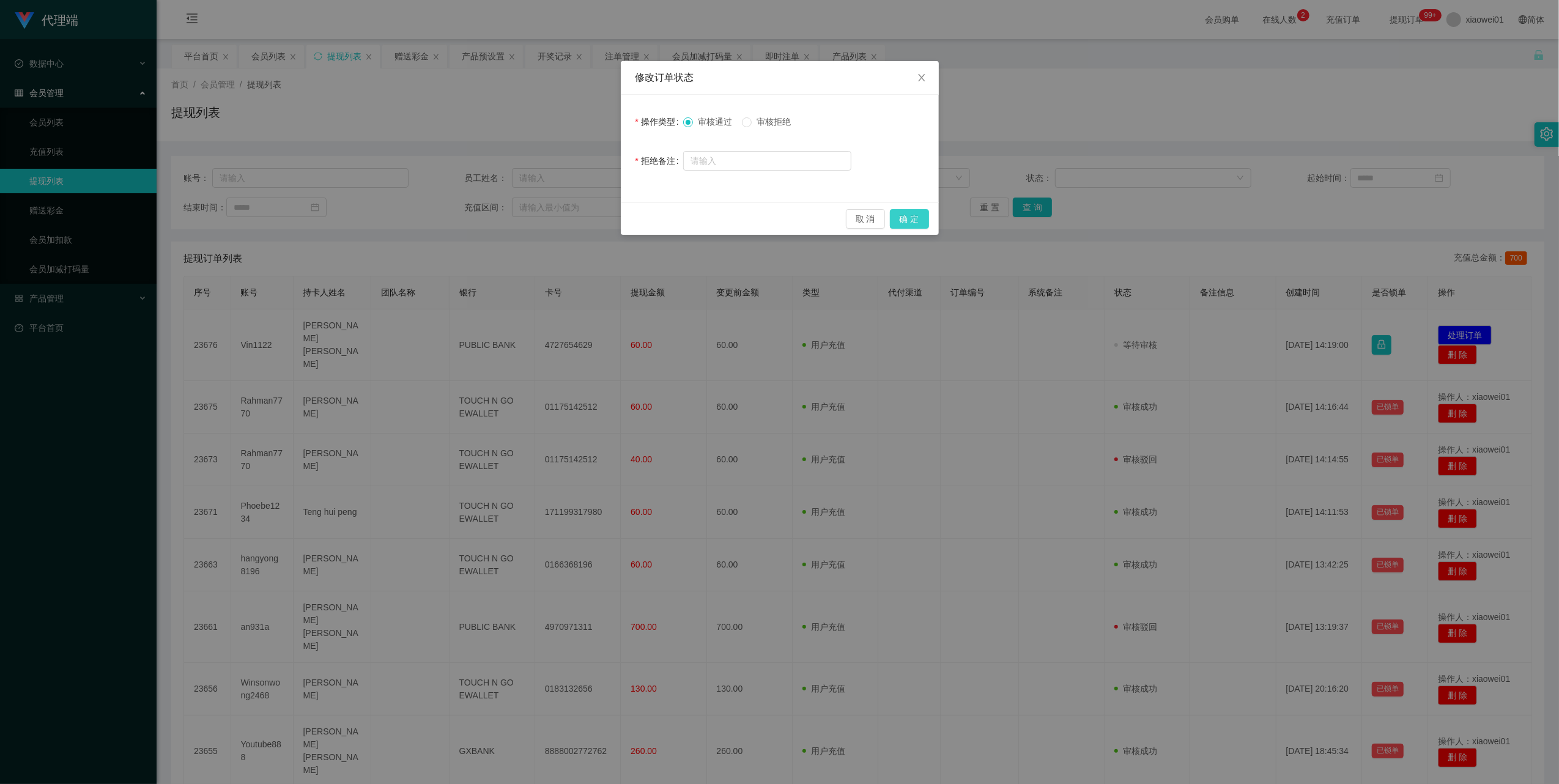
click at [906, 214] on button "确 定" at bounding box center [909, 219] width 39 height 20
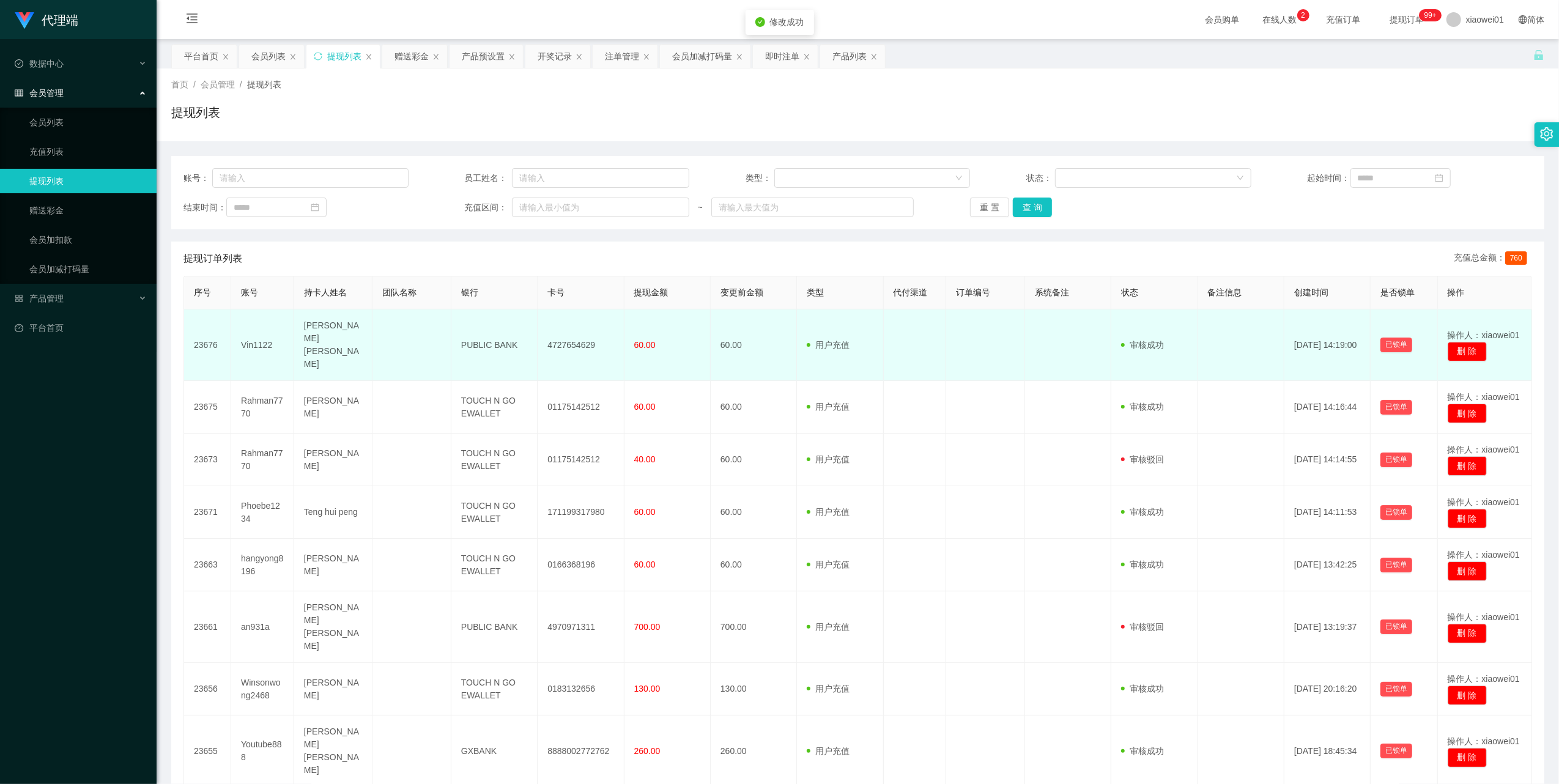
click at [558, 336] on td "4727654629" at bounding box center [581, 345] width 86 height 71
copy td "4727654629"
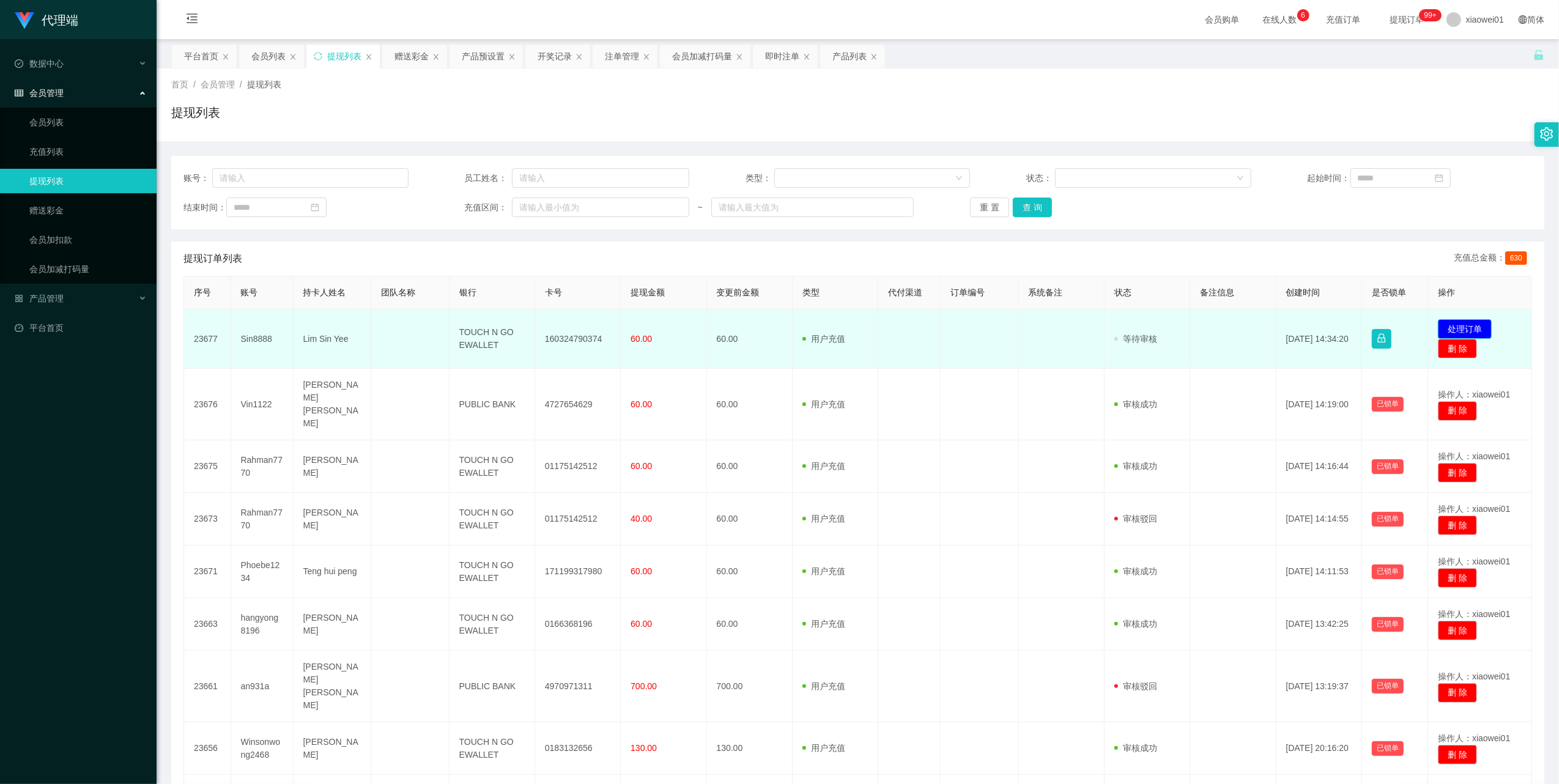
click at [1449, 328] on button "处理订单" at bounding box center [1464, 329] width 54 height 20
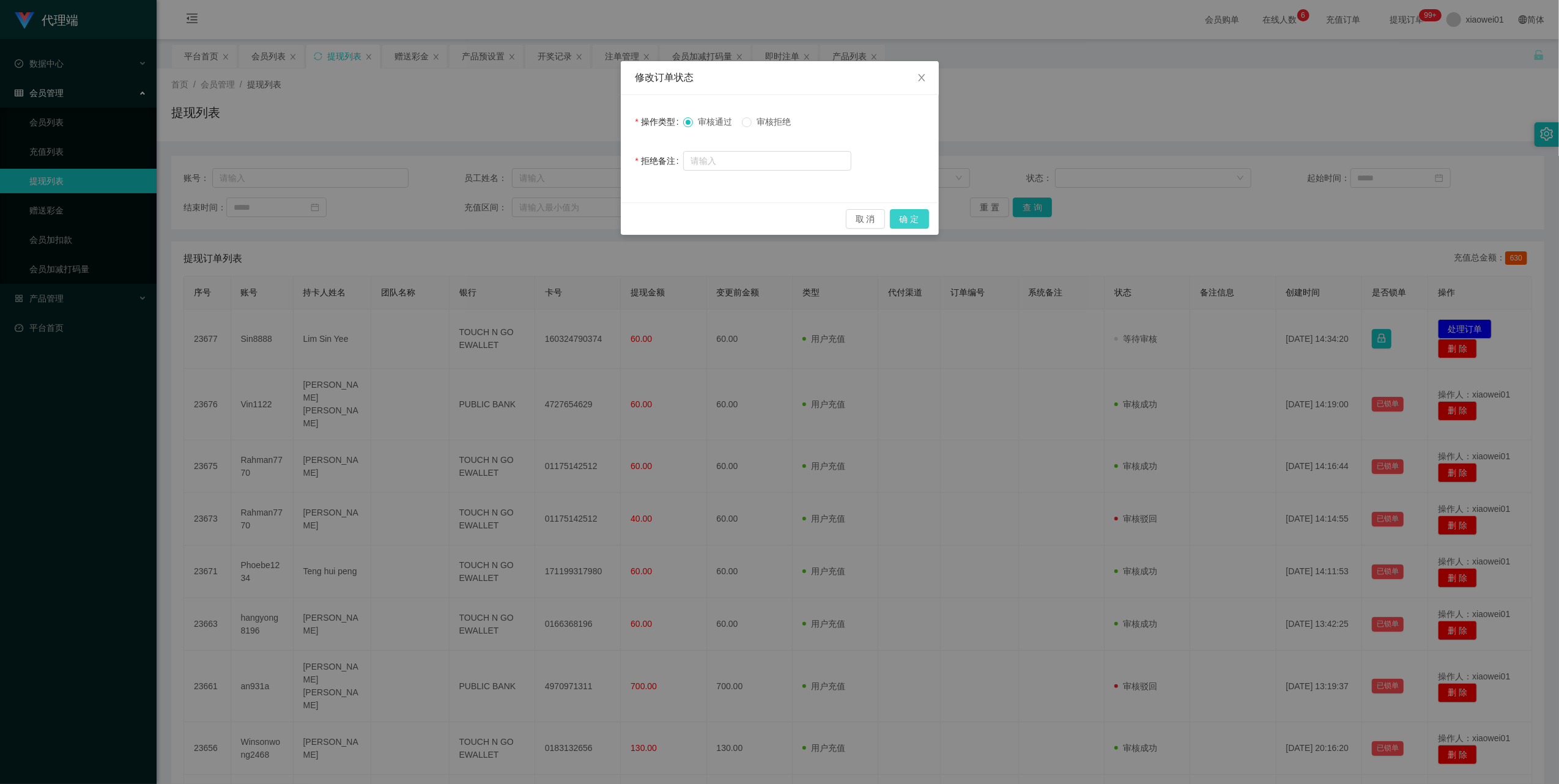
click at [911, 214] on button "确 定" at bounding box center [909, 219] width 39 height 20
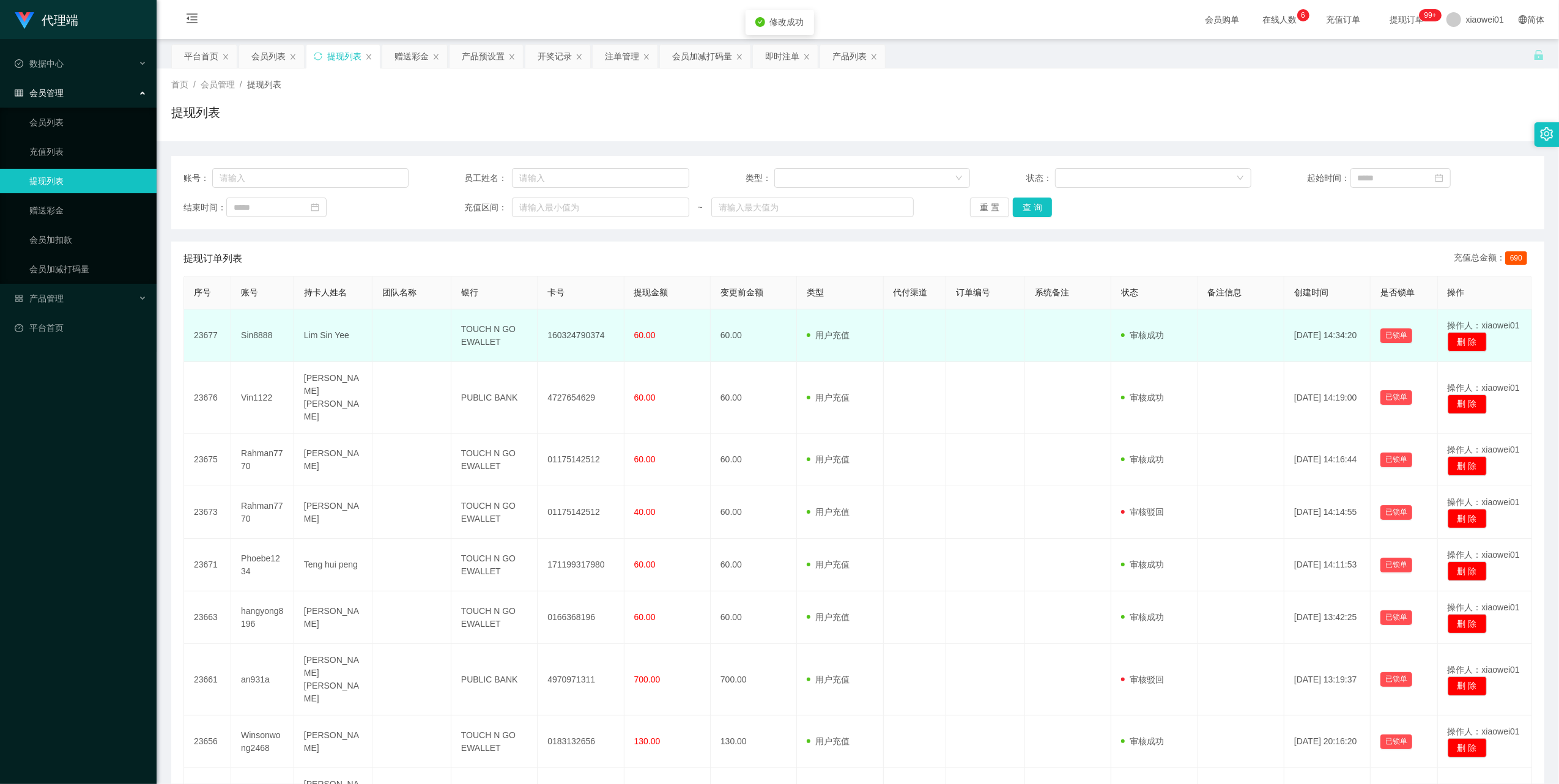
click at [575, 338] on td "160324790374" at bounding box center [581, 335] width 86 height 52
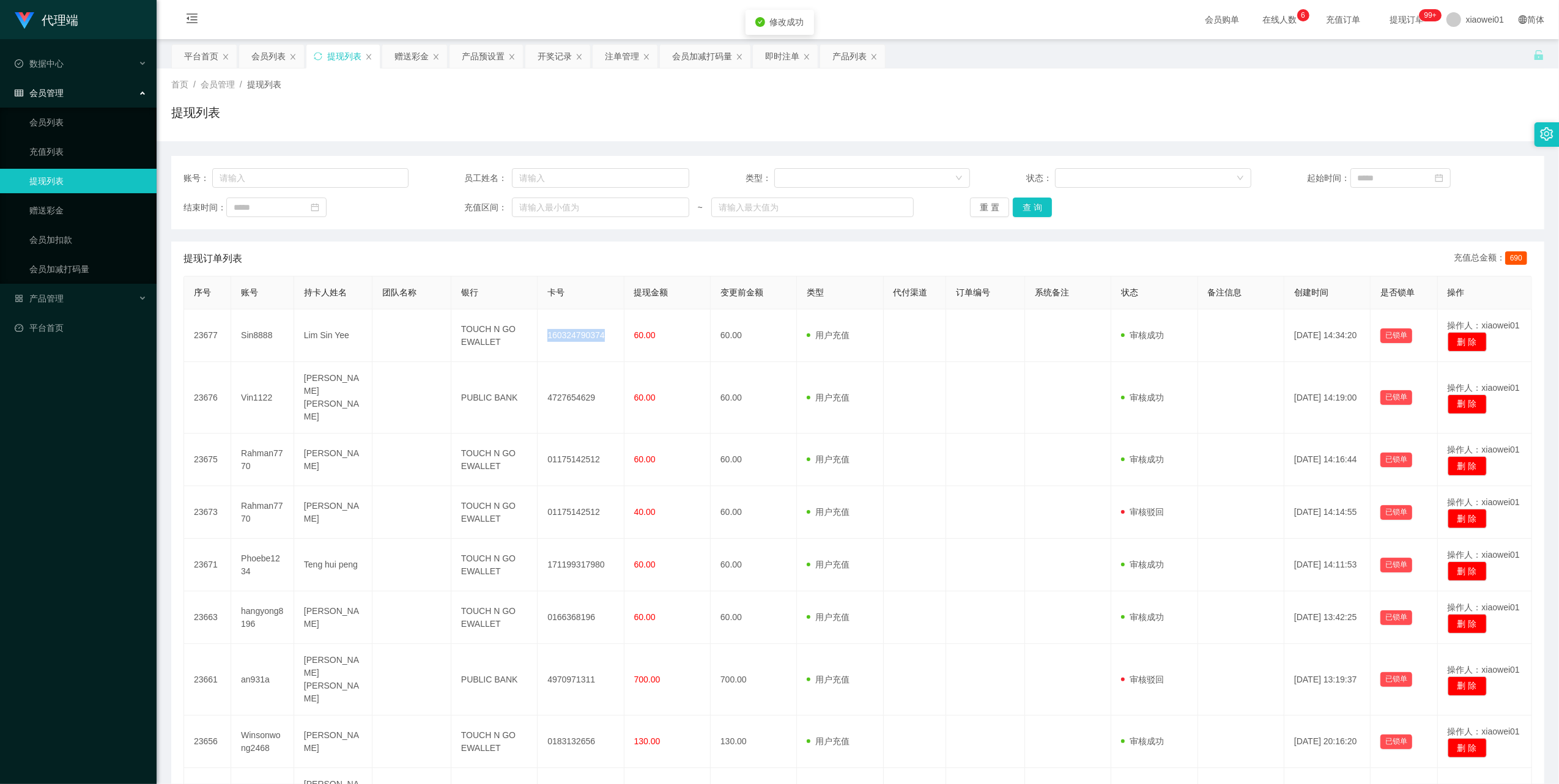
copy td "160324790374"
drag, startPoint x: 74, startPoint y: 207, endPoint x: 136, endPoint y: 187, distance: 65.1
click at [74, 207] on link "赠送彩金" at bounding box center [88, 210] width 118 height 24
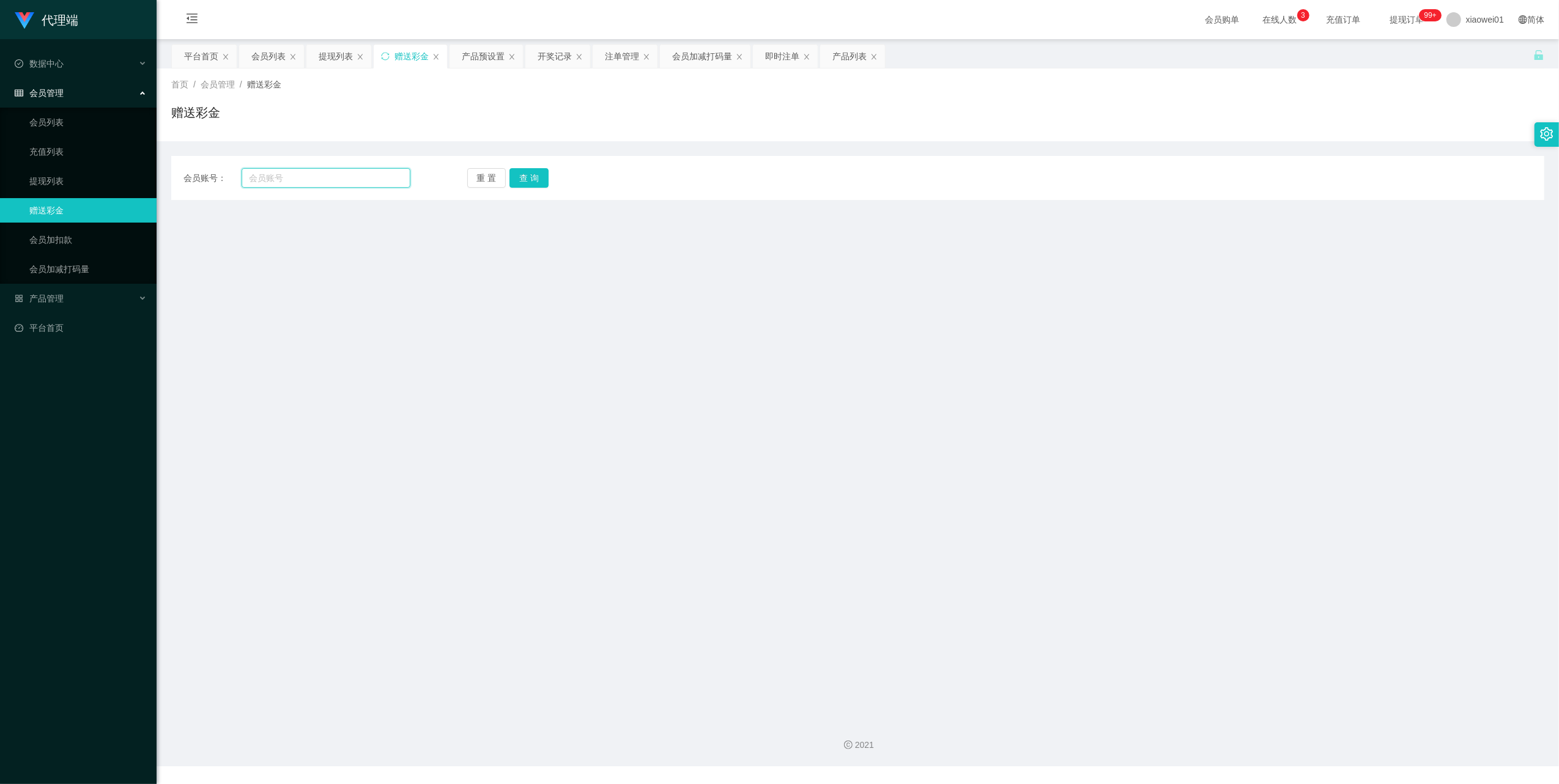
click at [310, 178] on input "text" at bounding box center [325, 178] width 168 height 20
paste input "an931a"
click at [539, 182] on button "查 询" at bounding box center [529, 178] width 39 height 20
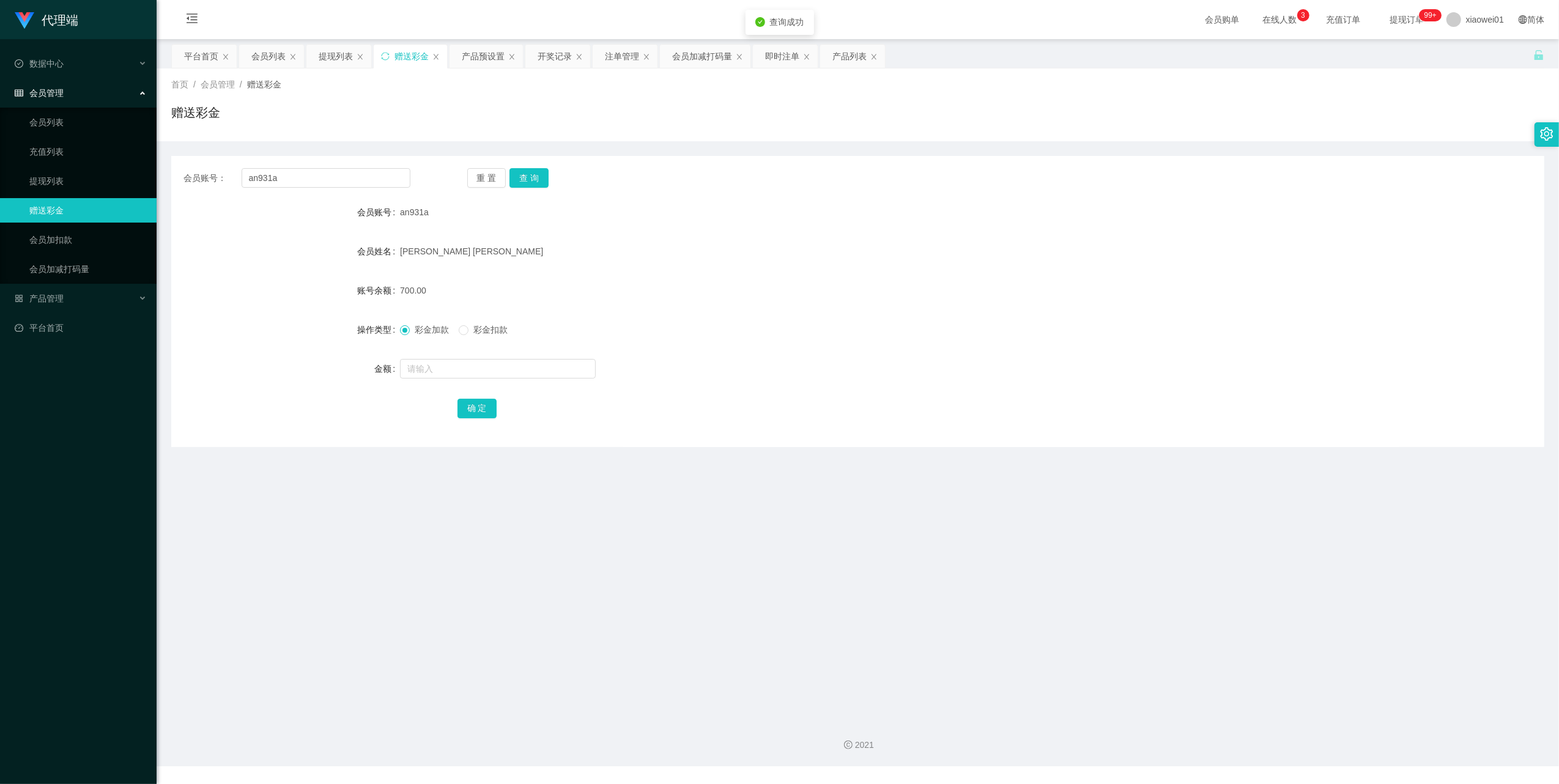
click at [72, 213] on link "赠送彩金" at bounding box center [88, 210] width 118 height 24
click at [296, 173] on input "an931a" at bounding box center [325, 178] width 168 height 20
click at [296, 174] on input "an931a" at bounding box center [325, 178] width 168 height 20
paste input "ktyap93"
type input "ktyap93"
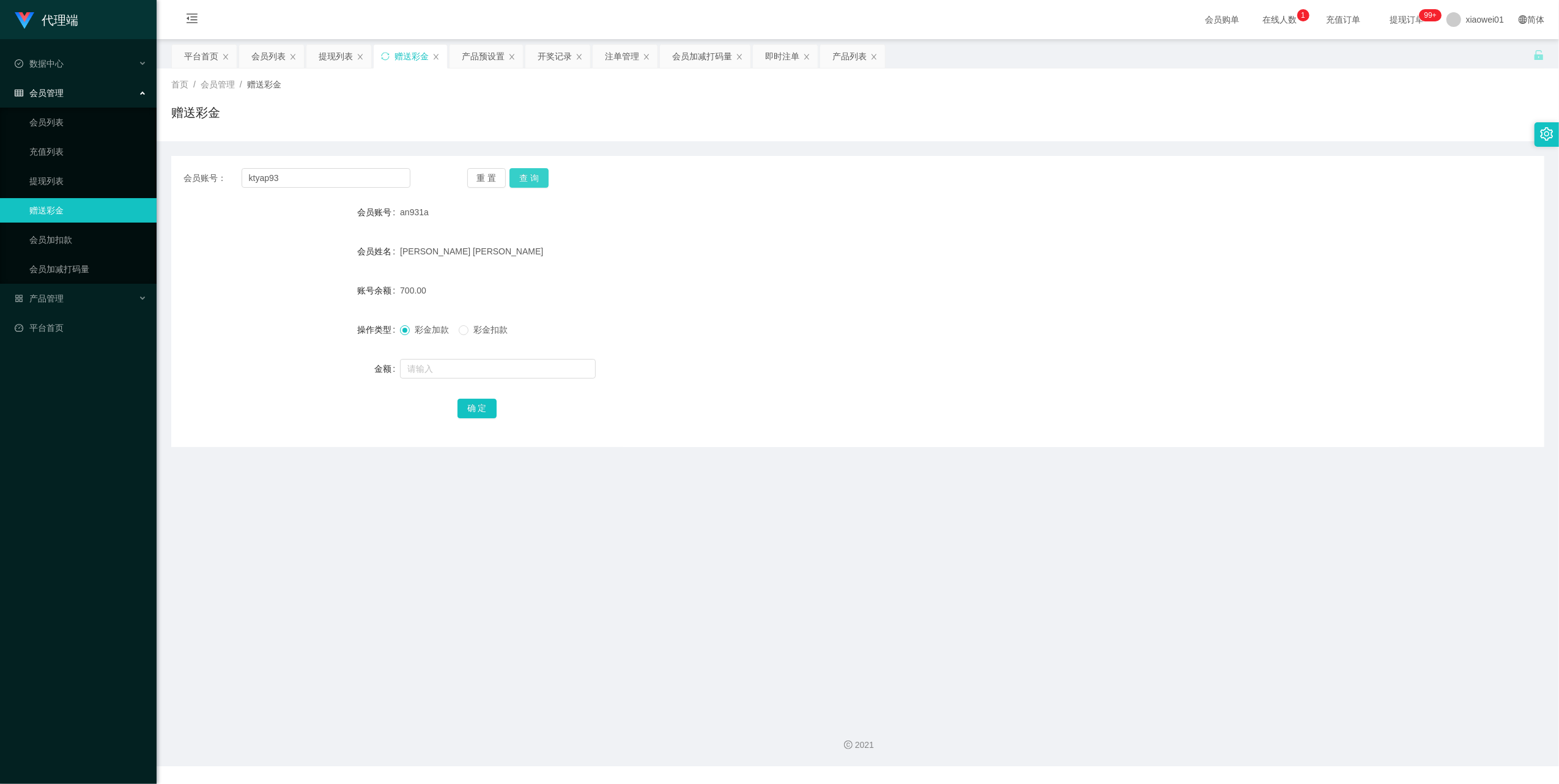
click at [526, 178] on button "查 询" at bounding box center [529, 178] width 39 height 20
click at [54, 181] on link "提现列表" at bounding box center [88, 180] width 118 height 24
